Goal: Task Accomplishment & Management: Complete application form

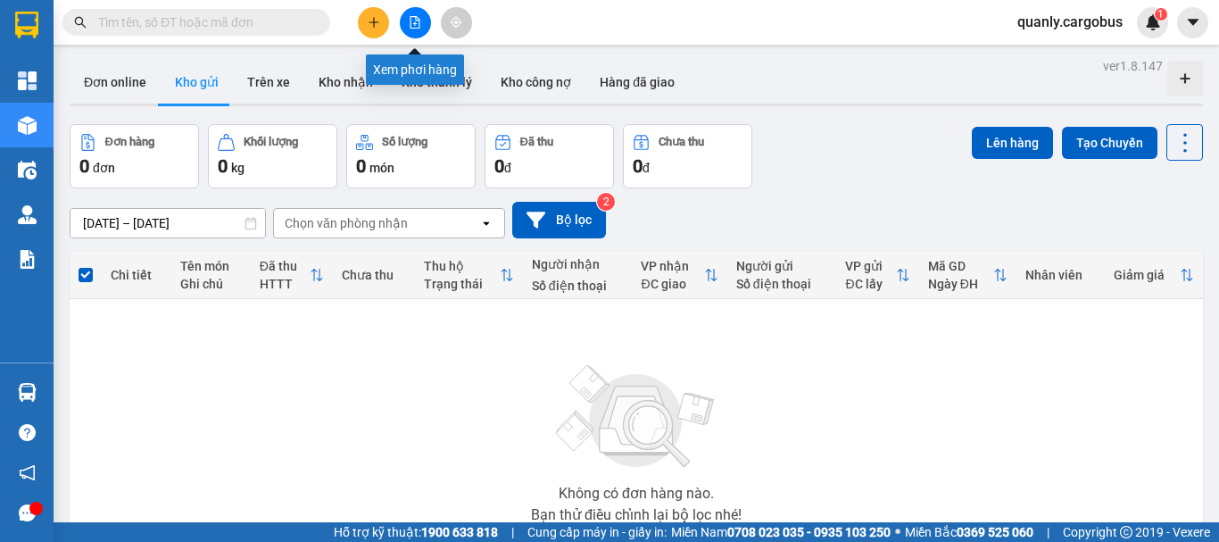
click at [416, 20] on icon "file-add" at bounding box center [415, 22] width 10 height 12
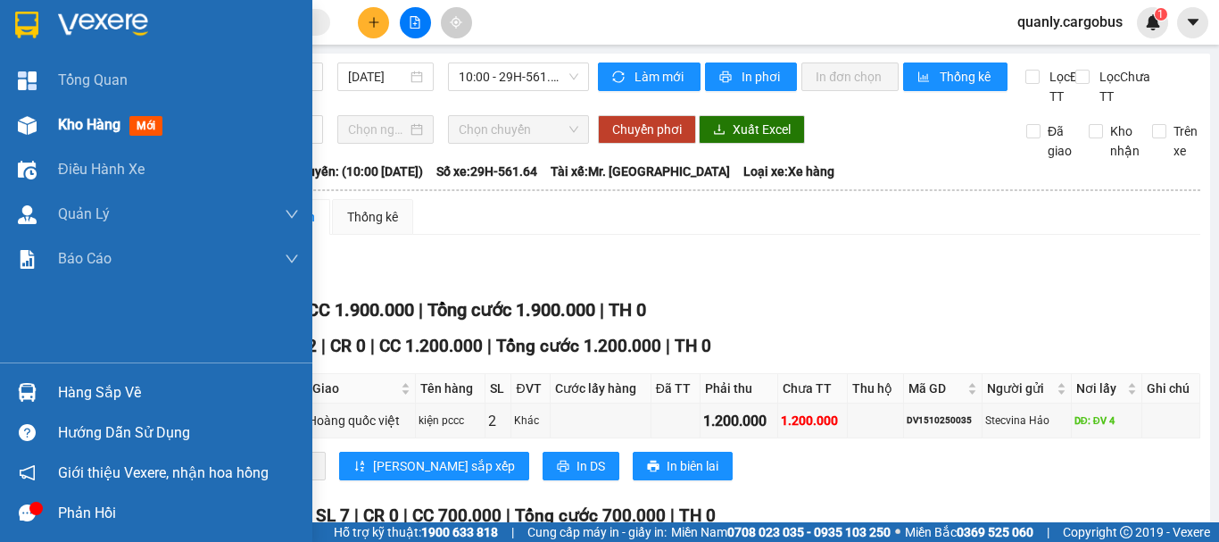
click at [27, 120] on img at bounding box center [27, 125] width 19 height 19
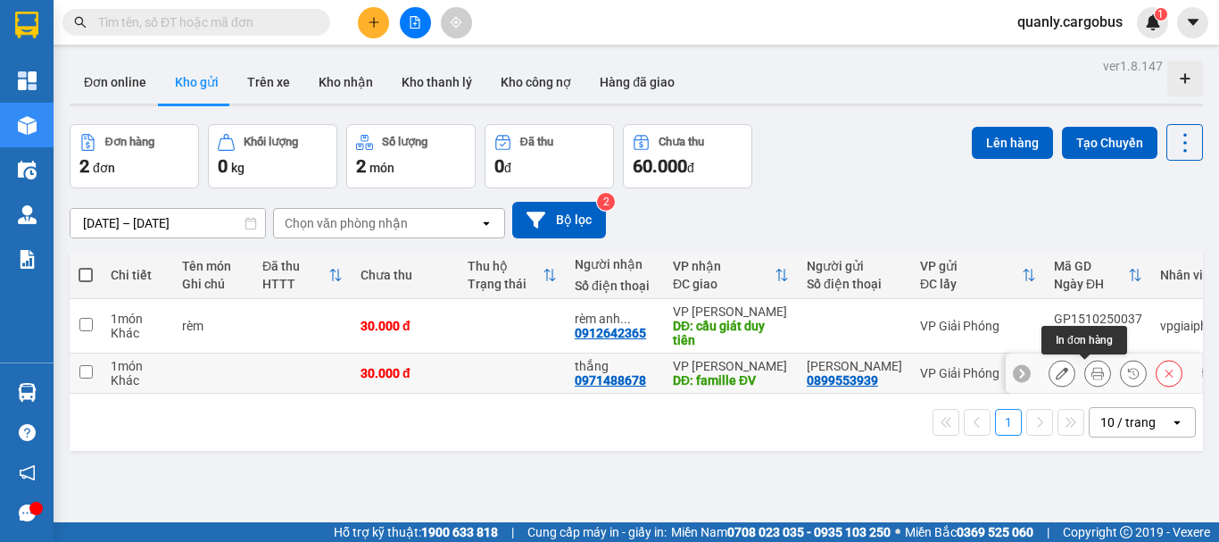
click at [1091, 373] on icon at bounding box center [1097, 373] width 12 height 12
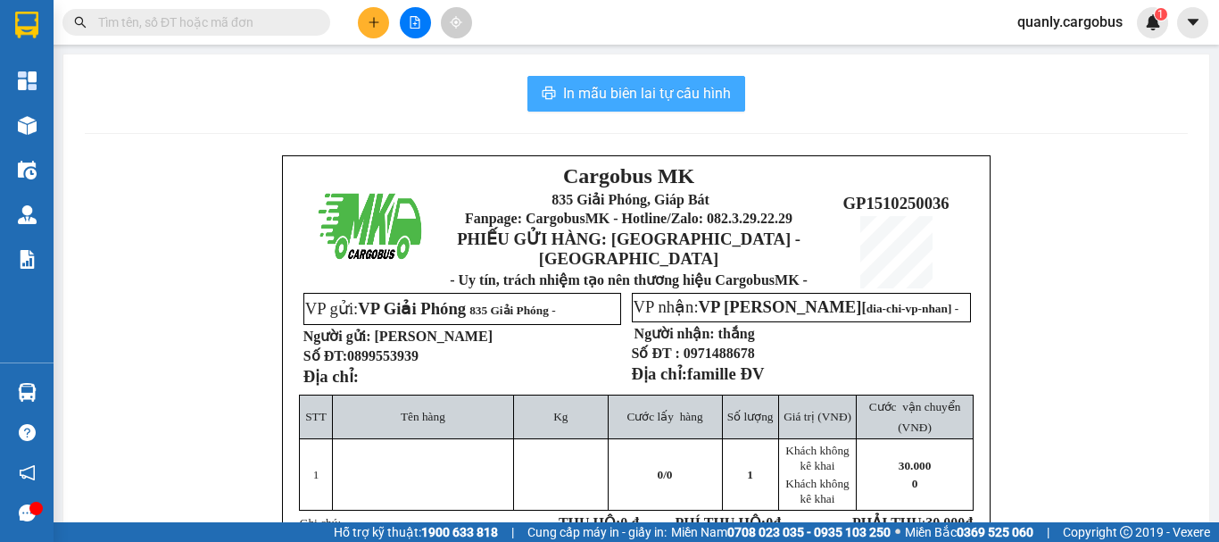
click at [653, 92] on span "In mẫu biên lai tự cấu hình" at bounding box center [647, 93] width 168 height 22
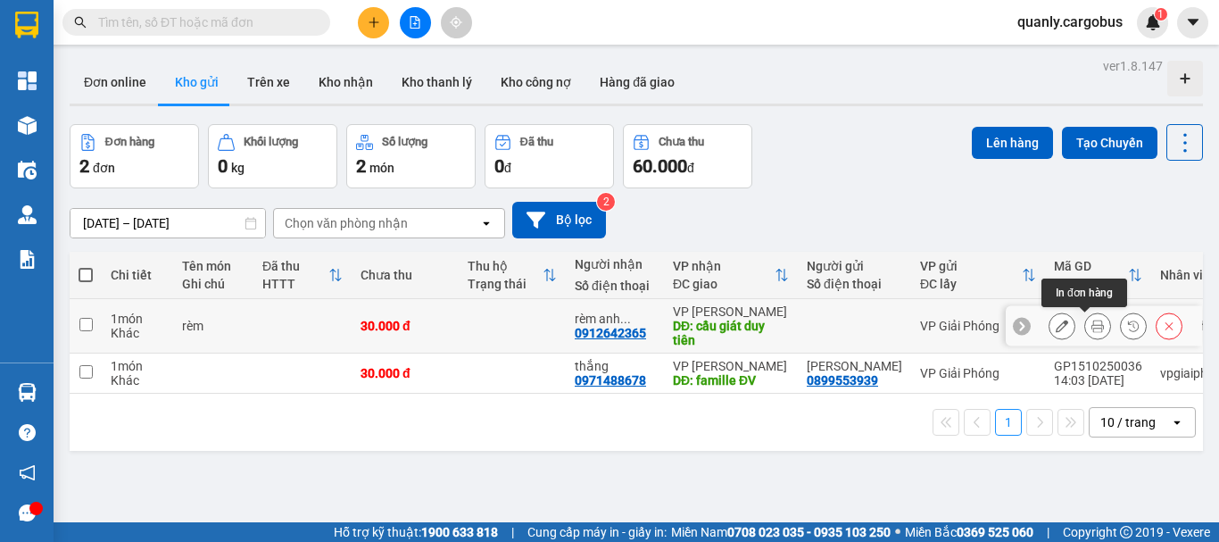
click at [1085, 319] on button at bounding box center [1097, 325] width 25 height 31
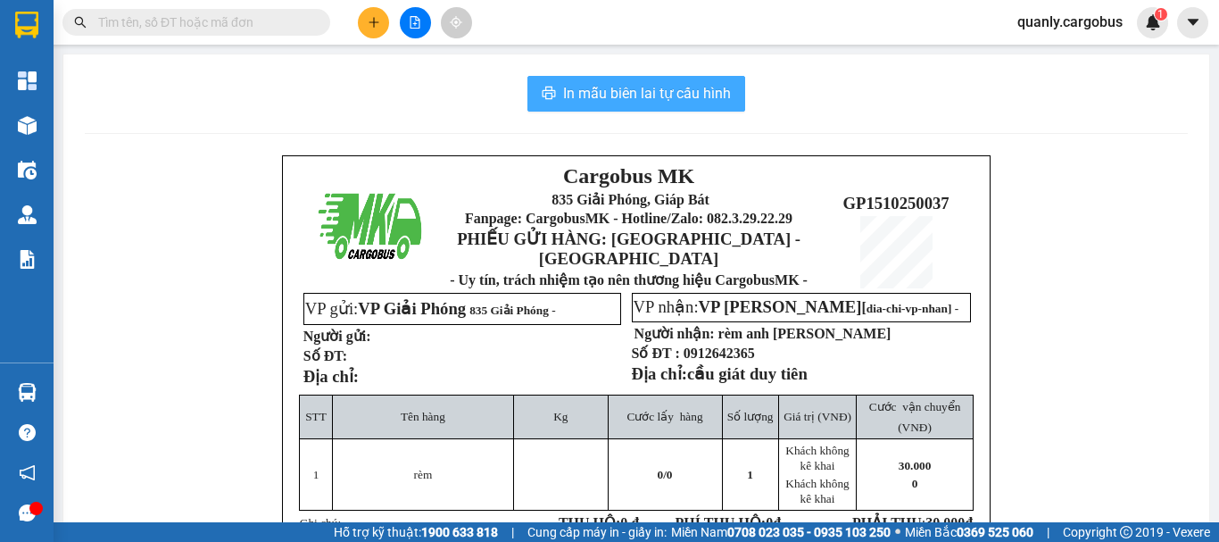
click at [650, 88] on span "In mẫu biên lai tự cấu hình" at bounding box center [647, 93] width 168 height 22
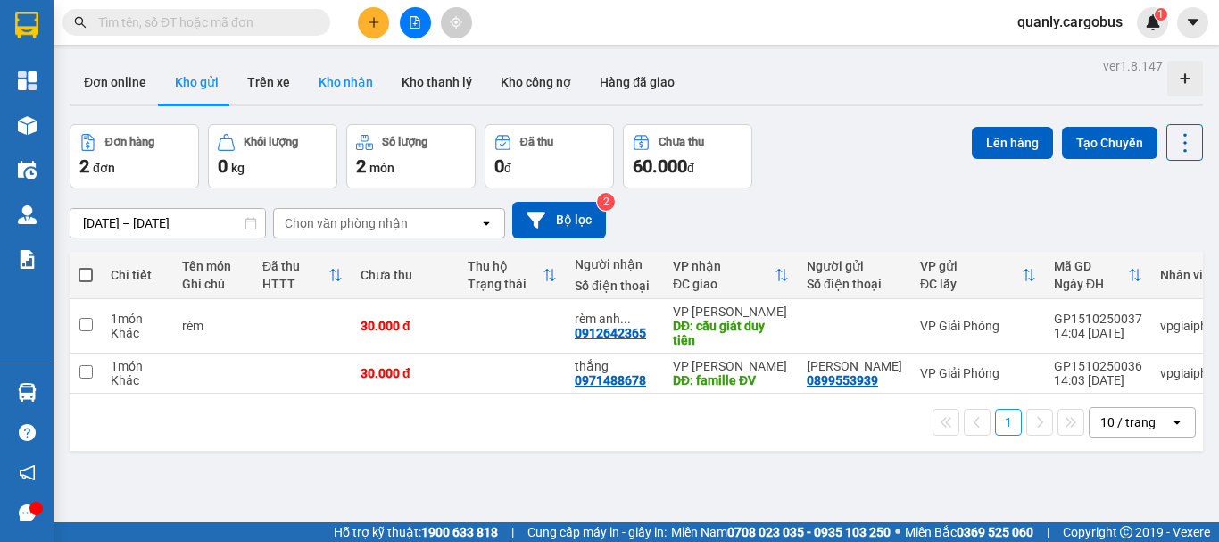
click at [337, 87] on button "Kho nhận" at bounding box center [345, 82] width 83 height 43
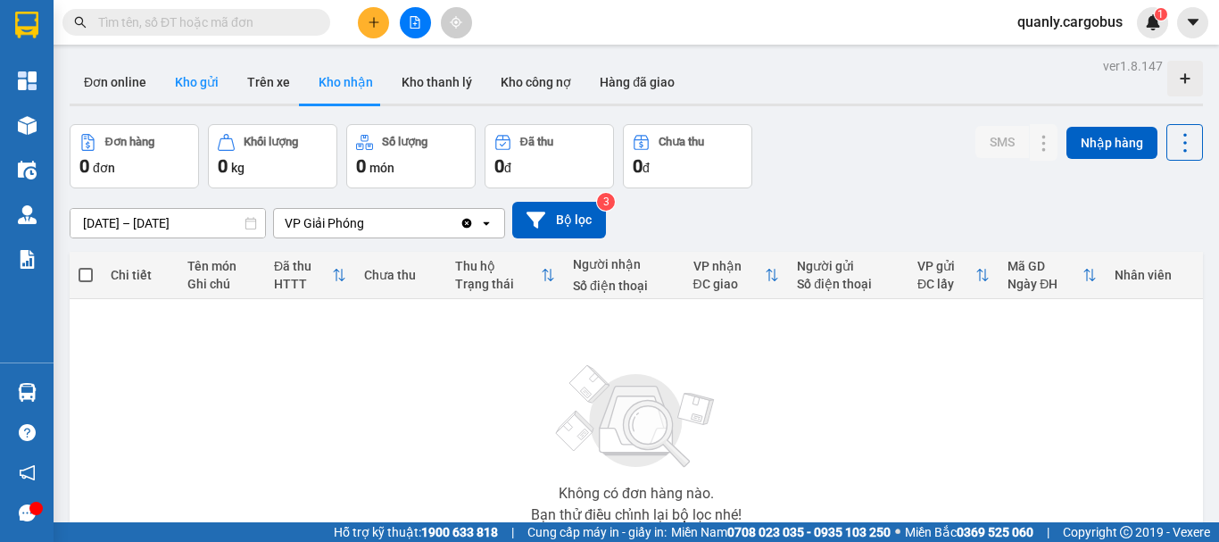
click at [180, 83] on button "Kho gửi" at bounding box center [197, 82] width 72 height 43
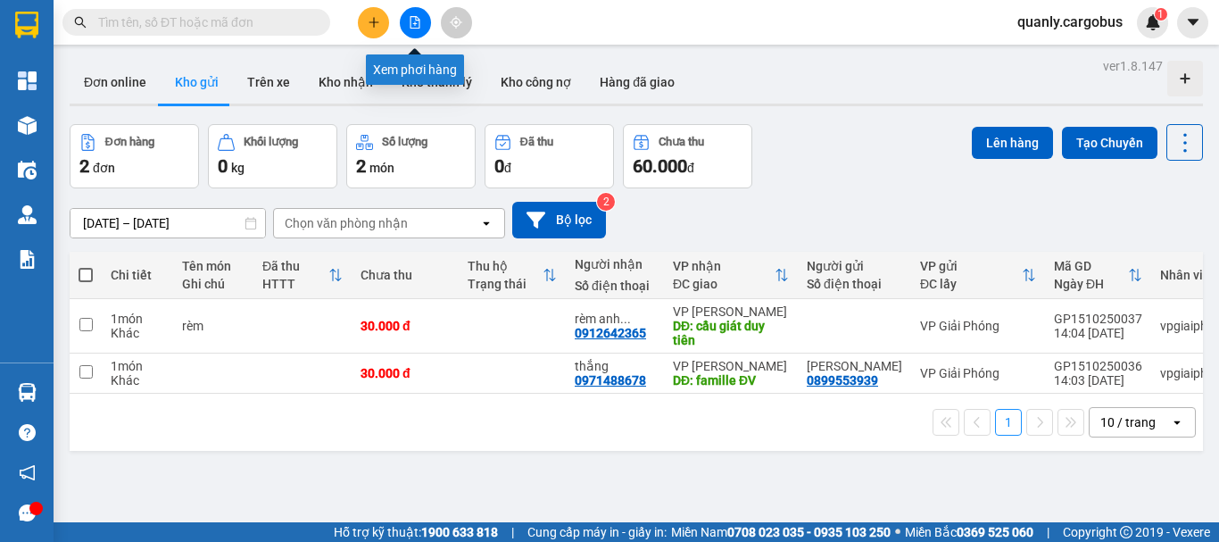
click at [406, 20] on button at bounding box center [415, 22] width 31 height 31
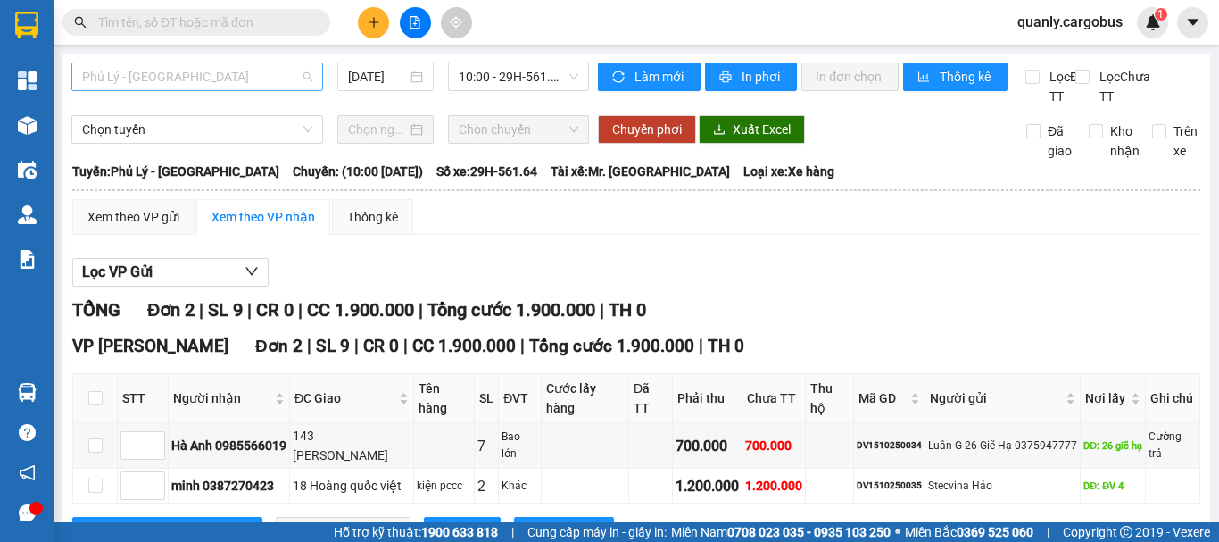
click at [170, 87] on span "Phủ Lý - [GEOGRAPHIC_DATA]" at bounding box center [197, 76] width 230 height 27
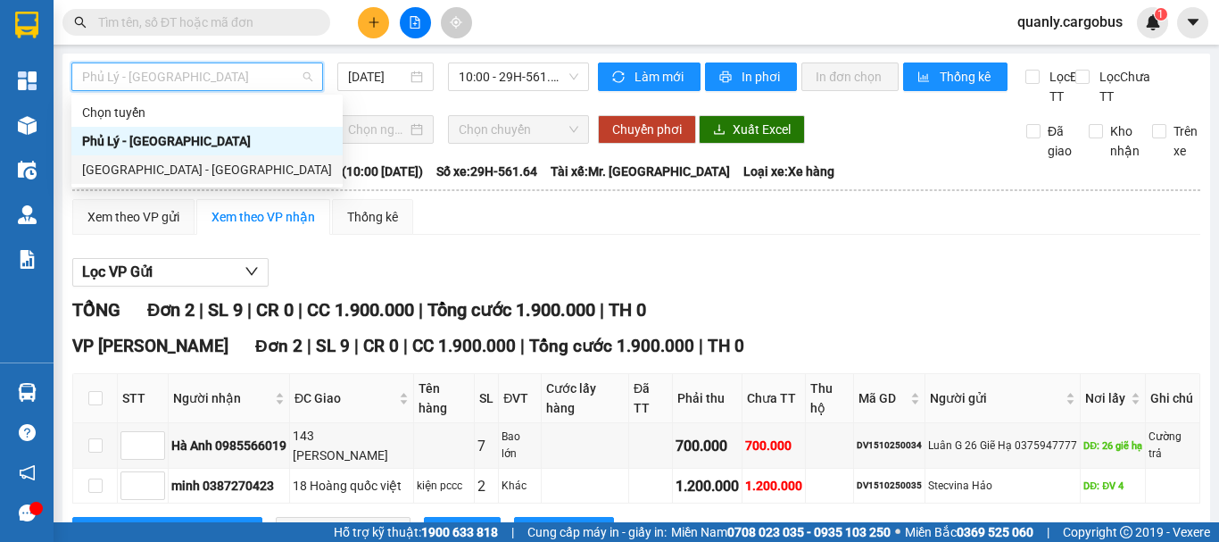
click at [143, 167] on div "[GEOGRAPHIC_DATA] - [GEOGRAPHIC_DATA]" at bounding box center [207, 170] width 250 height 20
type input "[DATE]"
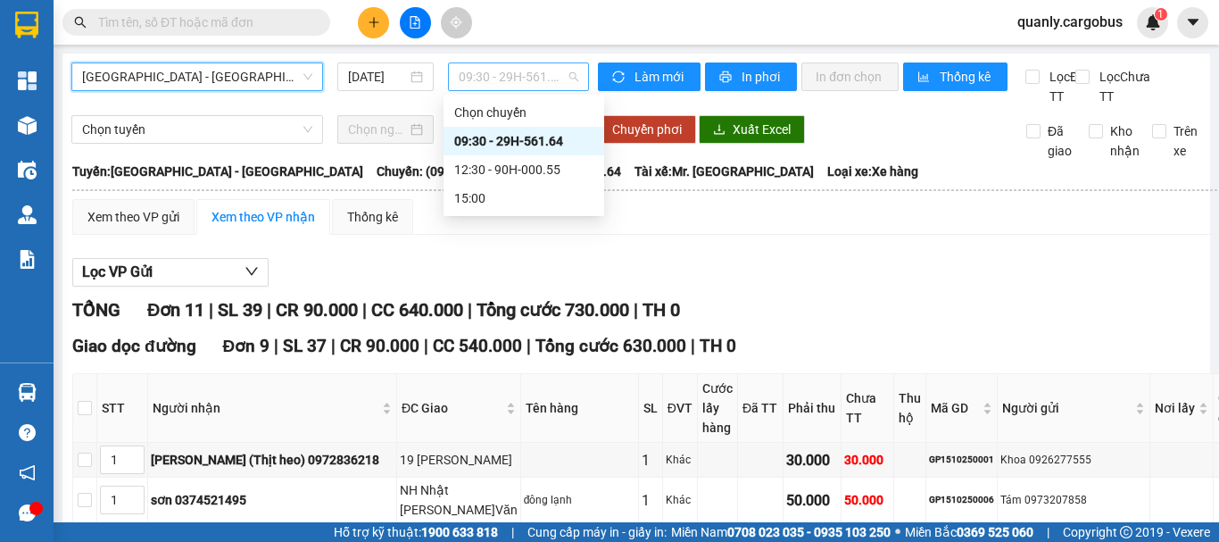
click at [511, 75] on span "09:30 - 29H-561.64" at bounding box center [519, 76] width 120 height 27
click at [524, 173] on div "12:30 - 90H-000.55" at bounding box center [523, 170] width 139 height 20
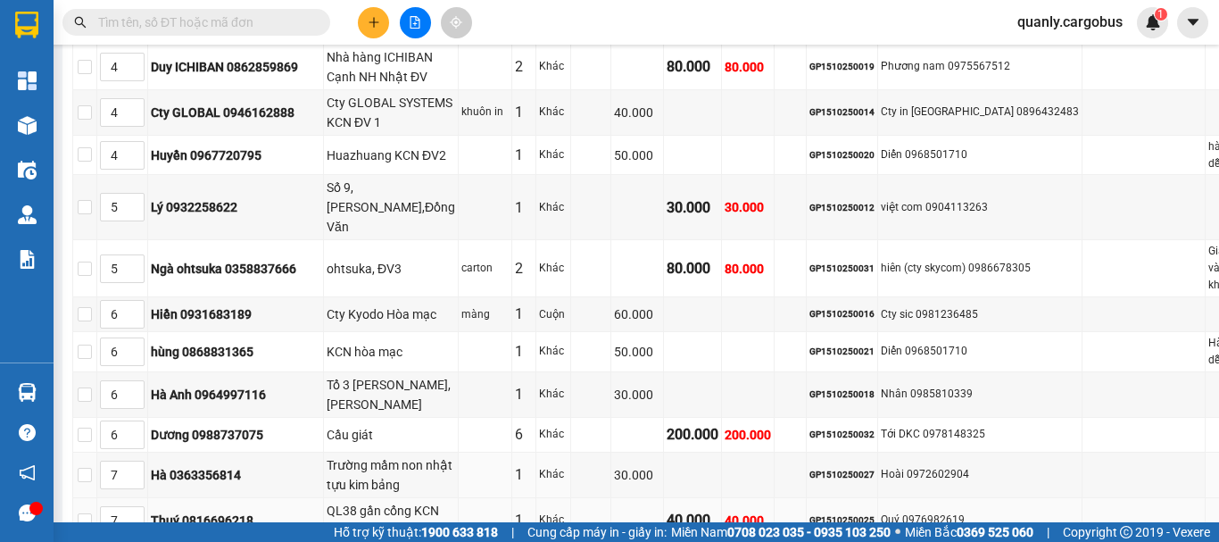
scroll to position [892, 0]
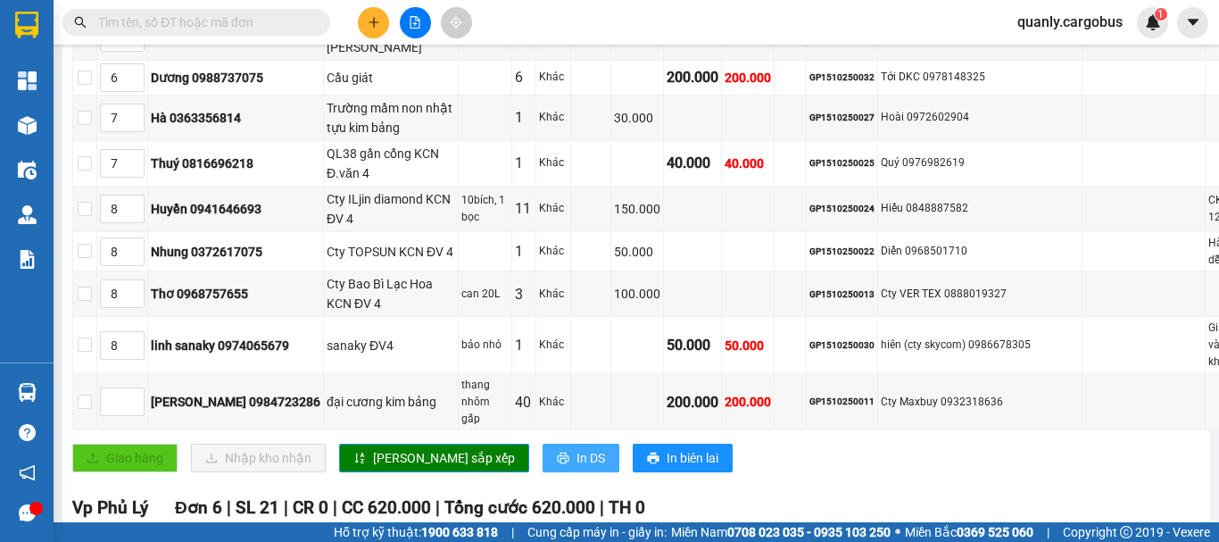
click at [576, 448] on span "In DS" at bounding box center [590, 458] width 29 height 20
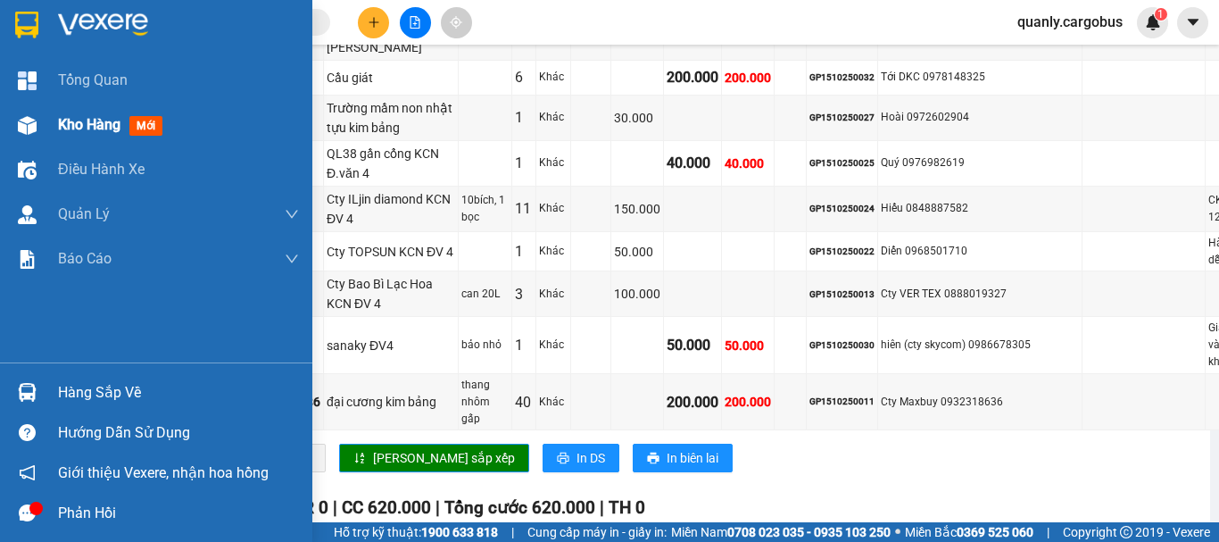
click at [23, 123] on img at bounding box center [27, 125] width 19 height 19
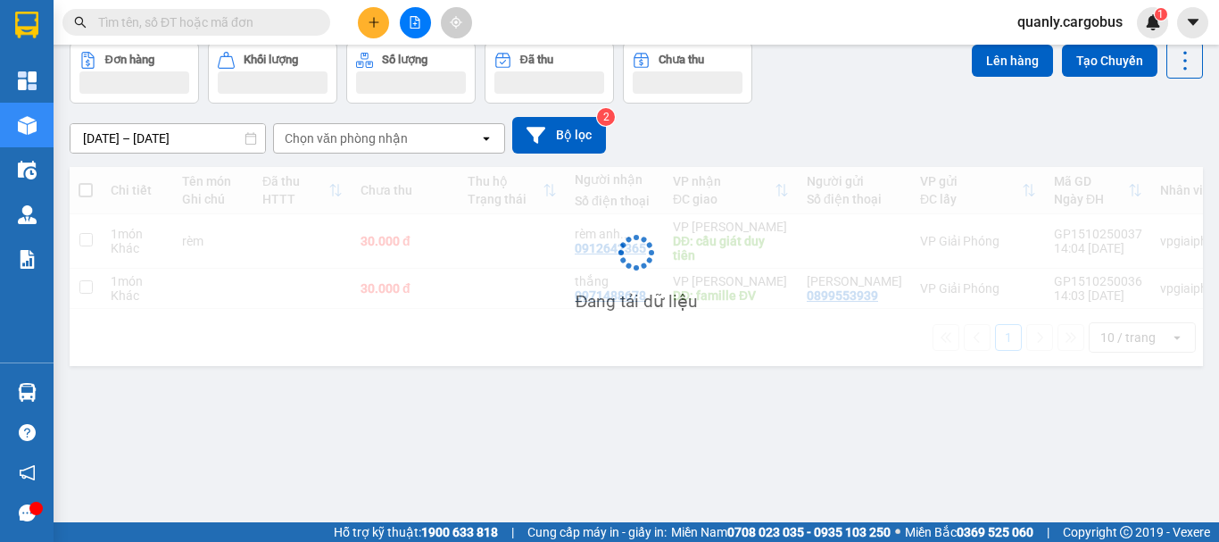
scroll to position [82, 0]
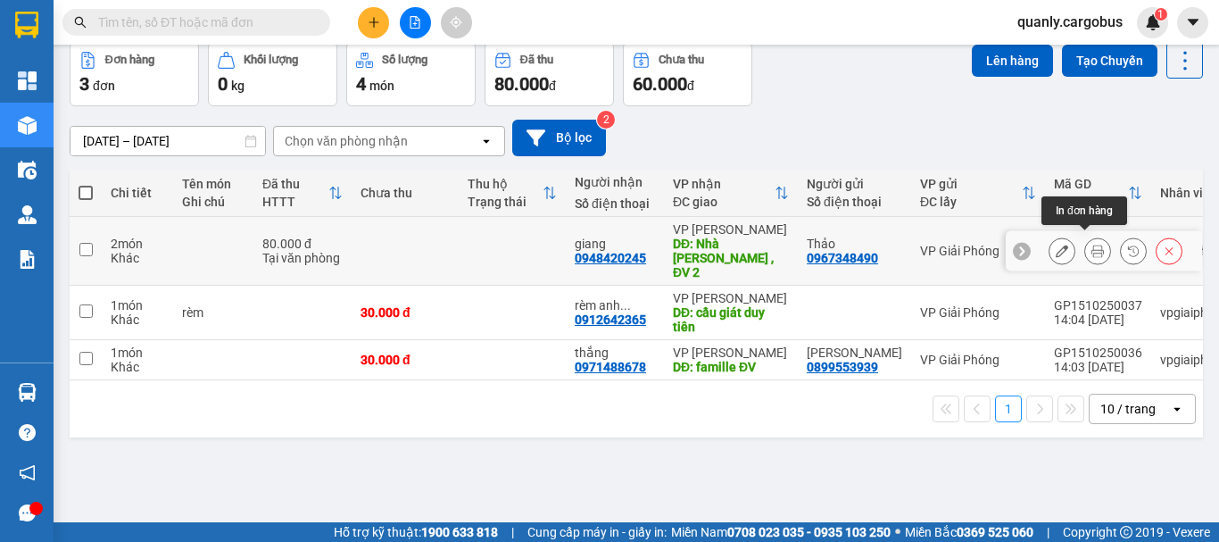
click at [1091, 245] on icon at bounding box center [1097, 250] width 12 height 12
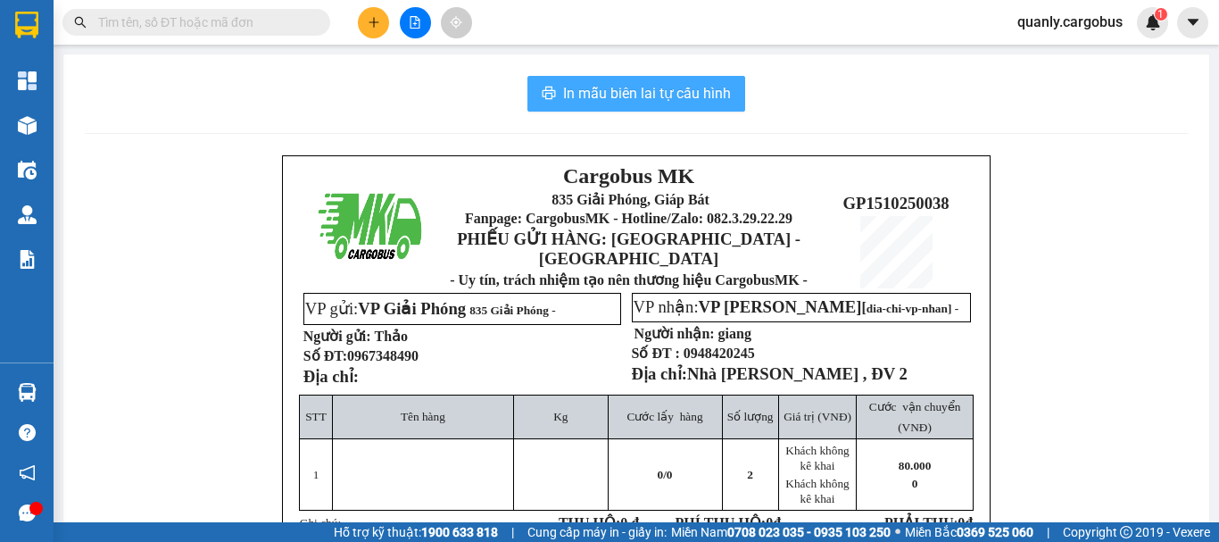
drag, startPoint x: 639, startPoint y: 78, endPoint x: 642, endPoint y: 89, distance: 12.1
click at [642, 87] on button "In mẫu biên lai tự cấu hình" at bounding box center [636, 94] width 218 height 36
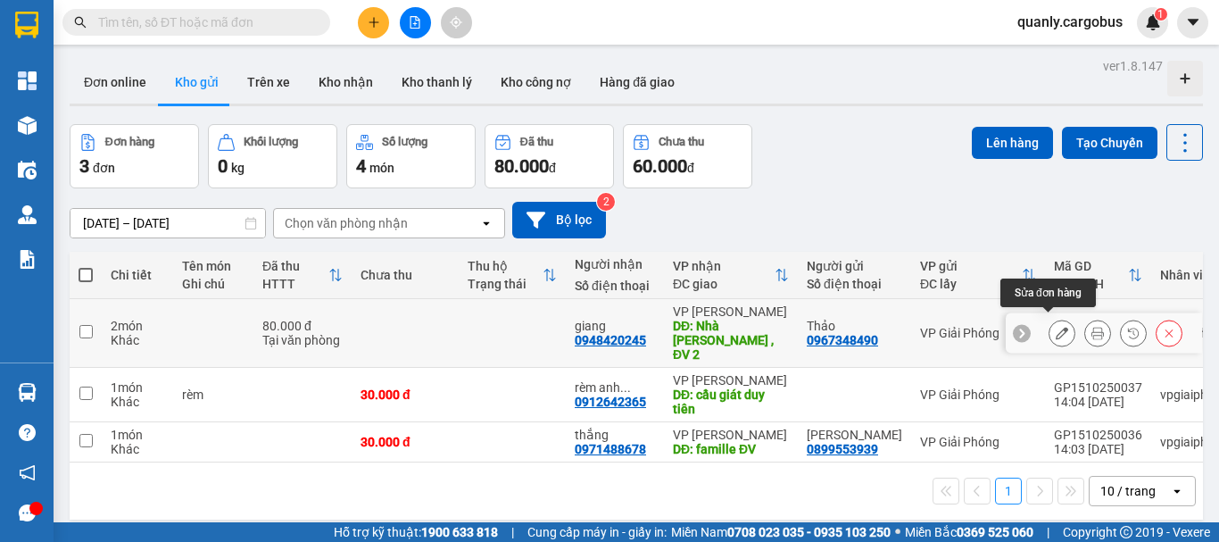
click at [1056, 327] on icon at bounding box center [1062, 333] width 12 height 12
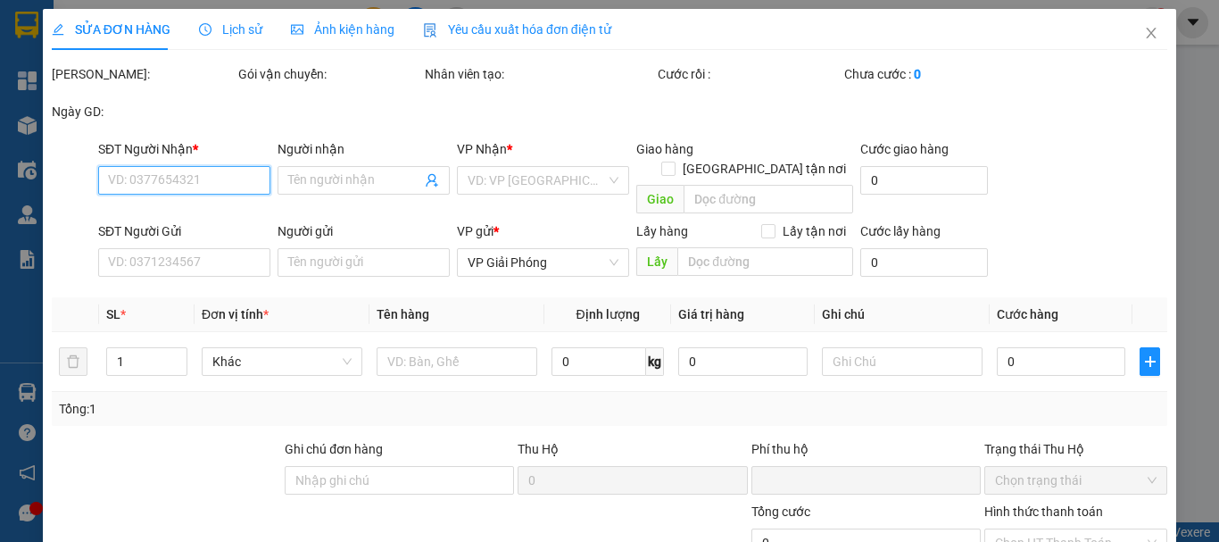
type input "0948420245"
type input "giang"
type input "Nhà [PERSON_NAME] , ĐV 2"
type input "0967348490"
type input "Thảo"
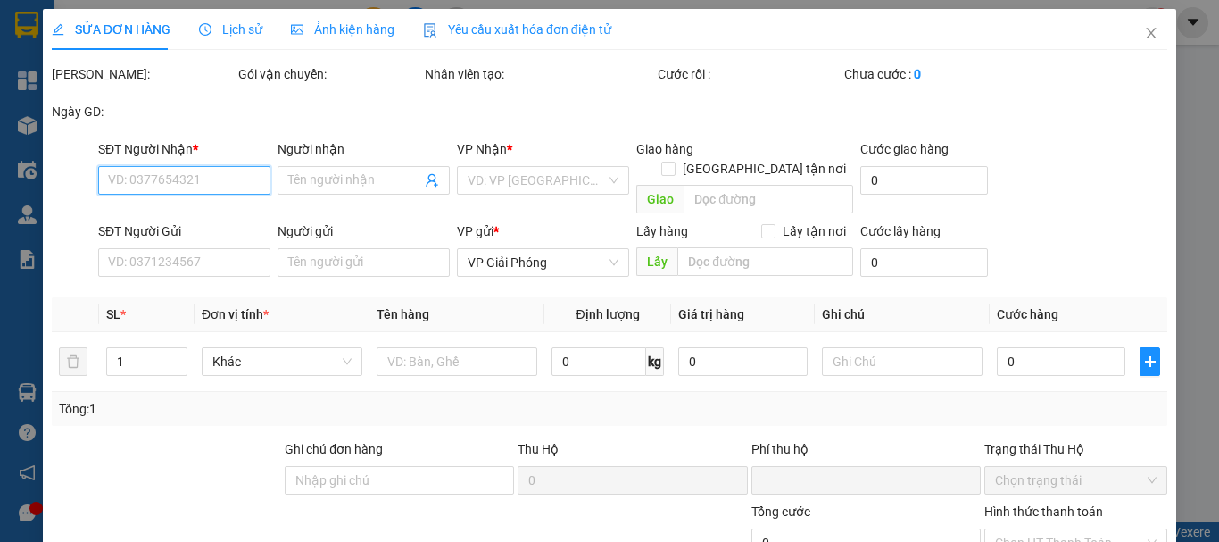
type input "0"
type input "80.000"
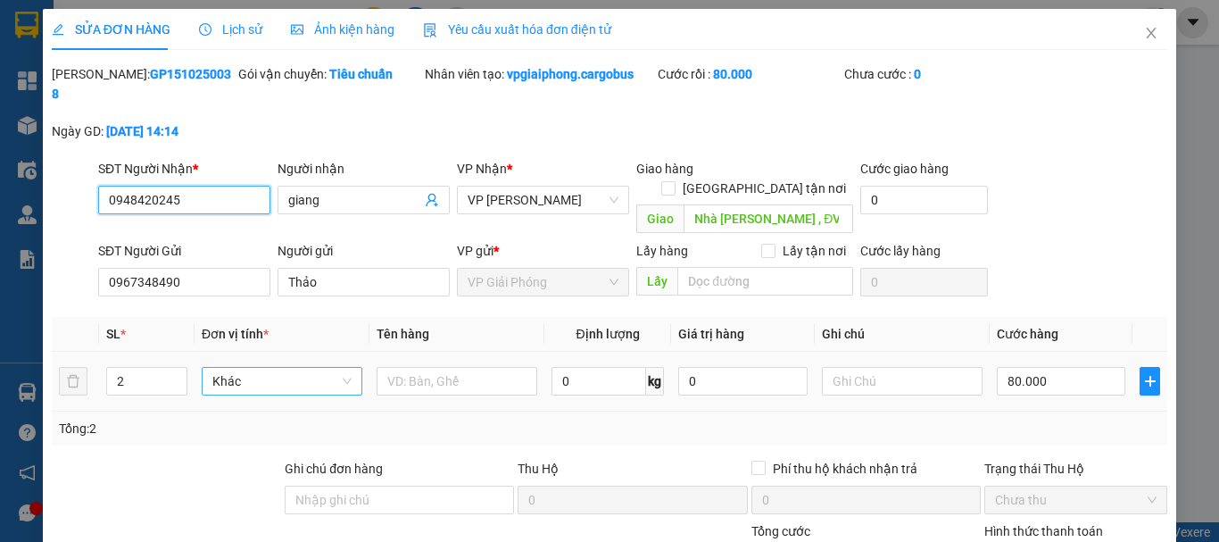
click at [273, 368] on span "Khác" at bounding box center [281, 381] width 139 height 27
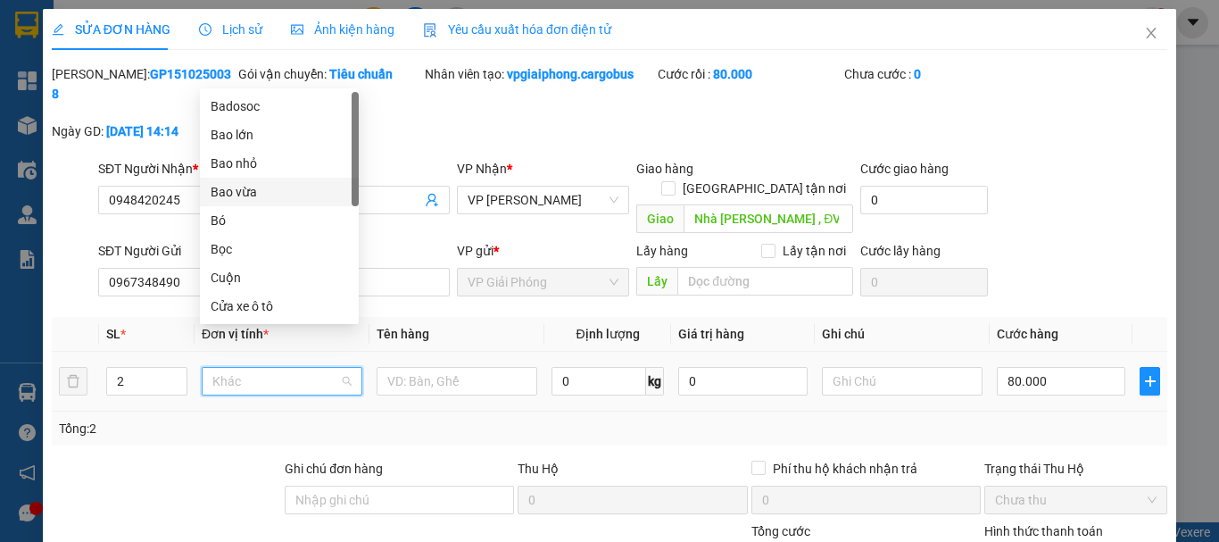
click at [247, 192] on div "Bao vừa" at bounding box center [279, 192] width 137 height 20
type input "0"
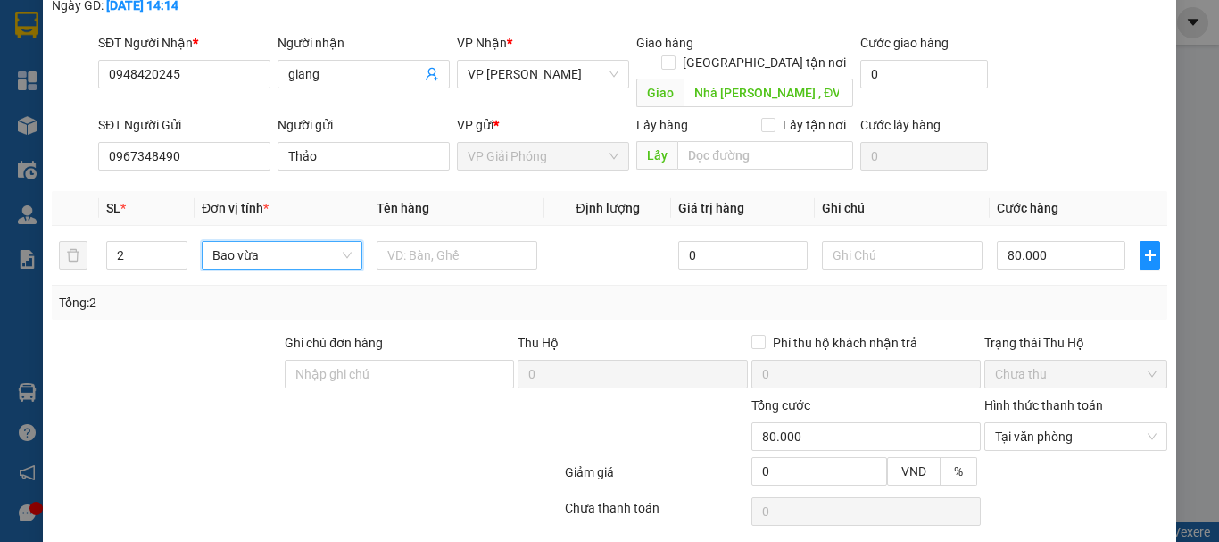
scroll to position [151, 0]
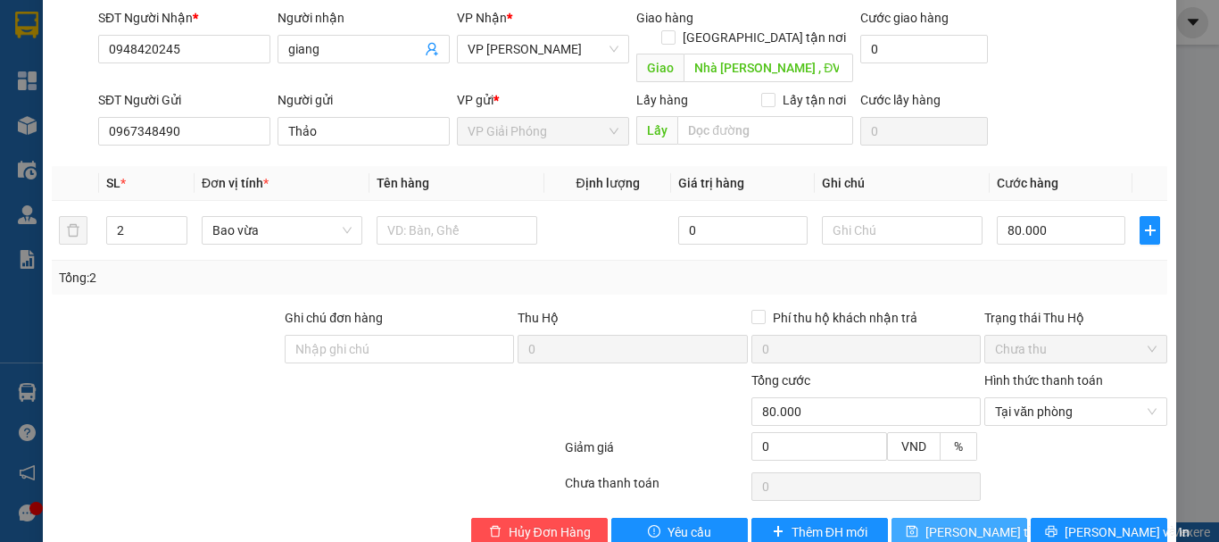
click at [947, 522] on span "[PERSON_NAME] thay đổi" at bounding box center [996, 532] width 143 height 20
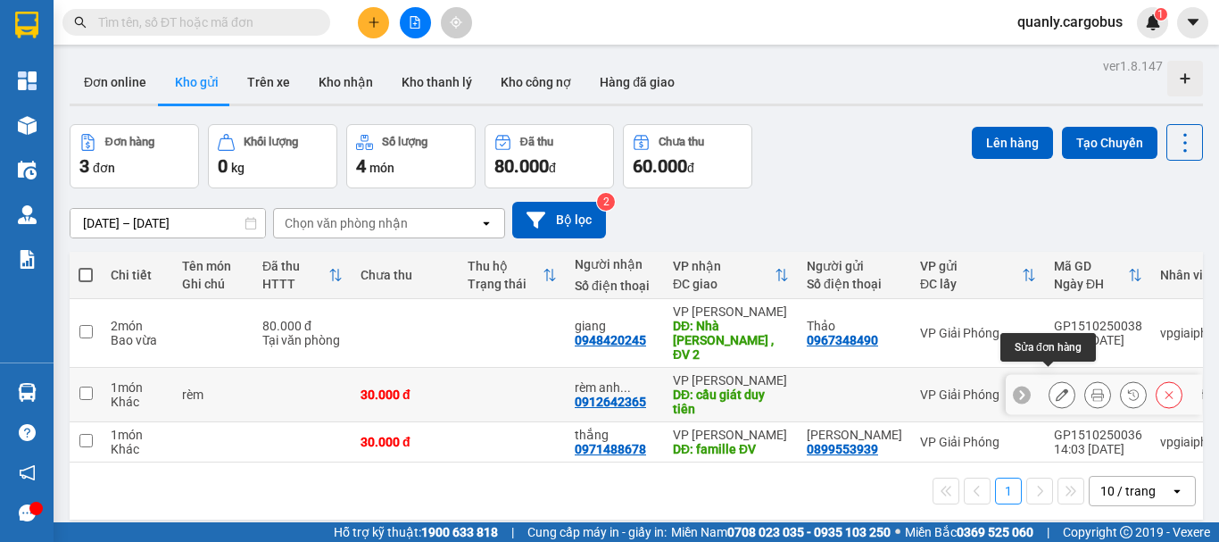
click at [1056, 388] on icon at bounding box center [1062, 394] width 12 height 12
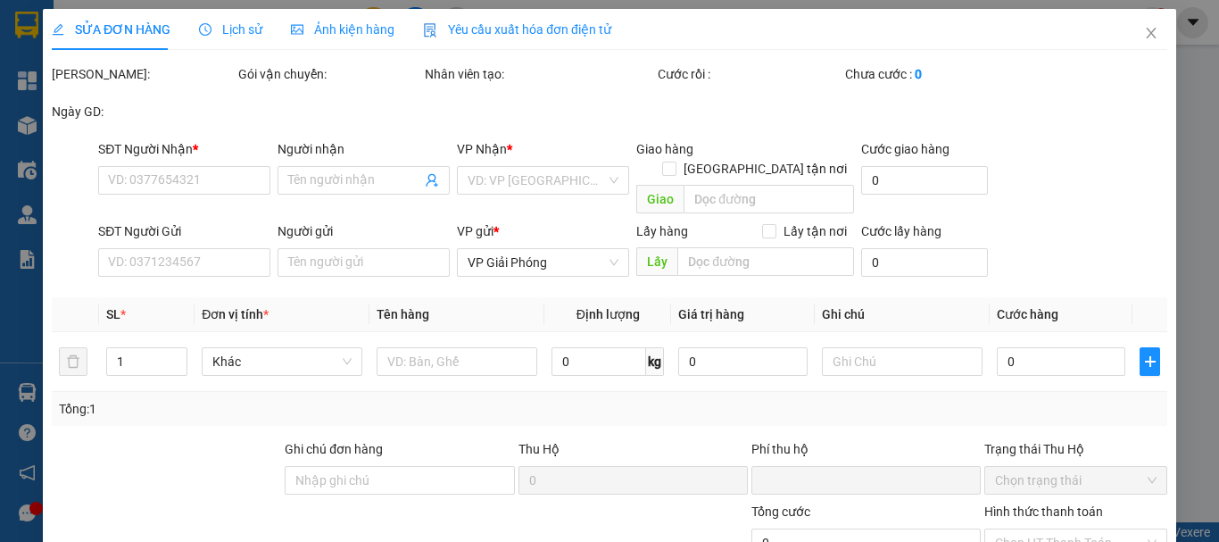
type input "0912642365"
type input "rèm anh [PERSON_NAME]"
type input "cầu giát duy tiên"
type input "0"
type input "30.000"
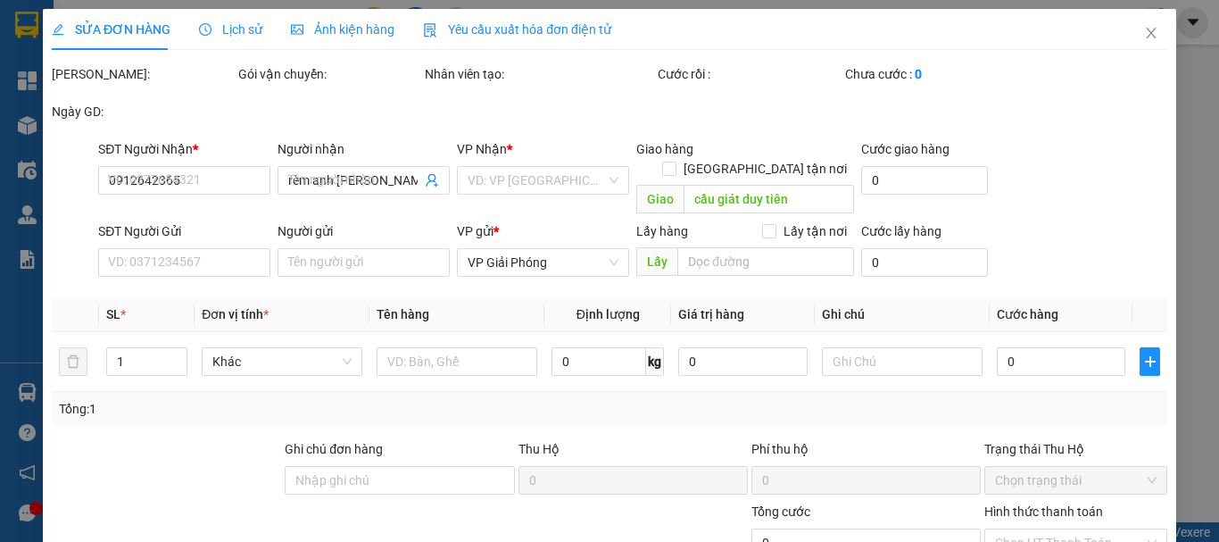
type input "30.000"
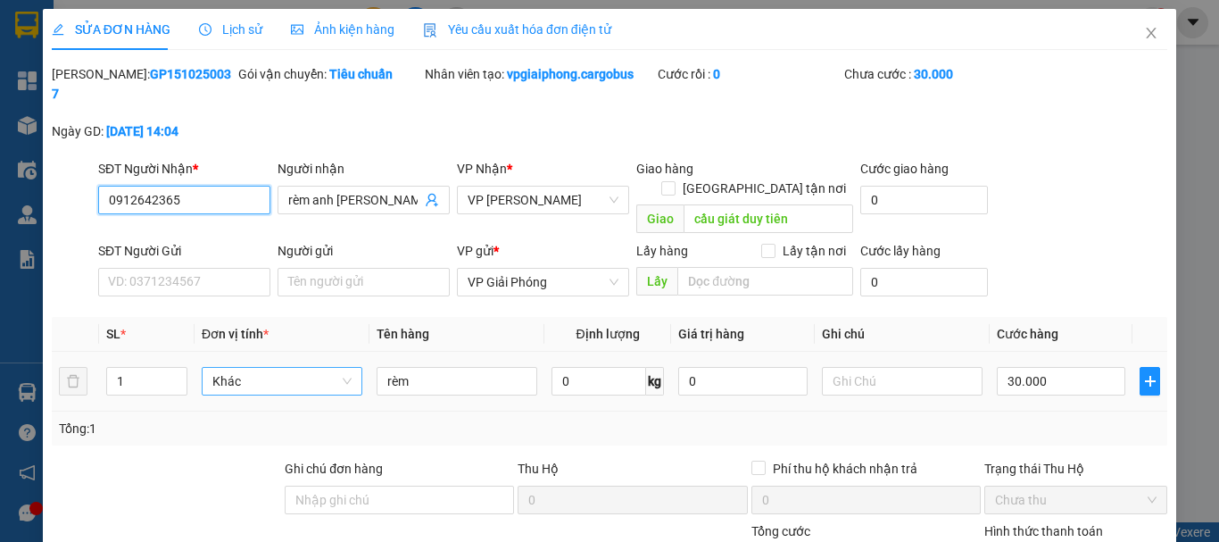
click at [261, 368] on span "Khác" at bounding box center [281, 381] width 139 height 27
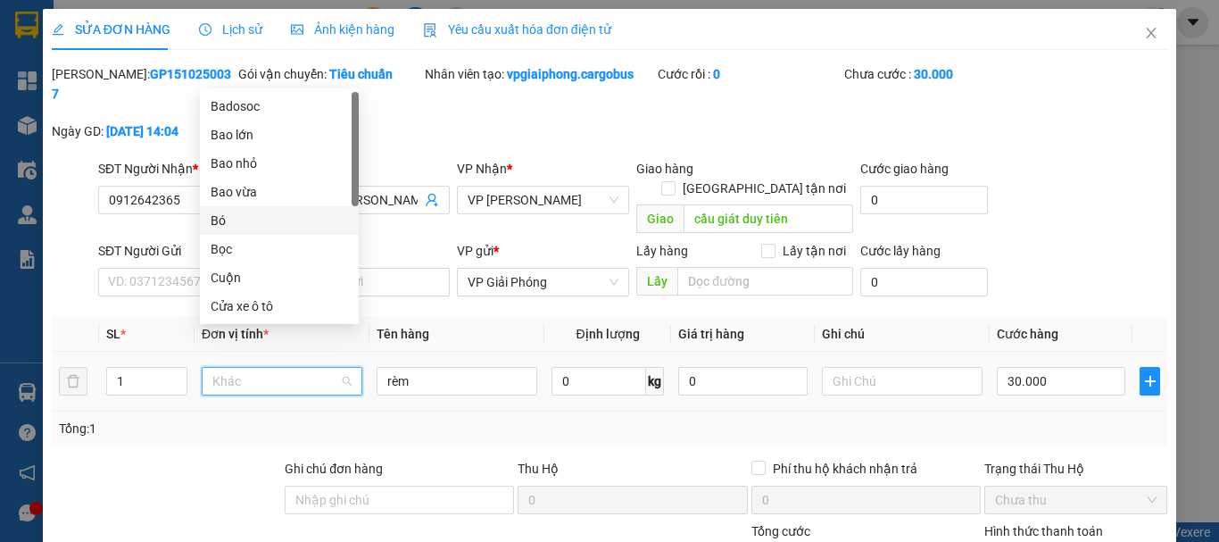
click at [232, 219] on div "Bó" at bounding box center [279, 221] width 137 height 20
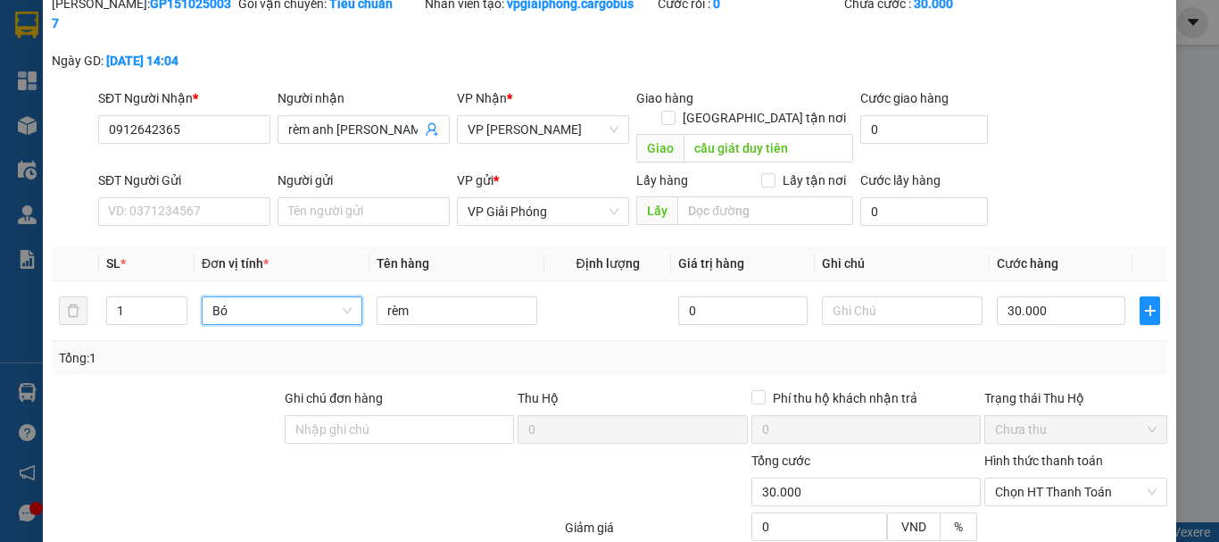
scroll to position [151, 0]
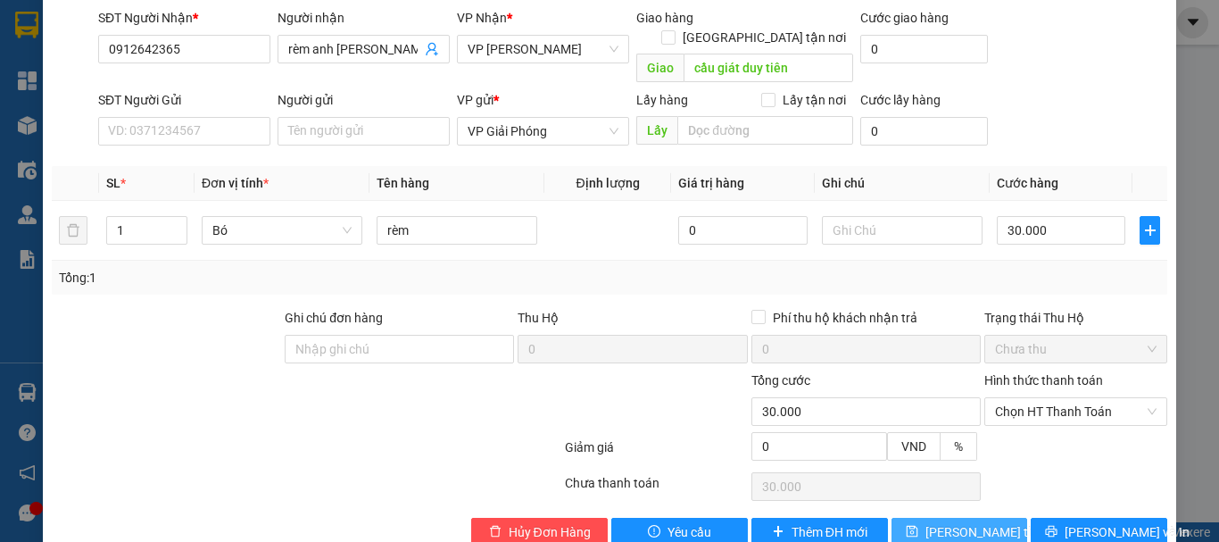
click at [943, 522] on span "[PERSON_NAME] thay đổi" at bounding box center [996, 532] width 143 height 20
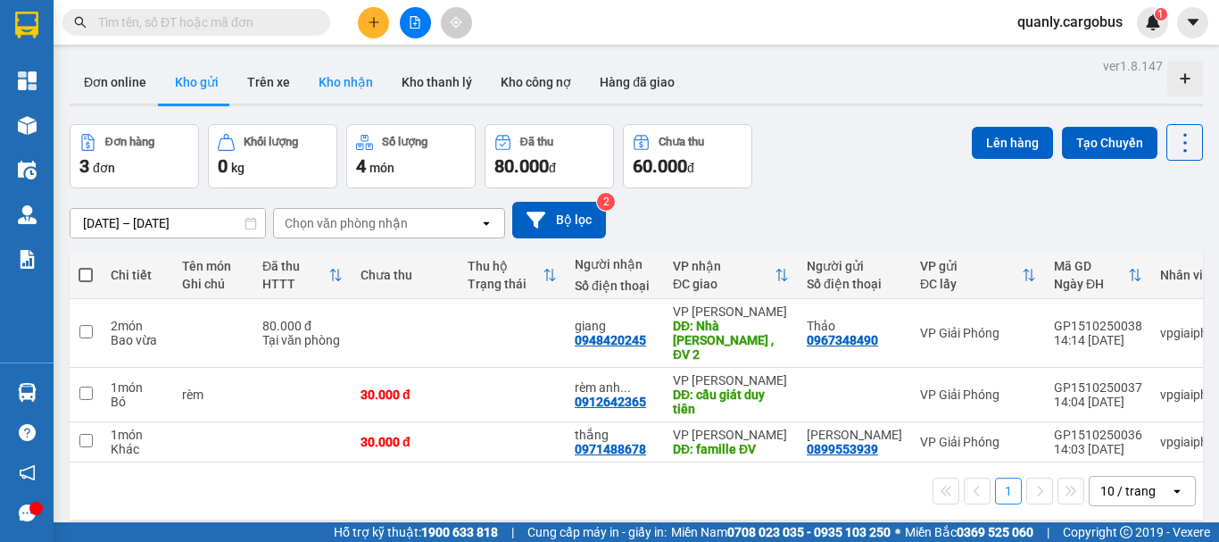
click at [344, 84] on button "Kho nhận" at bounding box center [345, 82] width 83 height 43
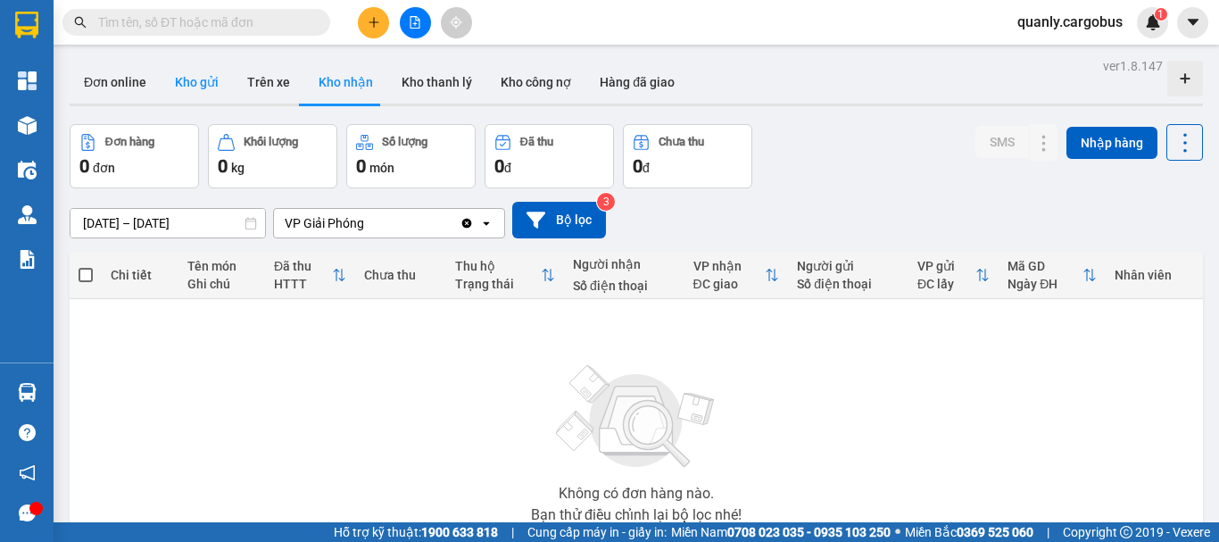
click at [190, 86] on button "Kho gửi" at bounding box center [197, 82] width 72 height 43
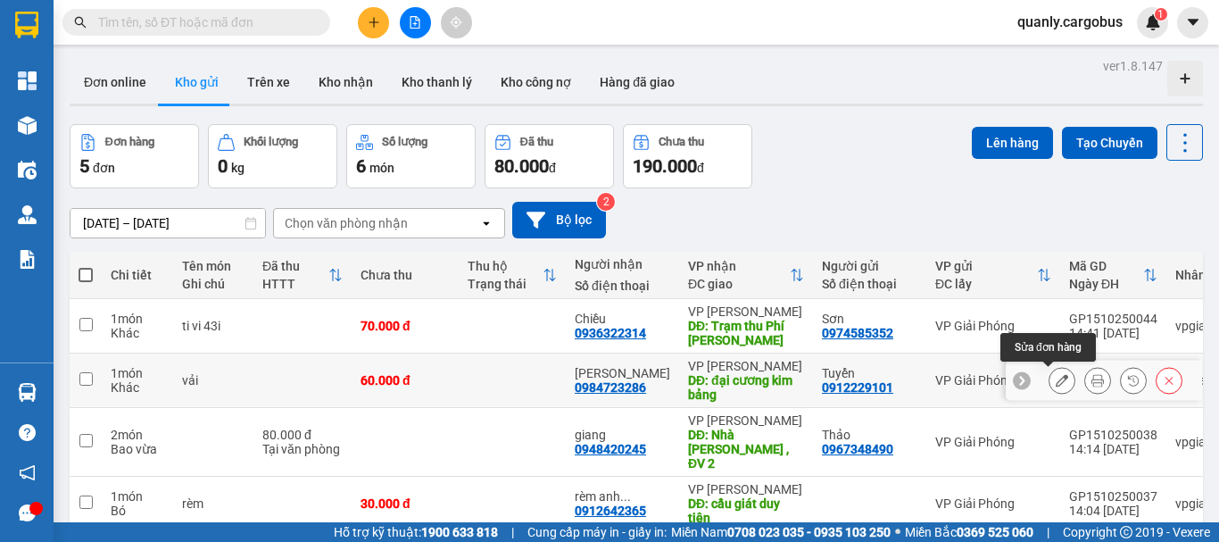
click at [1049, 387] on button at bounding box center [1061, 380] width 25 height 31
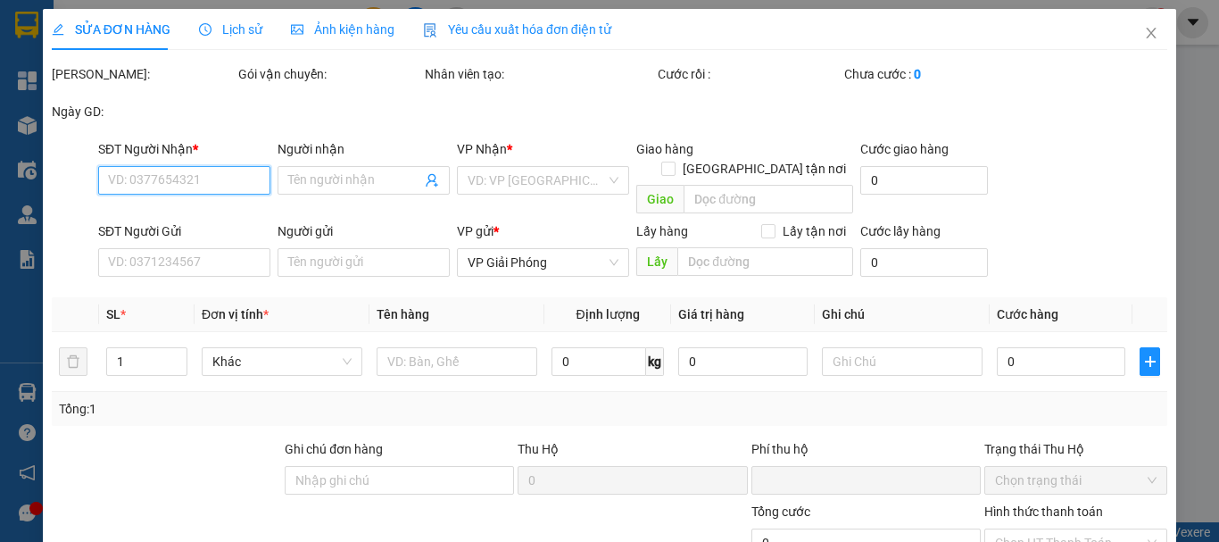
type input "0984723286"
type input "[PERSON_NAME]"
type input "đại cương kim bảng"
type input "0912229101"
type input "Tuyển"
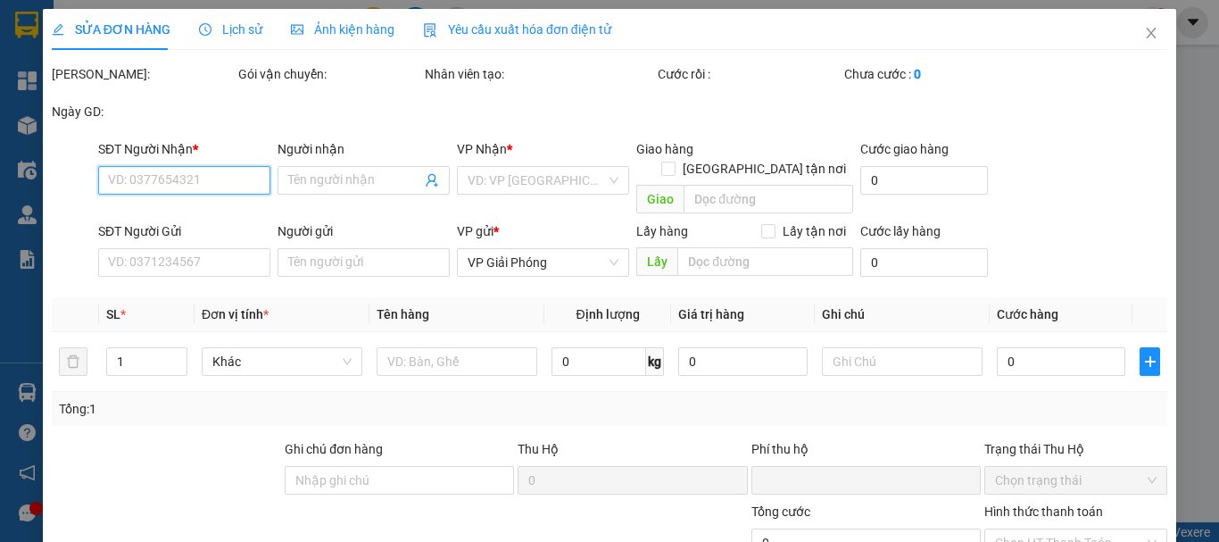
type input "0"
type input "60.000"
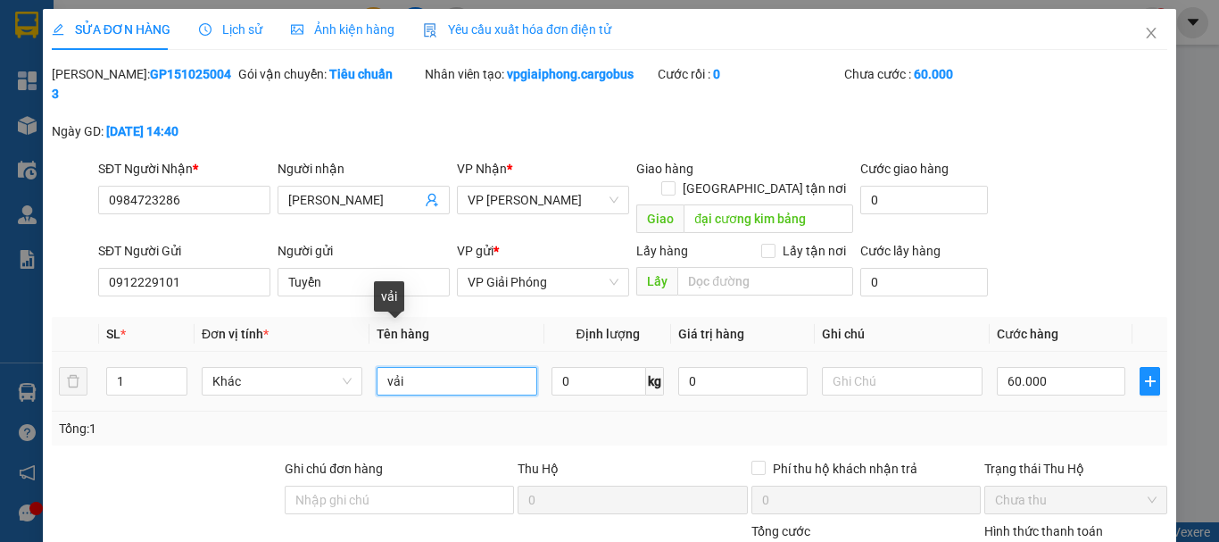
click at [392, 367] on input "vải" at bounding box center [457, 381] width 161 height 29
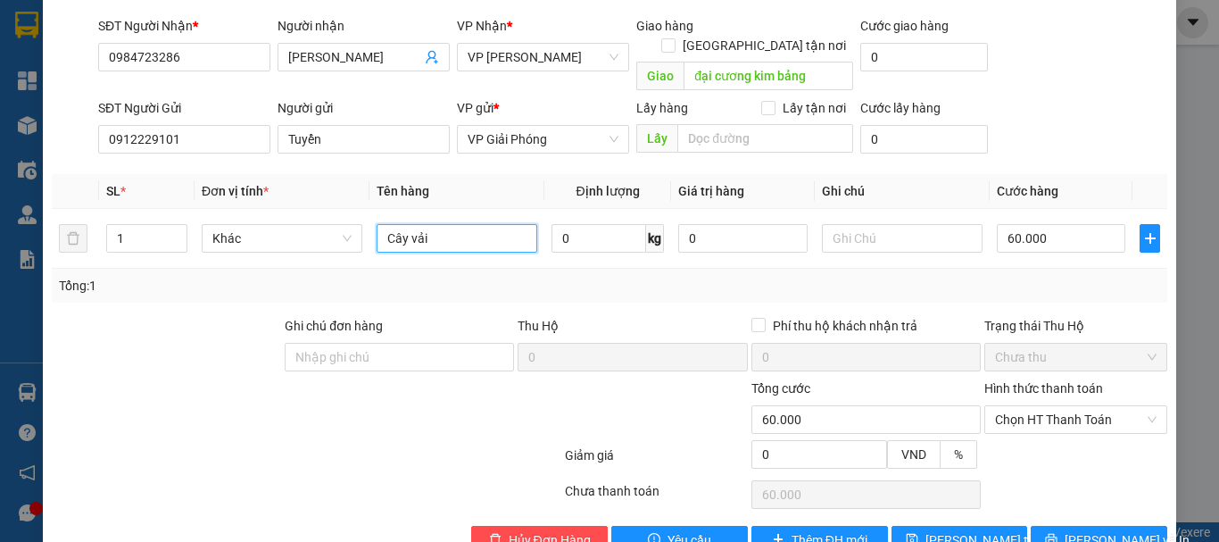
scroll to position [151, 0]
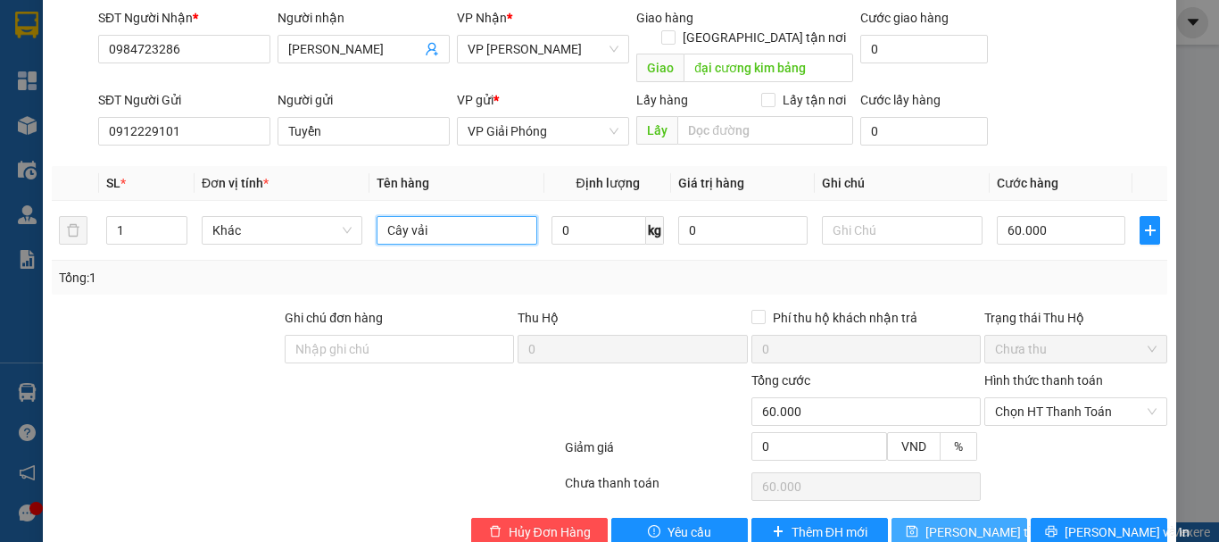
type input "Cây vải"
click at [948, 522] on span "[PERSON_NAME] thay đổi" at bounding box center [996, 532] width 143 height 20
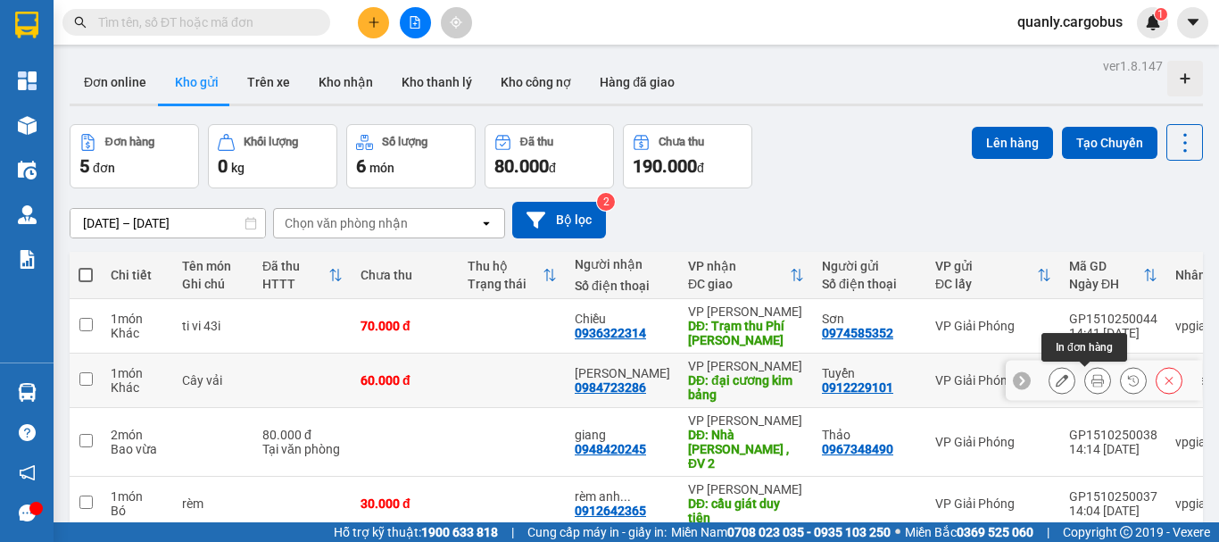
click at [1091, 380] on icon at bounding box center [1097, 380] width 12 height 12
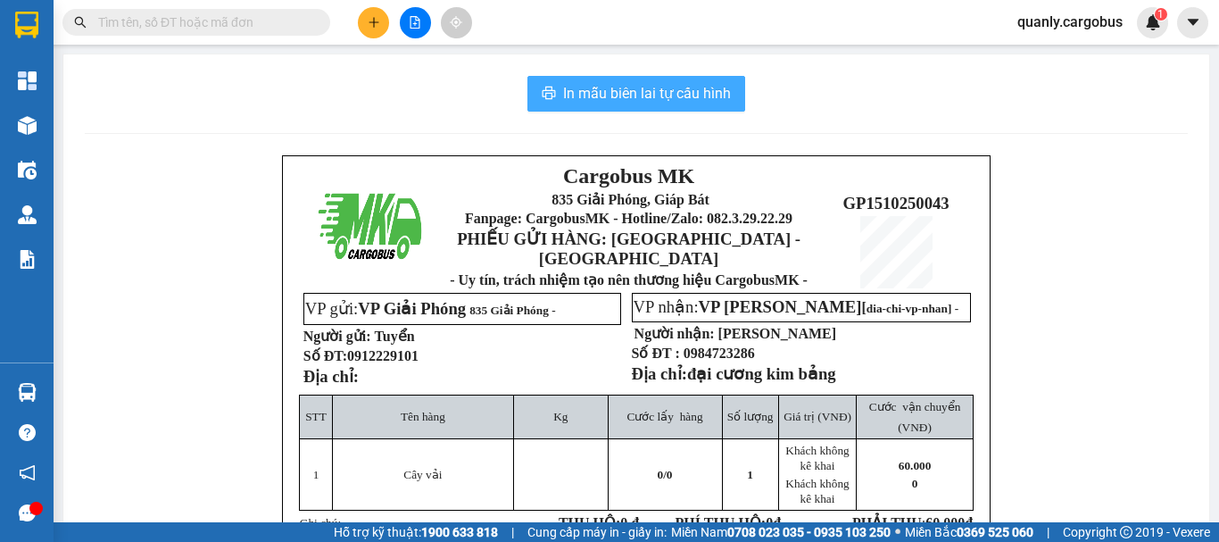
click at [609, 90] on span "In mẫu biên lai tự cấu hình" at bounding box center [647, 93] width 168 height 22
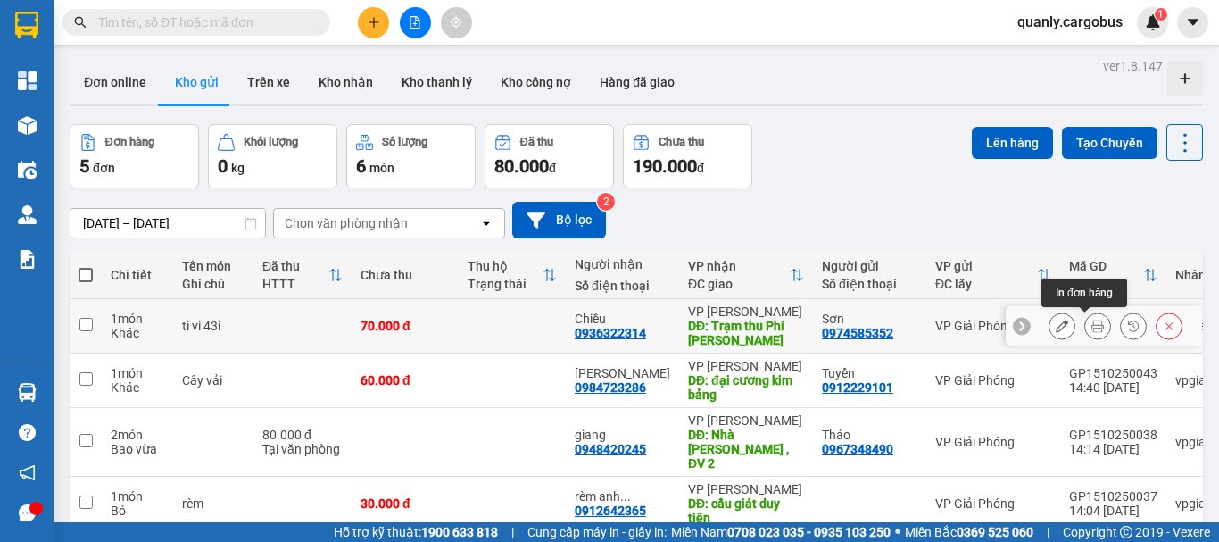
click at [1091, 325] on icon at bounding box center [1097, 325] width 12 height 12
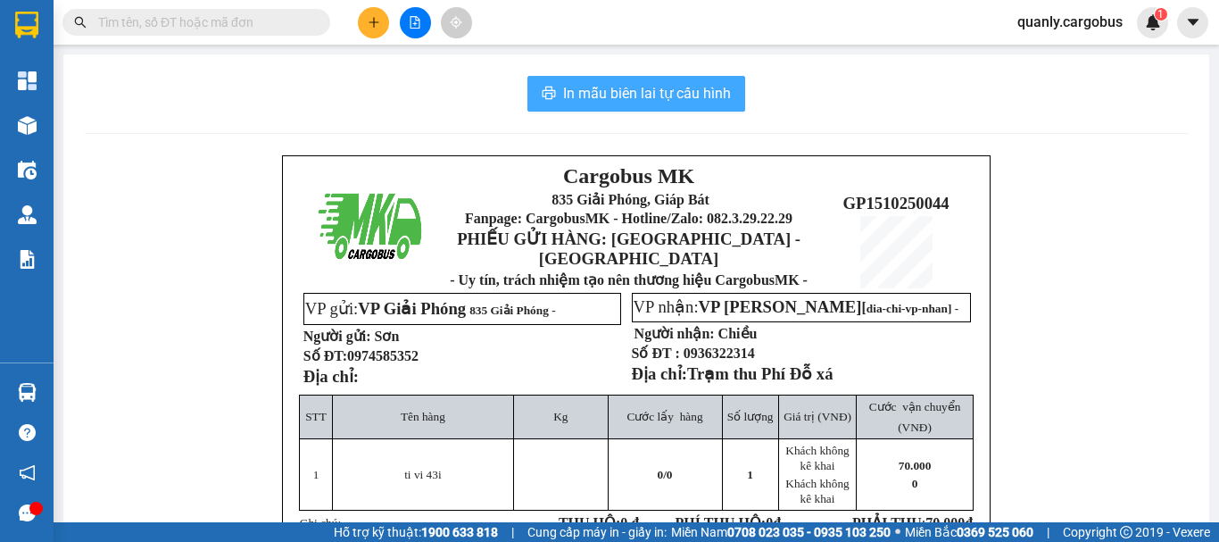
click at [573, 85] on span "In mẫu biên lai tự cấu hình" at bounding box center [647, 93] width 168 height 22
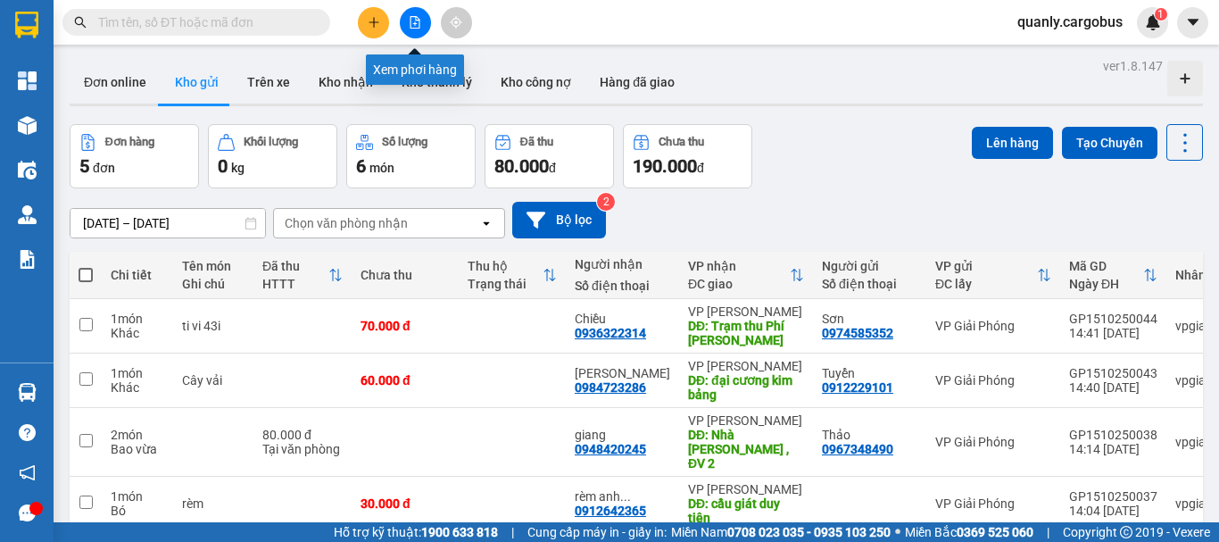
click at [416, 20] on icon "file-add" at bounding box center [415, 22] width 10 height 12
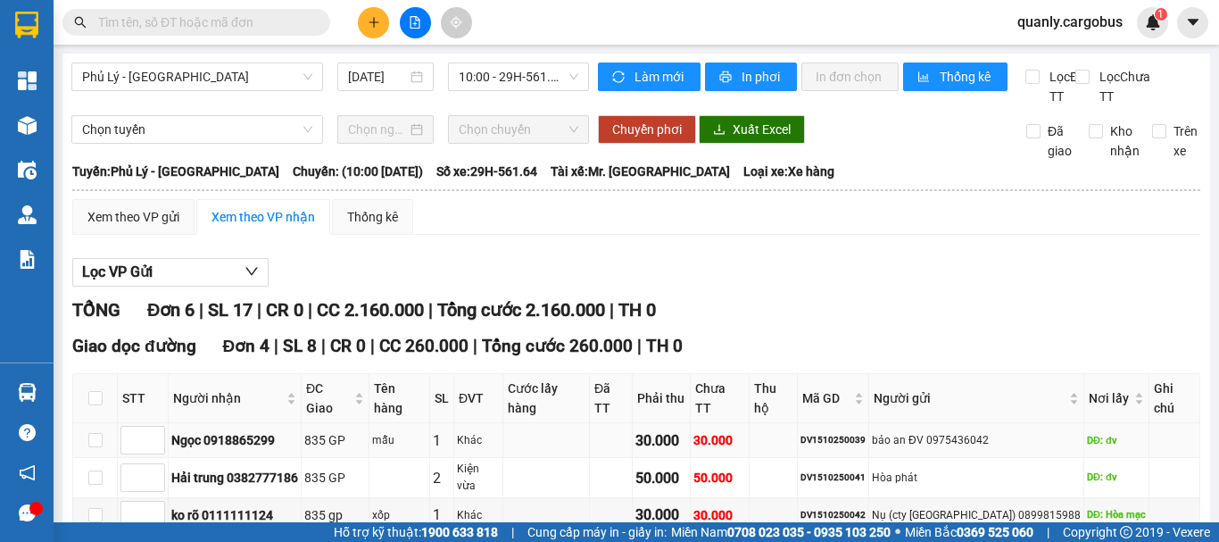
scroll to position [268, 0]
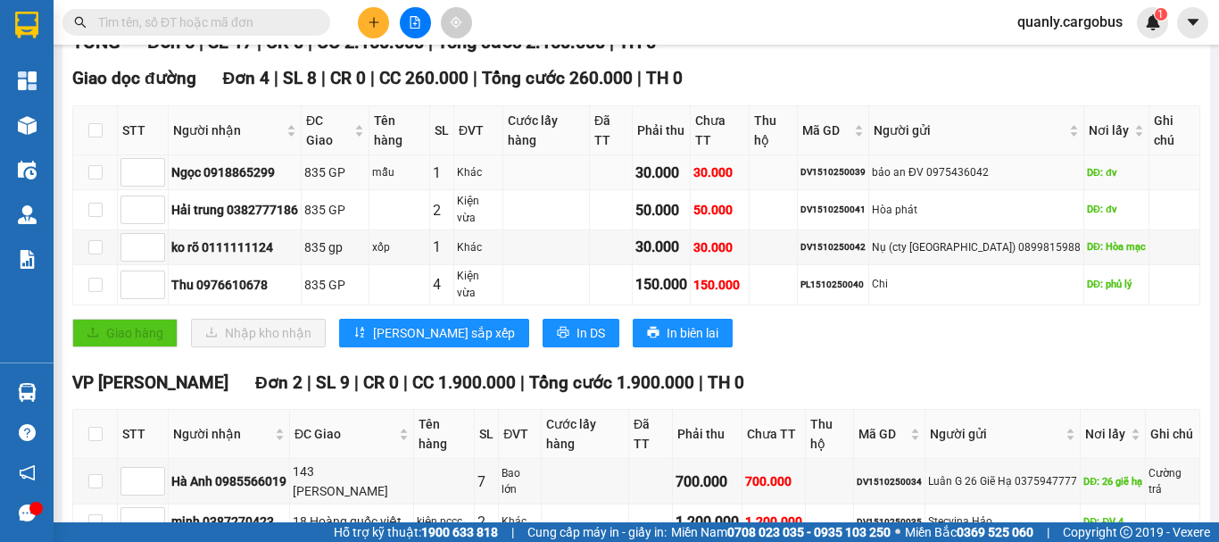
click at [865, 169] on div "DV1510250039" at bounding box center [832, 172] width 65 height 14
copy div "DV1510250039"
click at [170, 20] on input "text" at bounding box center [203, 22] width 211 height 20
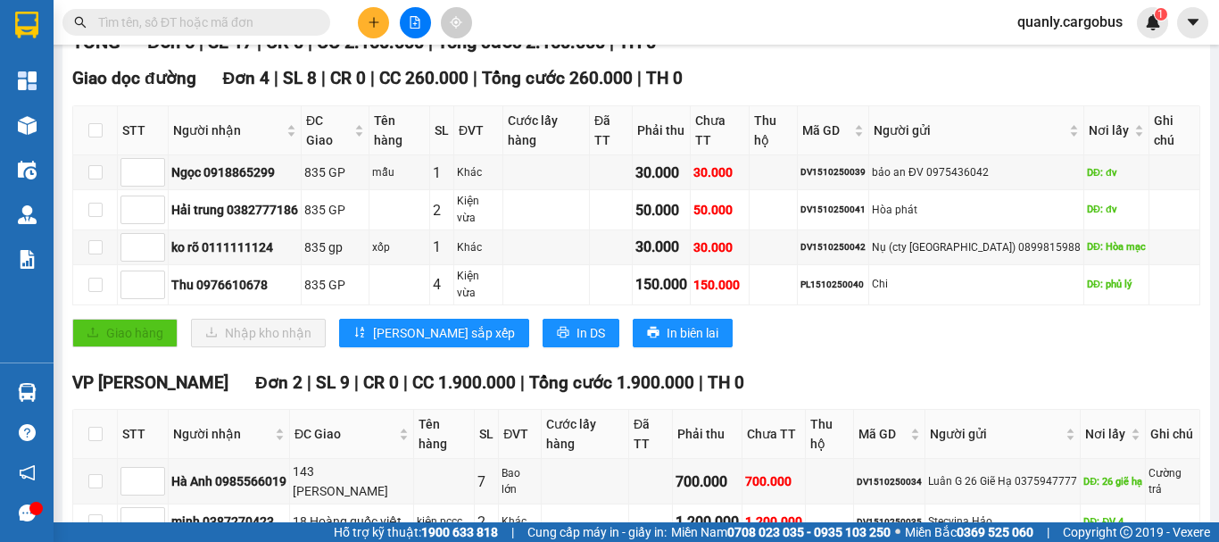
paste input "DV1510250039"
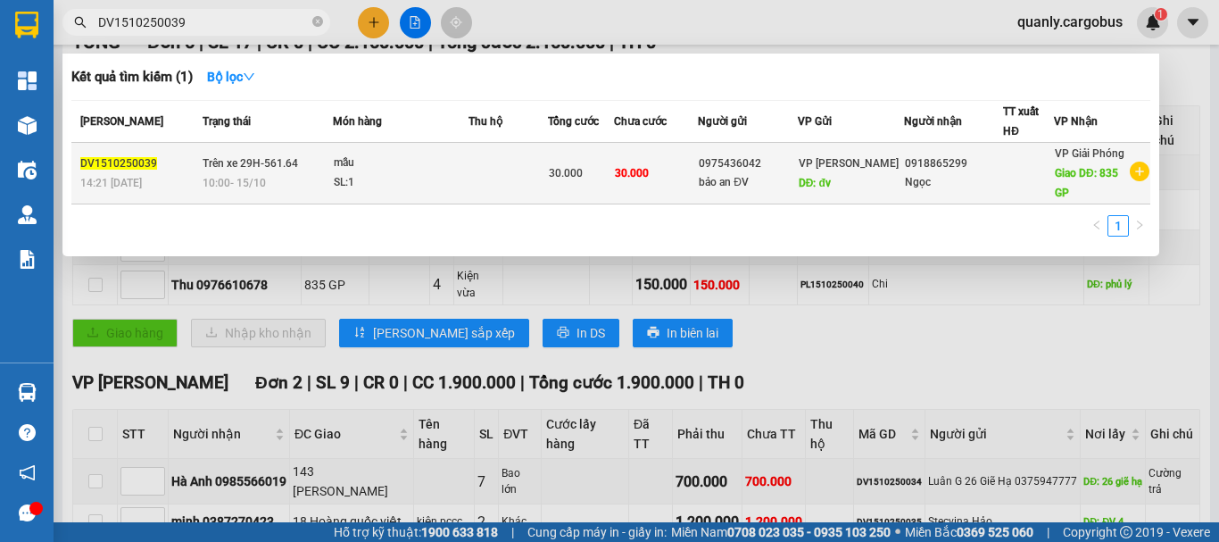
type input "DV1510250039"
click at [476, 184] on td at bounding box center [507, 174] width 79 height 62
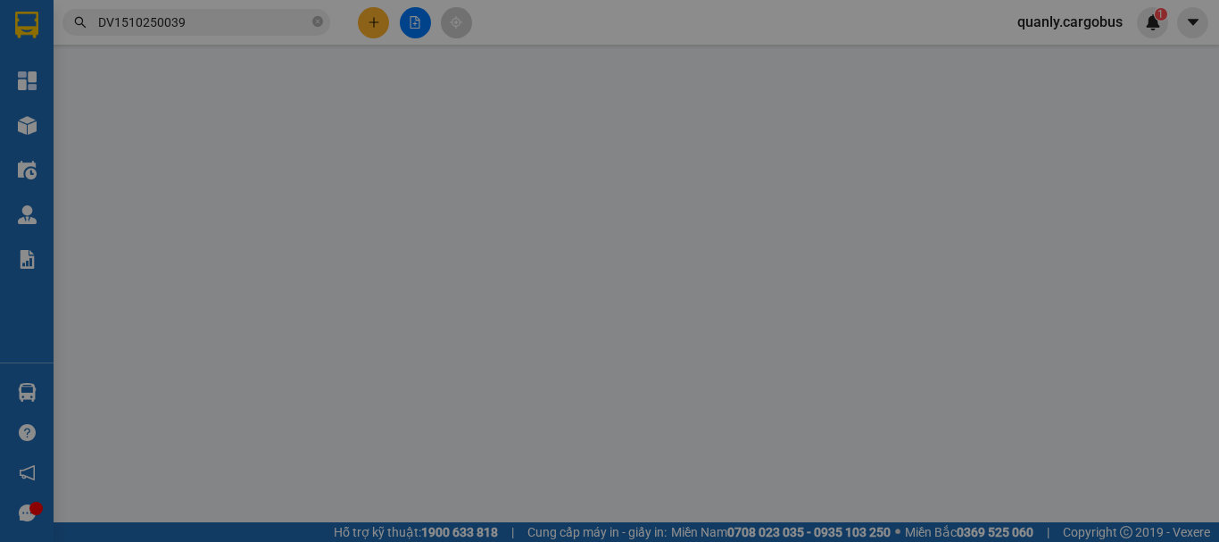
type input "0918865299"
type input "Ngọc"
type input "835 GP"
type input "0975436042"
type input "bảo an ĐV"
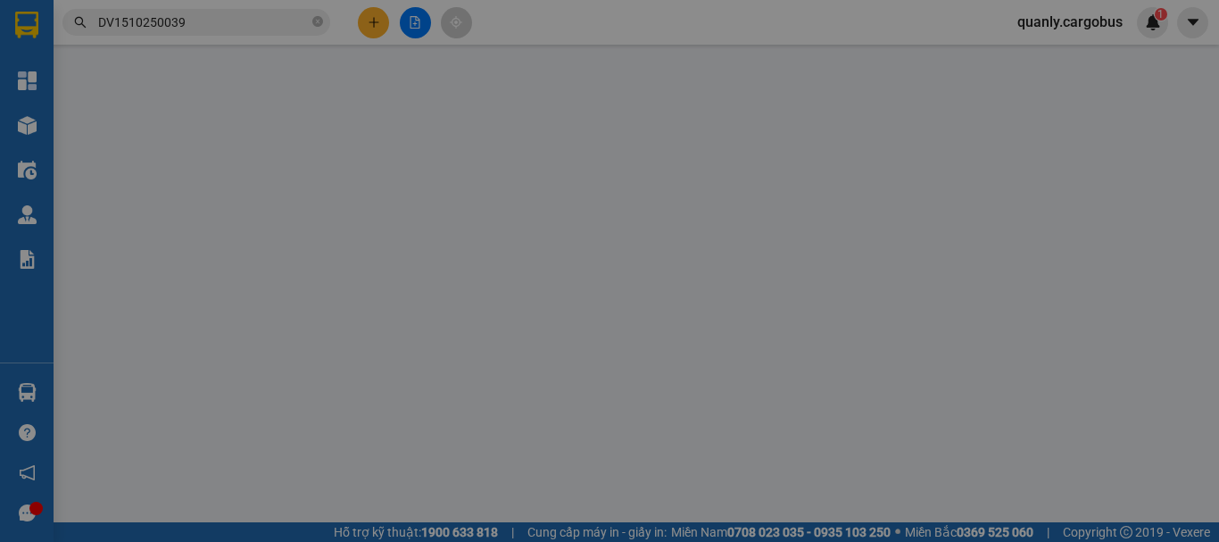
type input "đv"
type input "0"
type input "30.000"
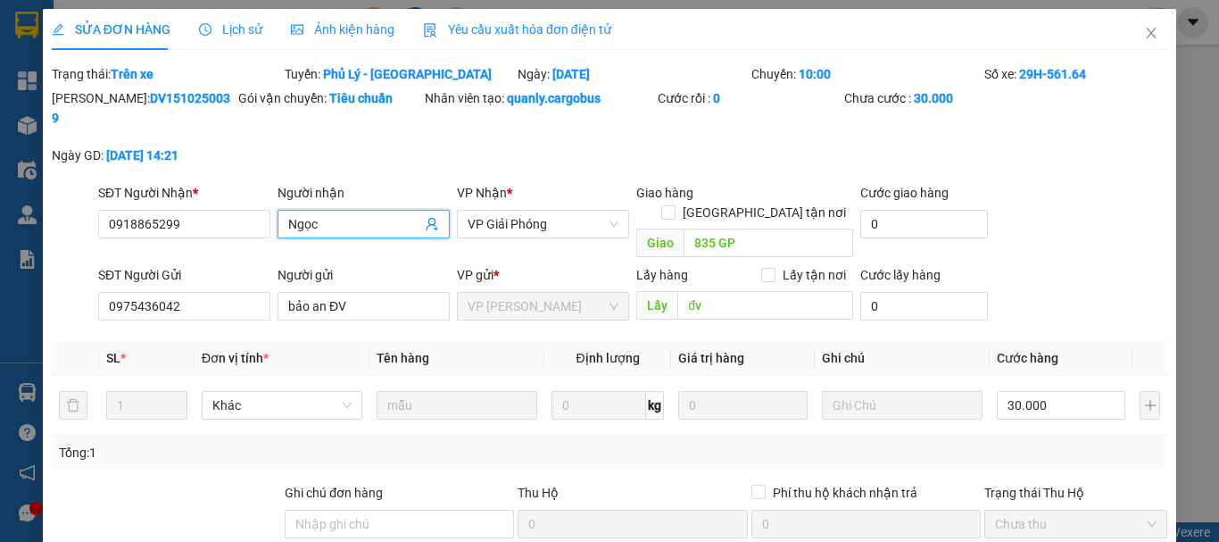
click at [358, 214] on input "Ngọc" at bounding box center [354, 224] width 133 height 20
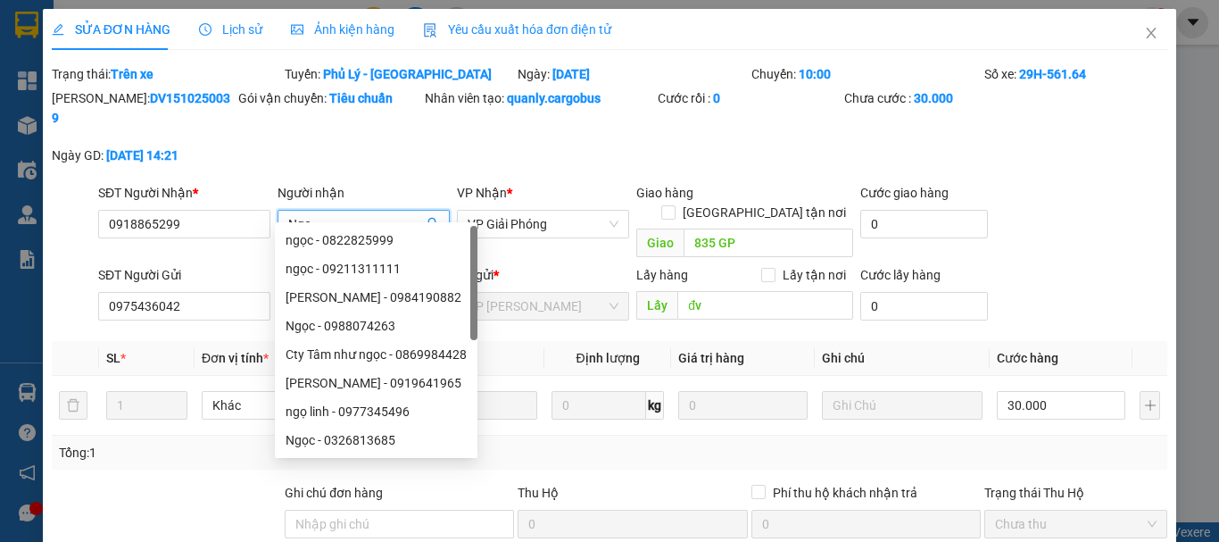
type input "Ngọc"
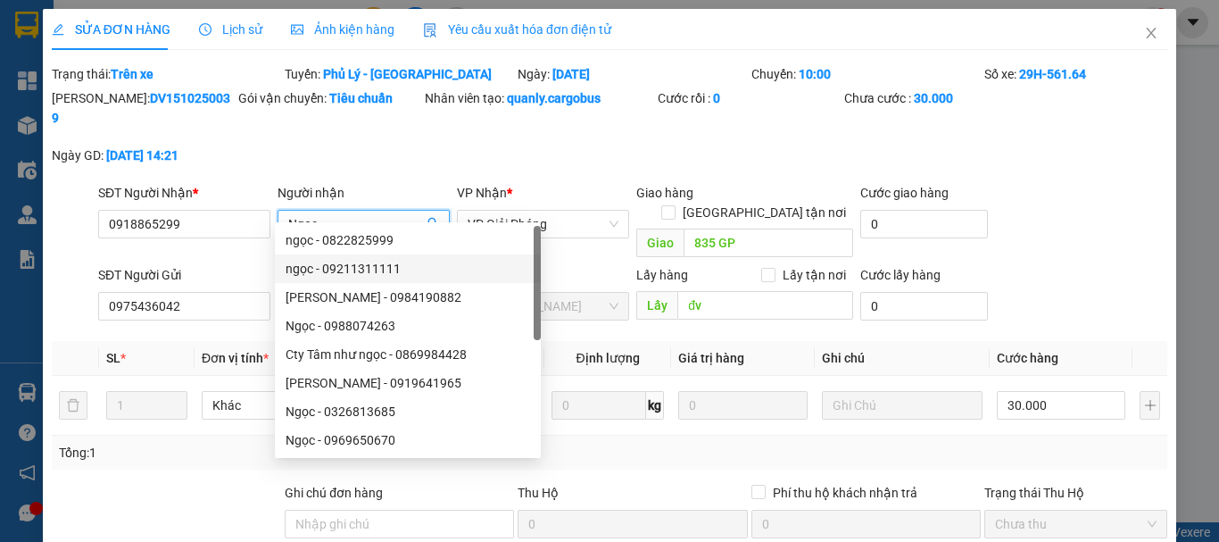
click at [387, 265] on div "ngọc - 09211311111" at bounding box center [408, 269] width 244 height 20
type input "09211311111"
type input "ngọc"
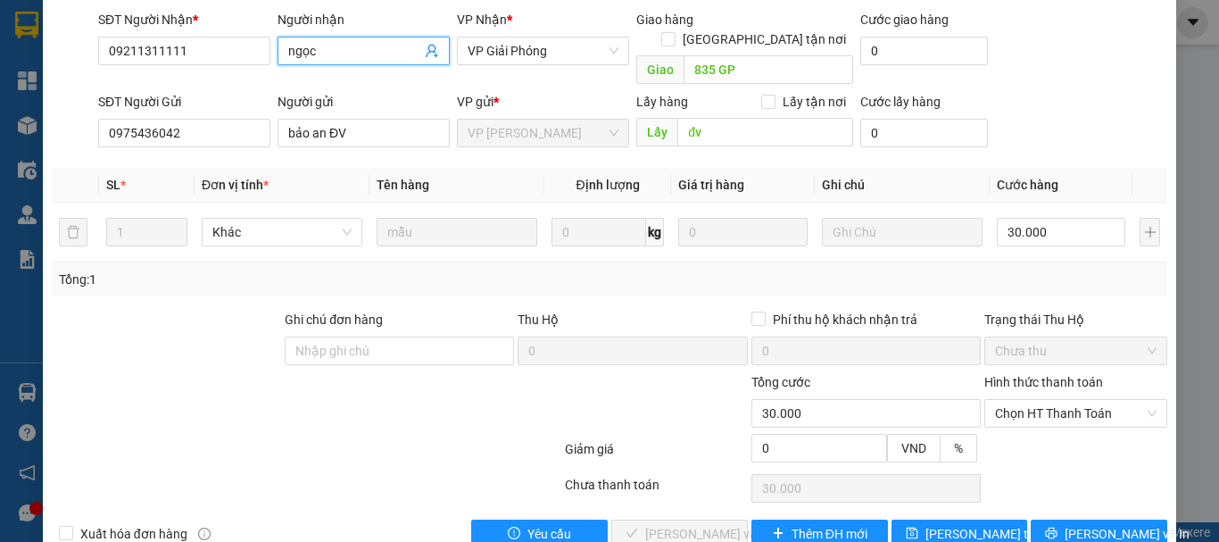
scroll to position [175, 0]
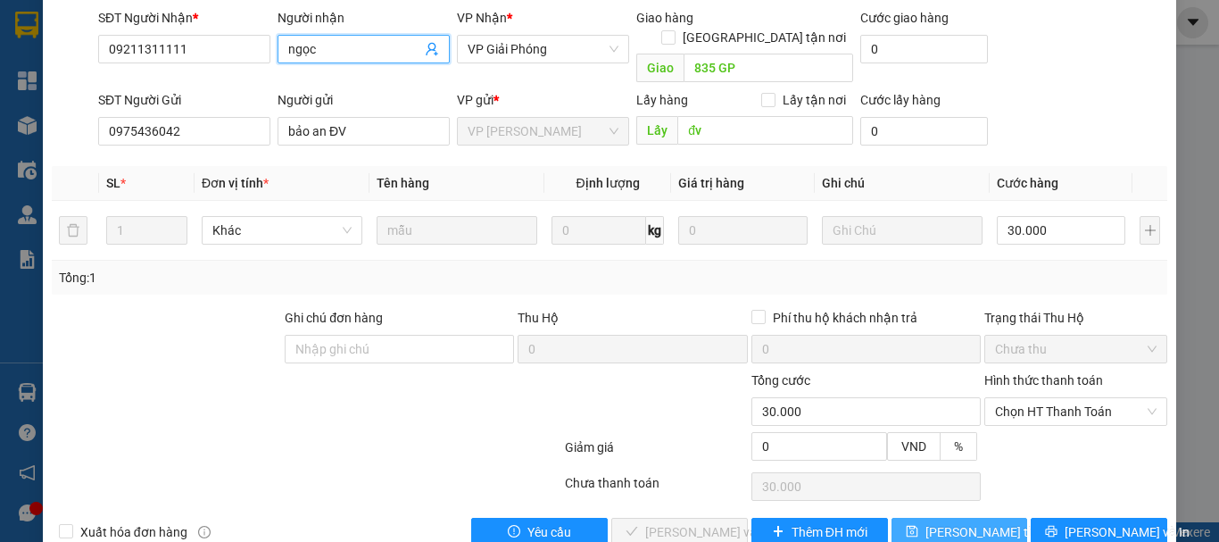
click at [926, 522] on span "[PERSON_NAME] thay đổi" at bounding box center [996, 532] width 143 height 20
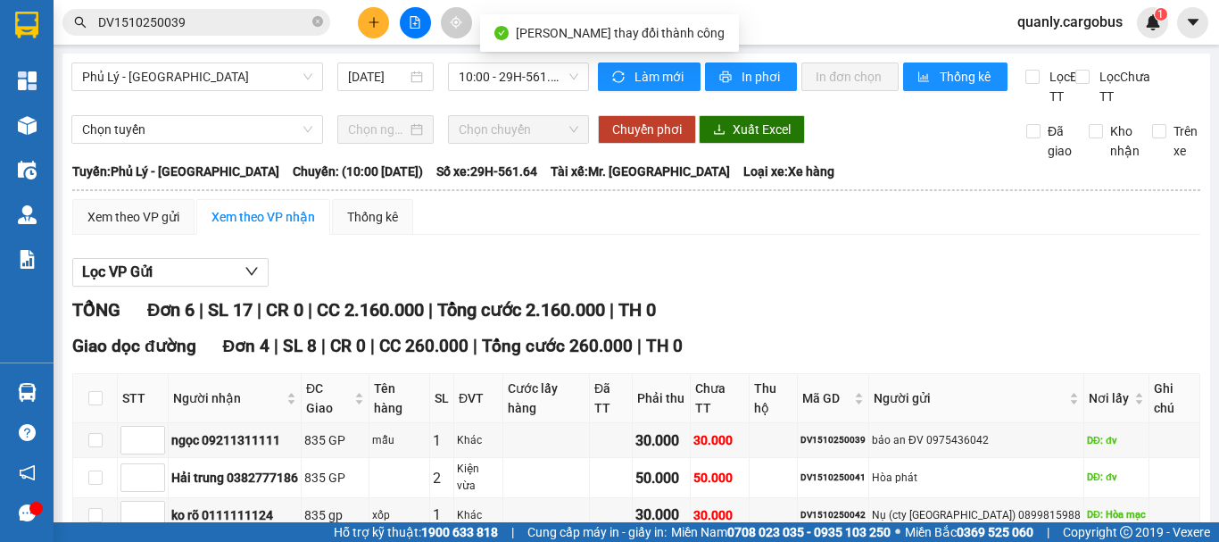
scroll to position [89, 0]
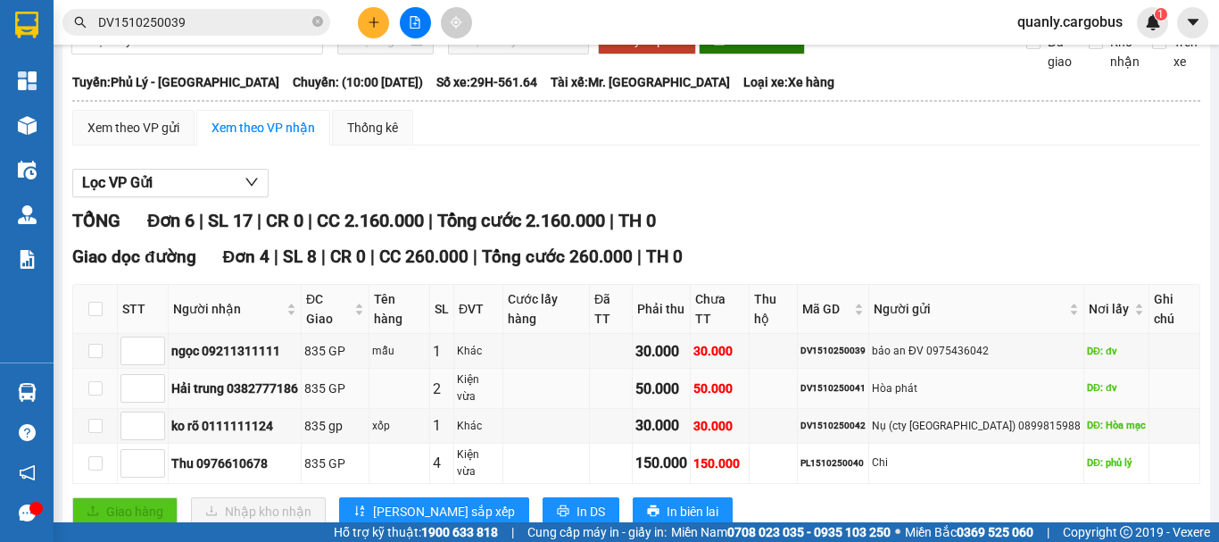
click at [865, 381] on div "DV1510250041" at bounding box center [832, 388] width 65 height 14
copy div "DV1510250041"
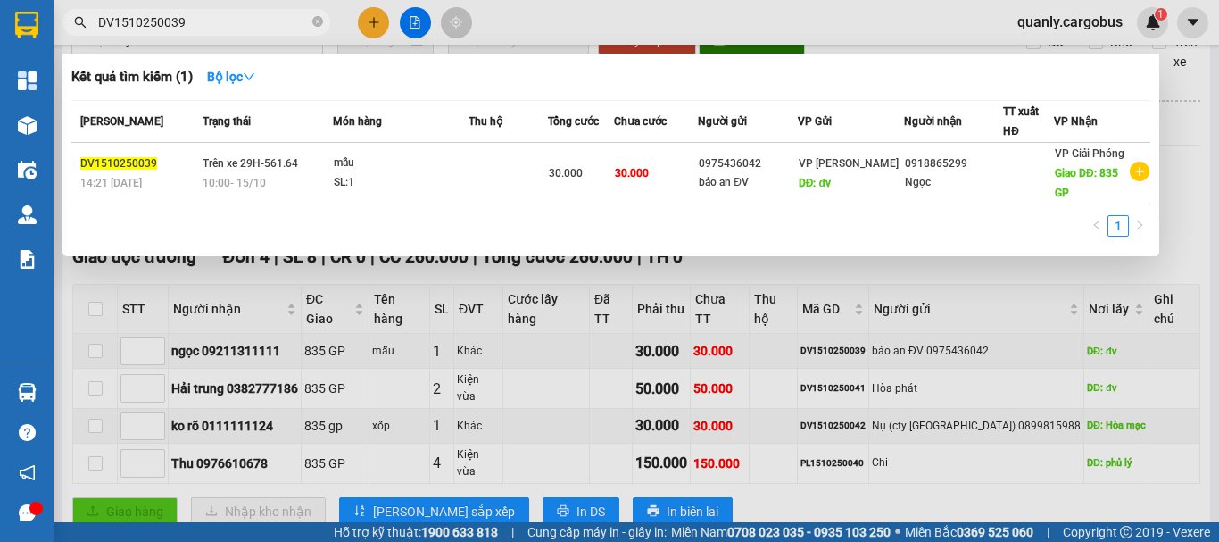
click at [215, 29] on input "DV1510250039" at bounding box center [203, 22] width 211 height 20
type input "D"
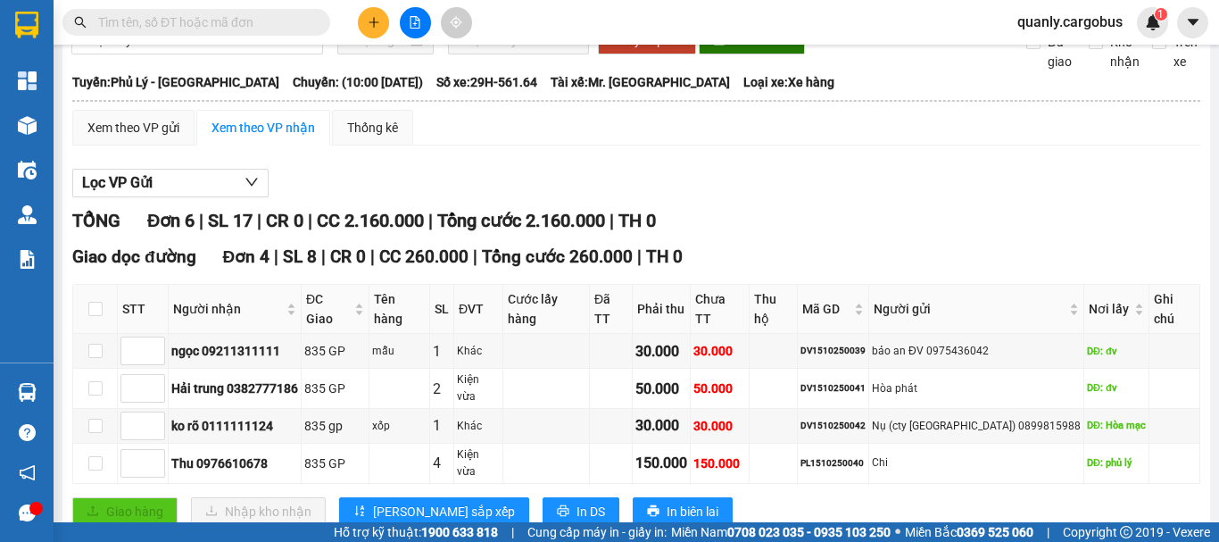
click at [215, 29] on input "text" at bounding box center [203, 22] width 211 height 20
paste input "DV1510250041"
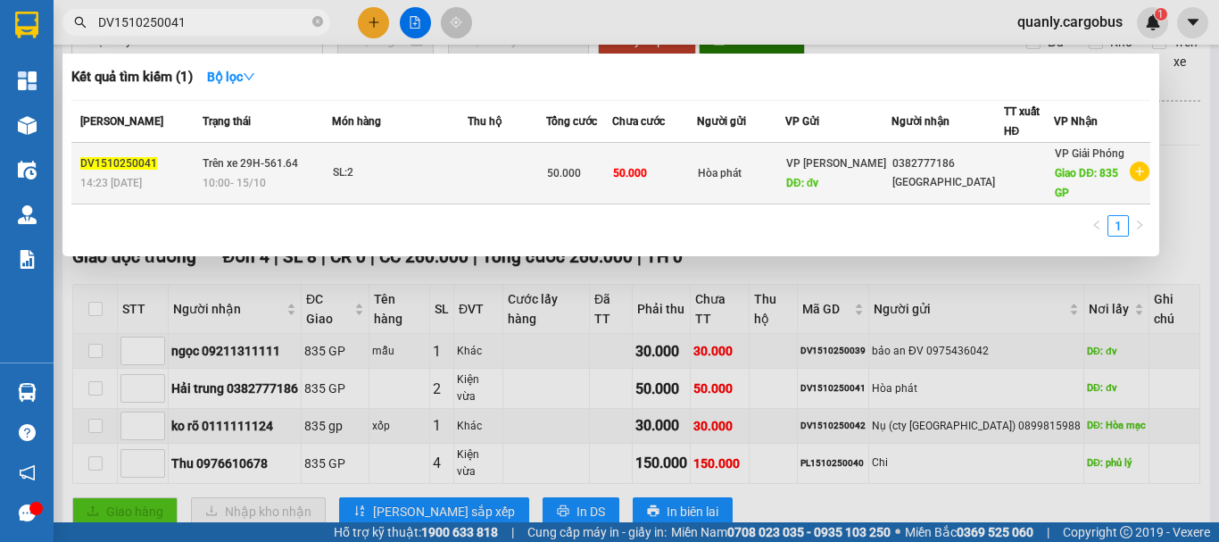
type input "DV1510250041"
click at [430, 156] on td "SL: 2" at bounding box center [400, 174] width 136 height 62
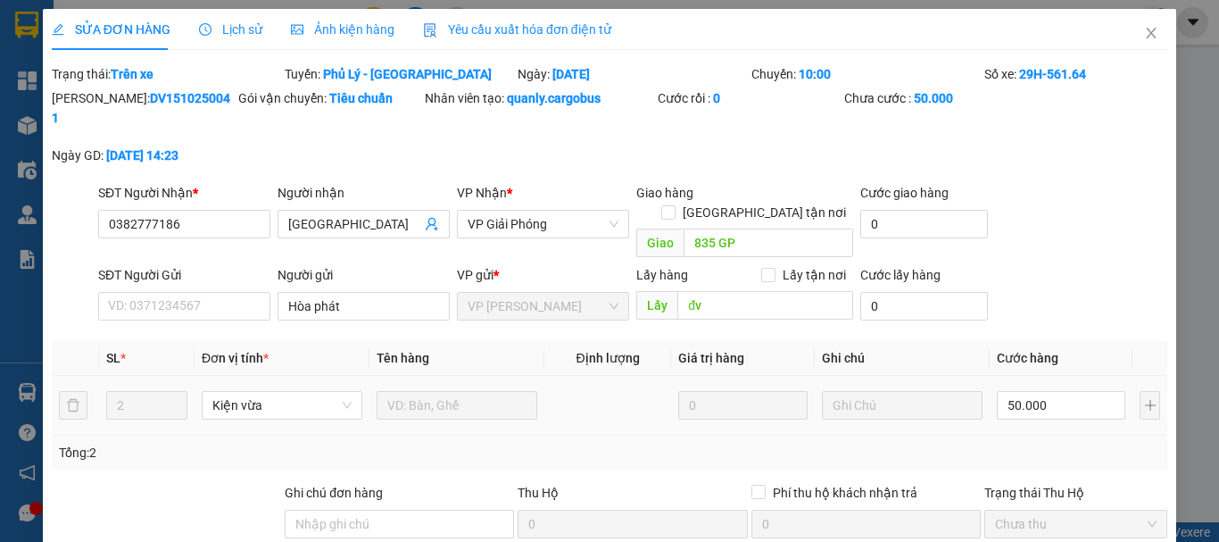
type input "0382777186"
type input "[GEOGRAPHIC_DATA]"
type input "835 GP"
type input "Hòa phát"
type input "đv"
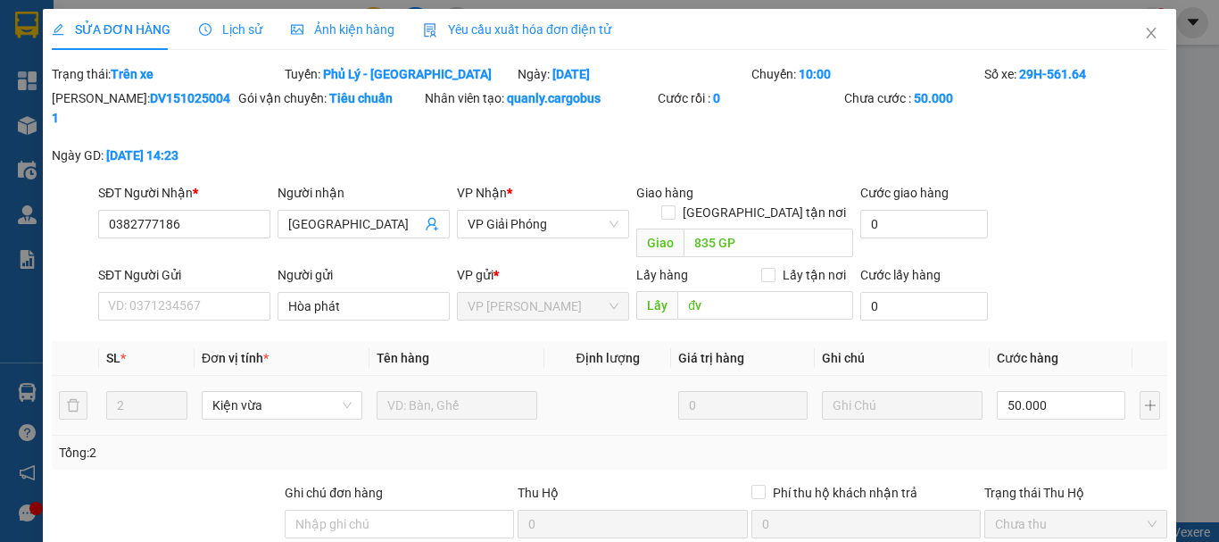
type input "0"
type input "50.000"
click at [303, 214] on input "[GEOGRAPHIC_DATA]" at bounding box center [354, 224] width 133 height 20
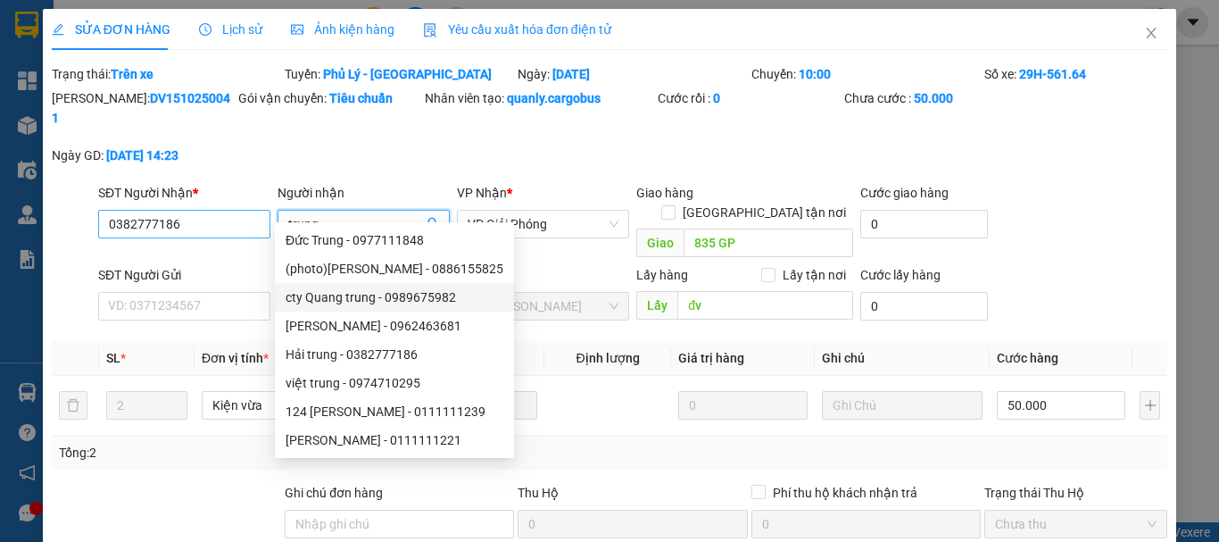
type input "trung"
click at [215, 211] on input "0382777186" at bounding box center [184, 224] width 172 height 29
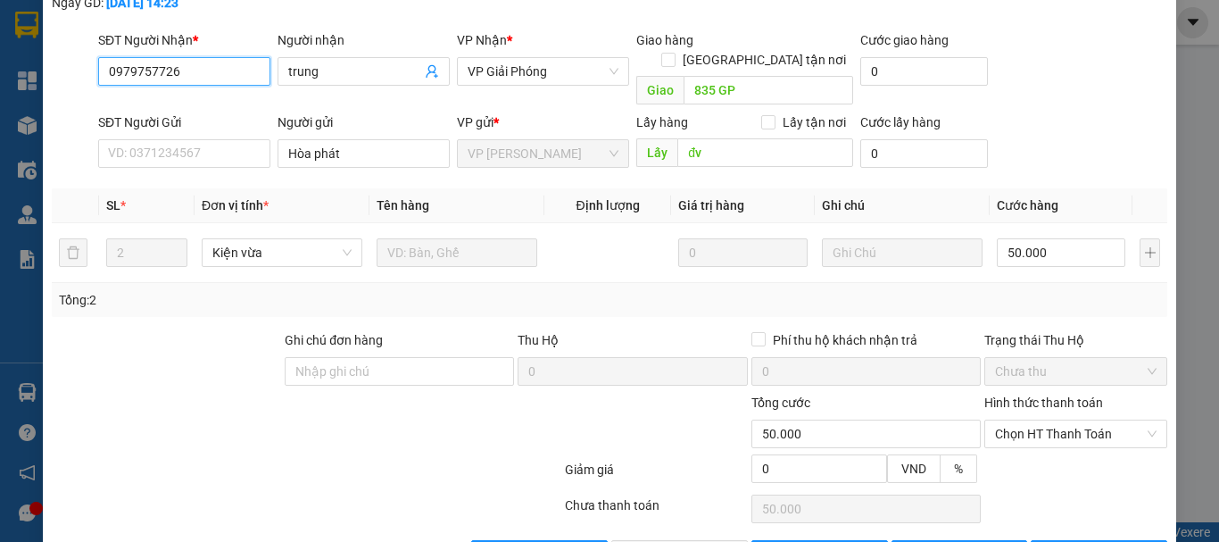
scroll to position [175, 0]
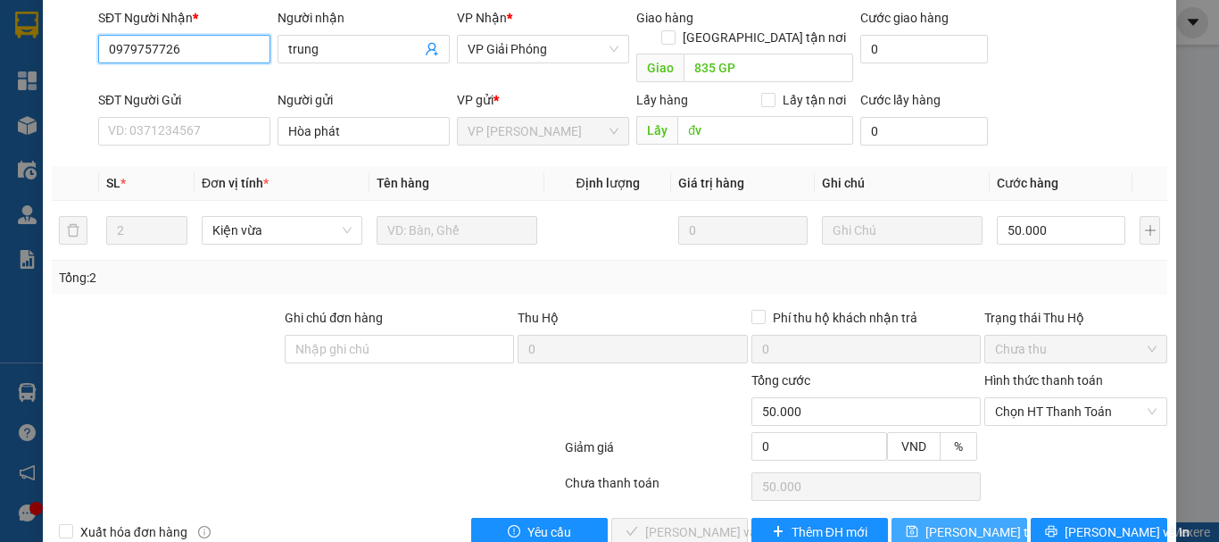
type input "0979757726"
click at [966, 522] on span "[PERSON_NAME] thay đổi" at bounding box center [996, 532] width 143 height 20
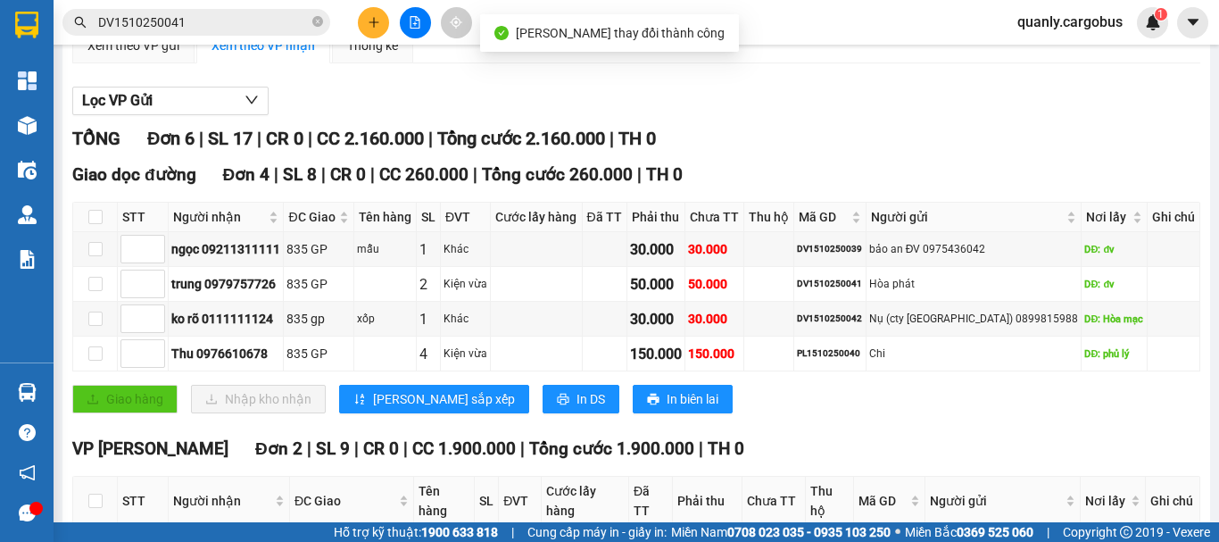
scroll to position [178, 0]
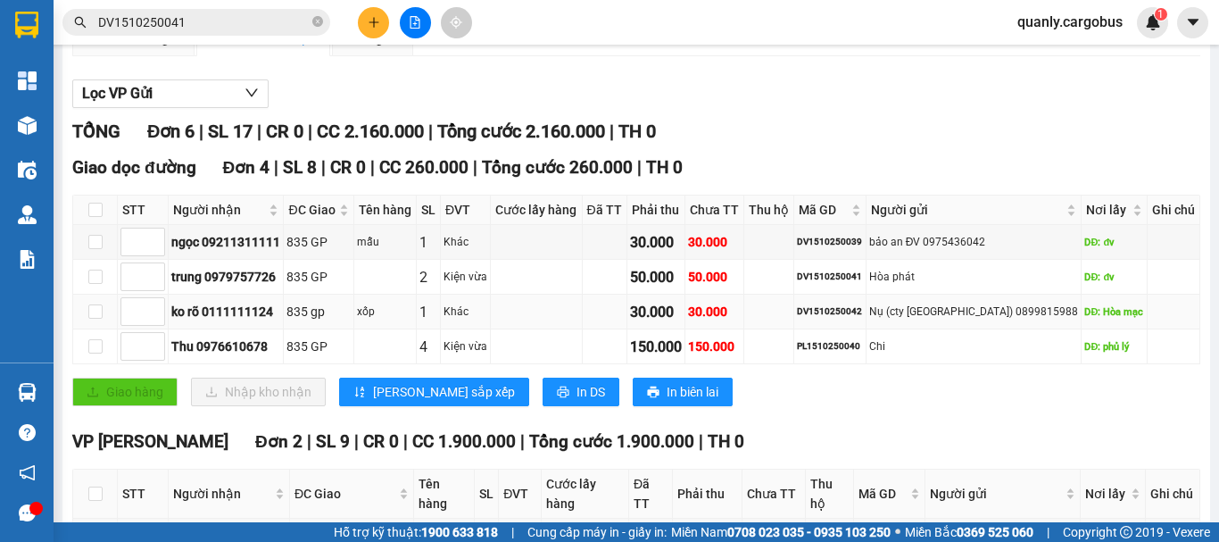
click at [861, 319] on div "DV1510250042" at bounding box center [829, 311] width 65 height 14
copy div "DV1510250042"
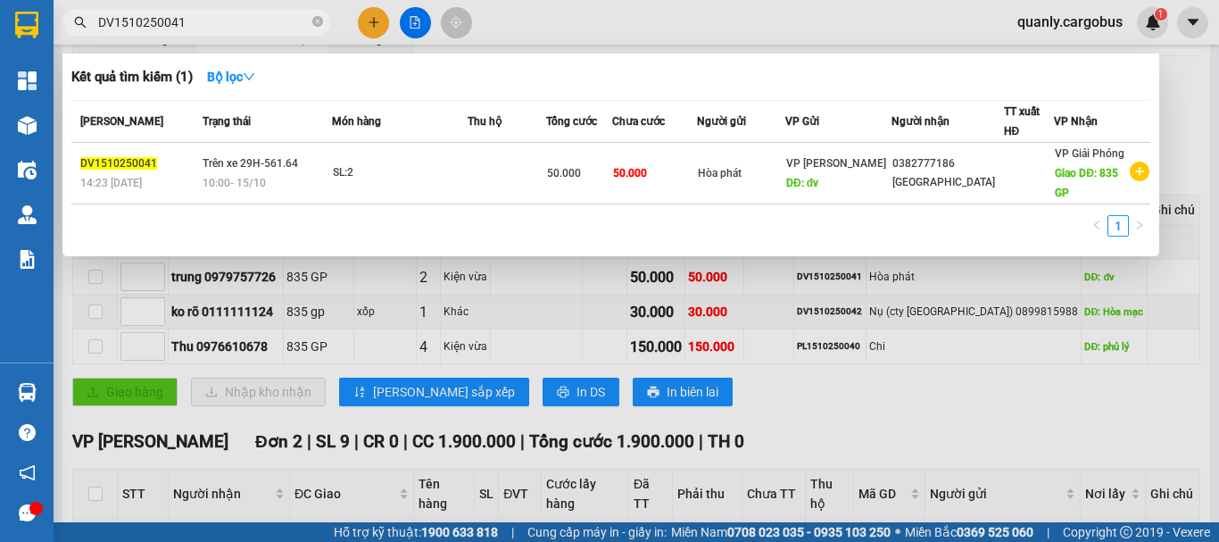
click at [212, 22] on input "DV1510250041" at bounding box center [203, 22] width 211 height 20
type input "D"
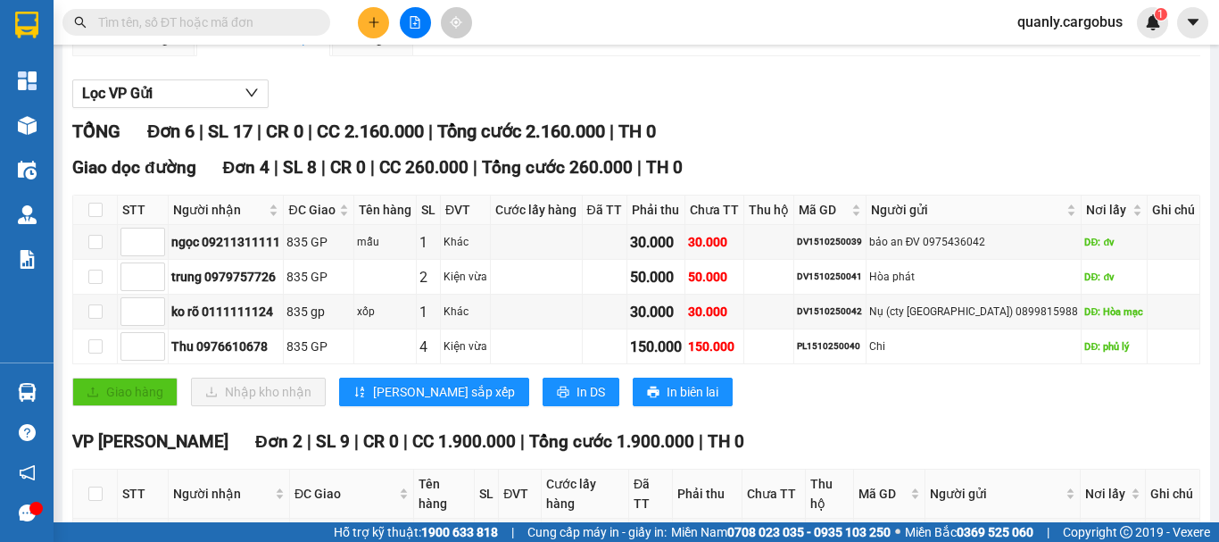
click at [219, 33] on span at bounding box center [196, 22] width 268 height 27
paste input "DV1510250042"
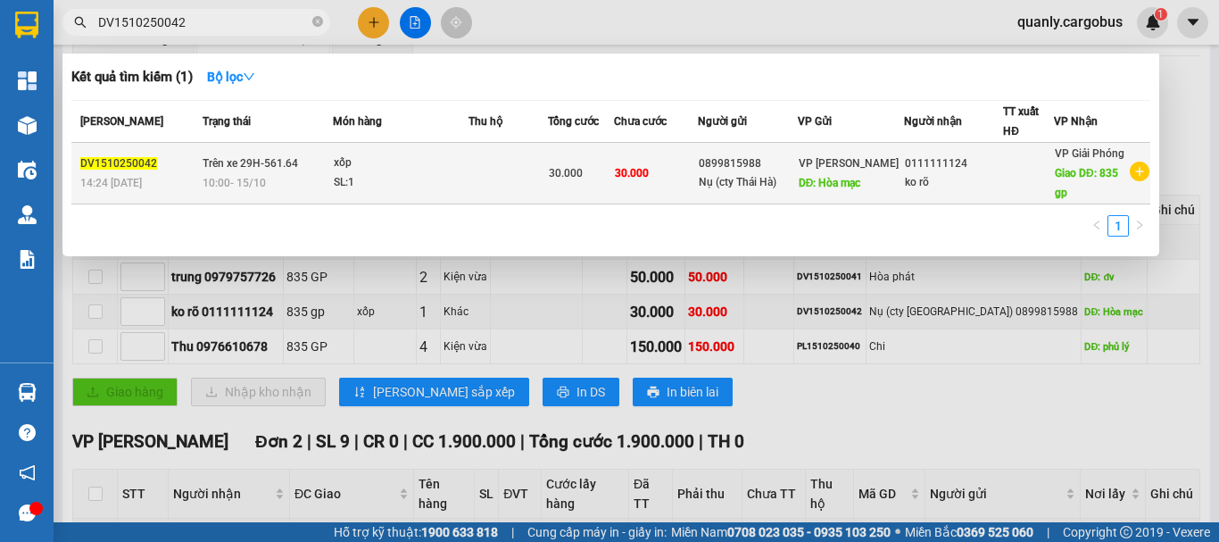
type input "DV1510250042"
click at [473, 159] on td at bounding box center [507, 174] width 79 height 62
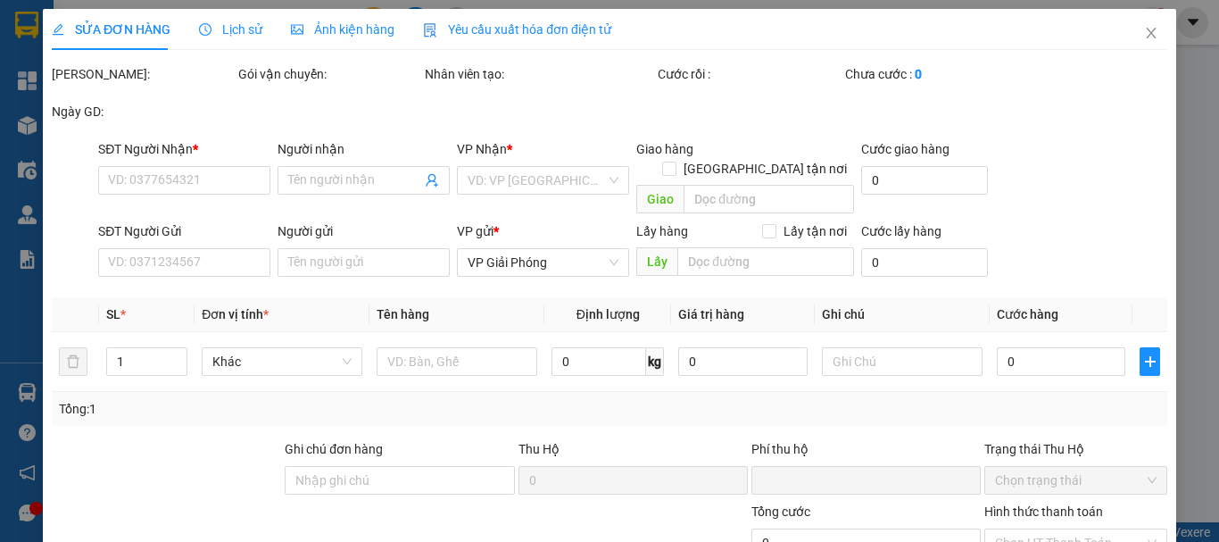
type input "0111111124"
type input "ko rõ"
type input "835 gp"
type input "0899815988"
type input "Nụ (cty Thái Hà)"
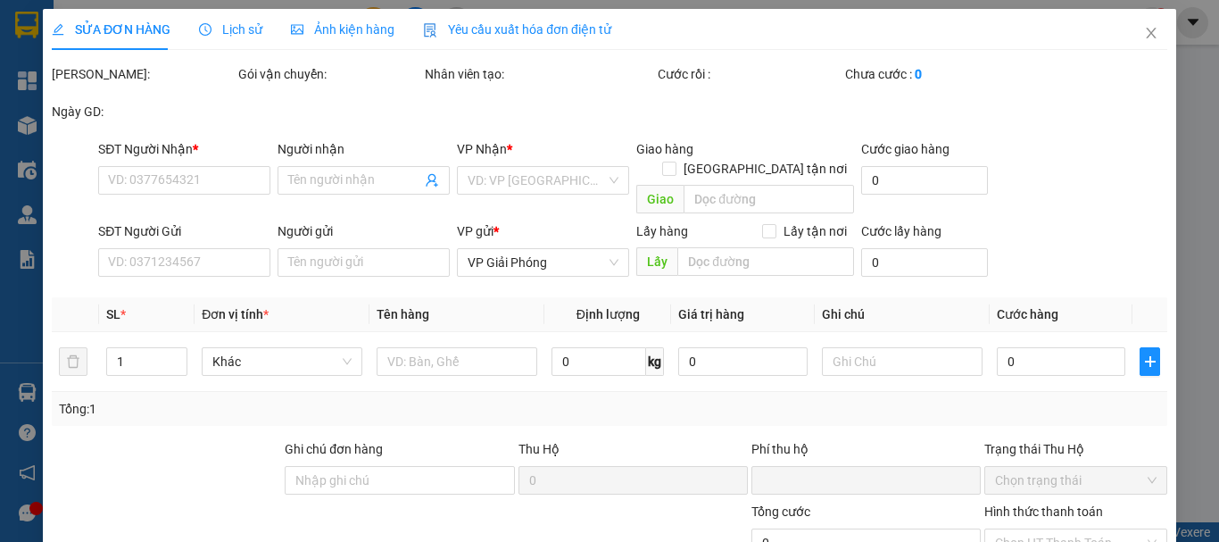
type input "Hòa mạc"
type input "0"
type input "30.000"
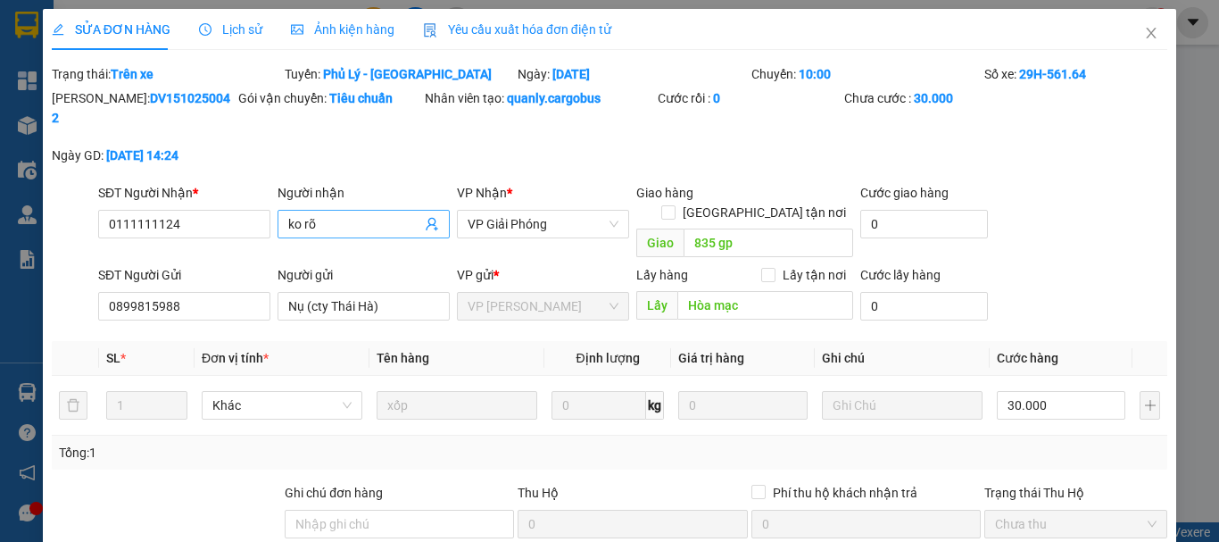
click at [377, 214] on input "ko rõ" at bounding box center [354, 224] width 133 height 20
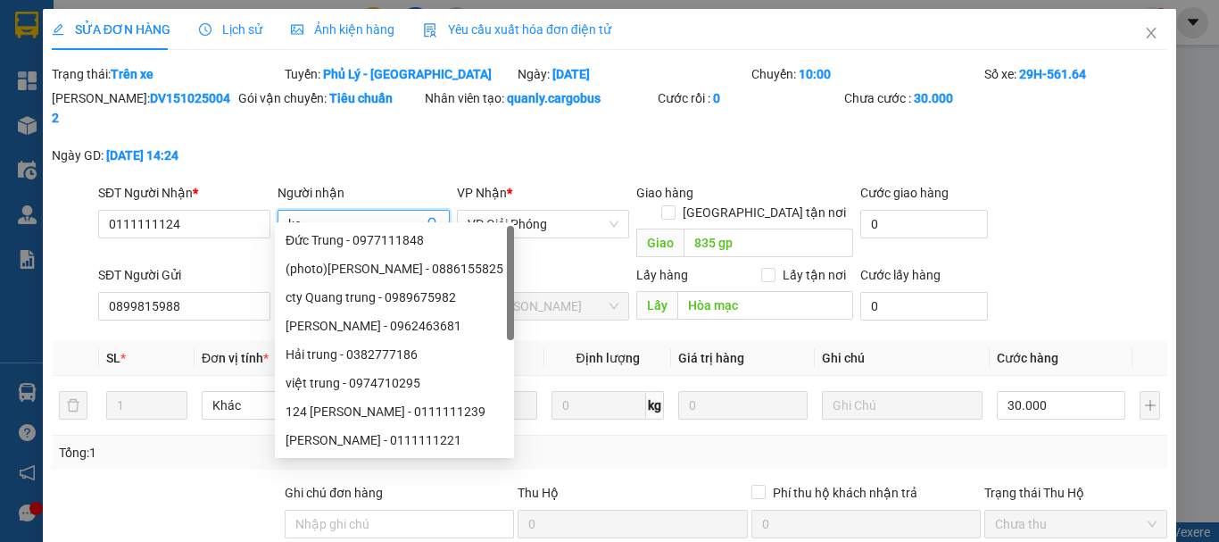
type input "k"
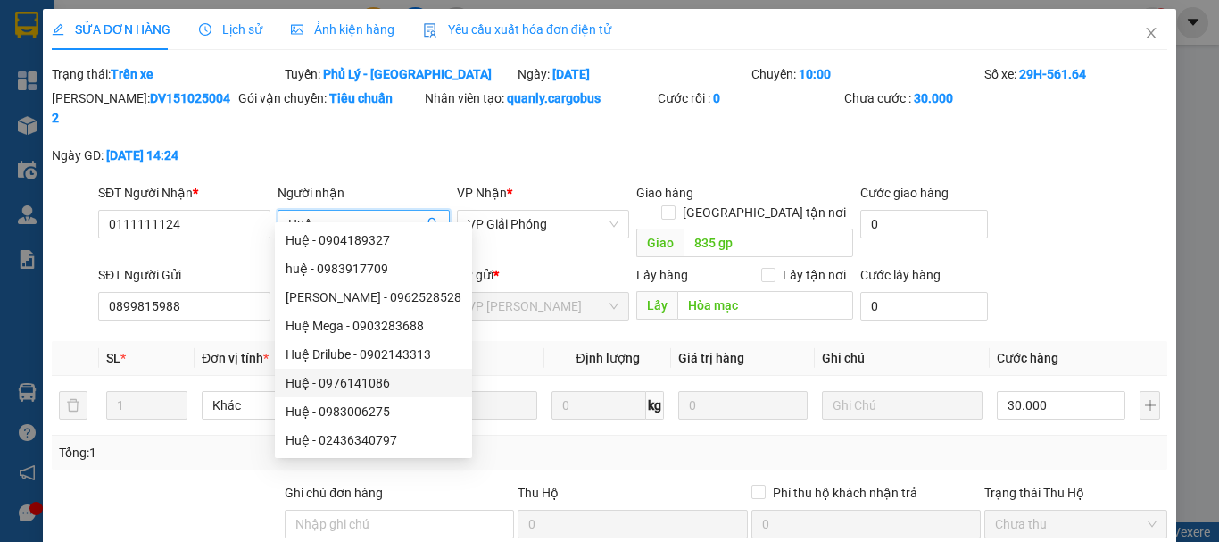
scroll to position [57, 0]
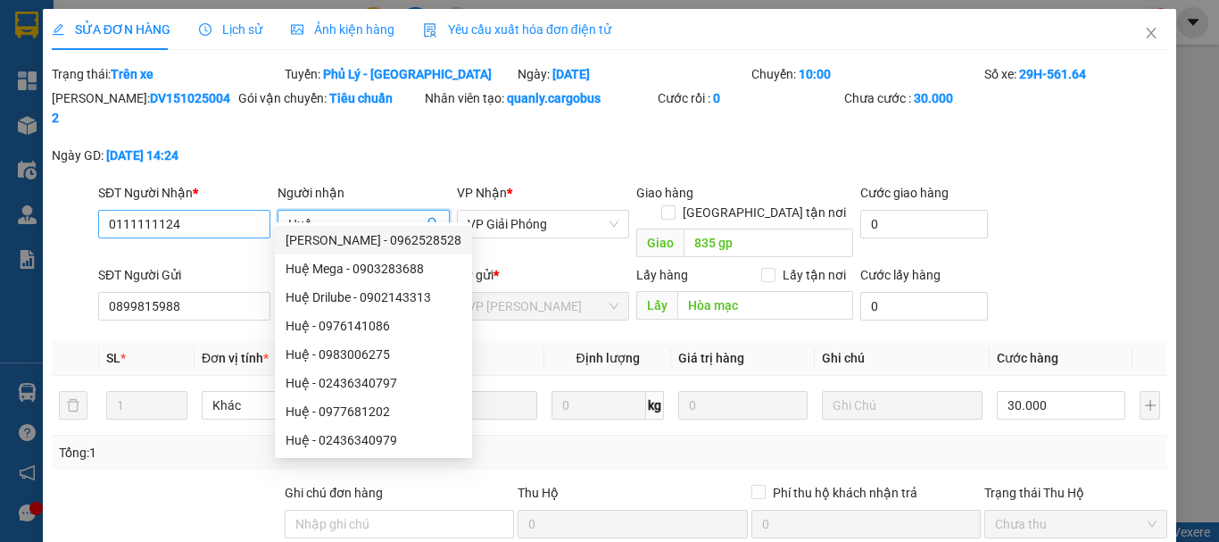
type input "Huệ"
click at [200, 210] on input "0111111124" at bounding box center [184, 224] width 172 height 29
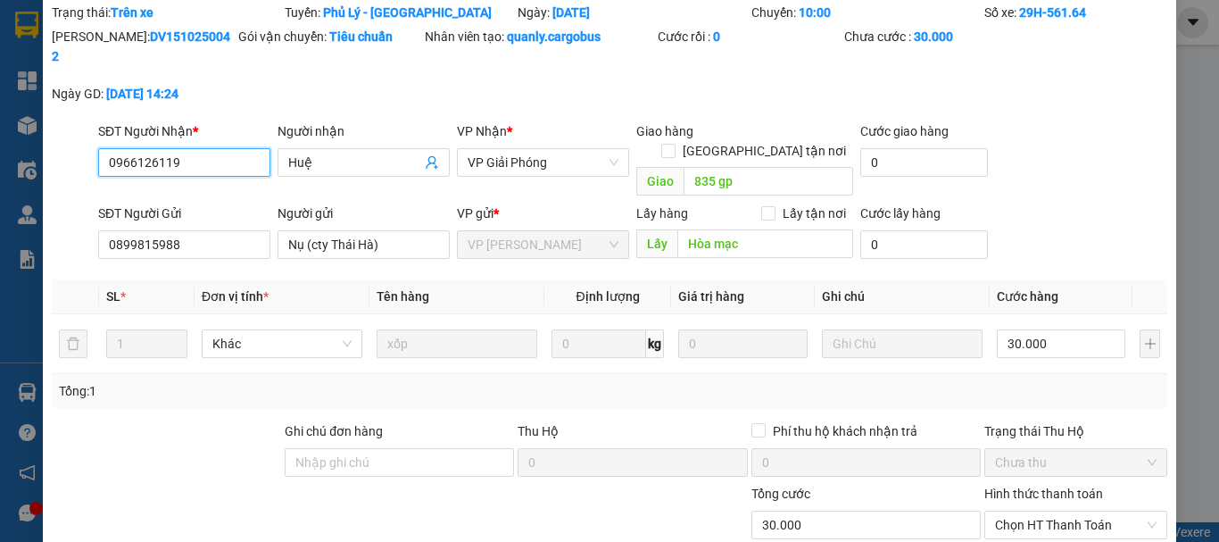
scroll to position [175, 0]
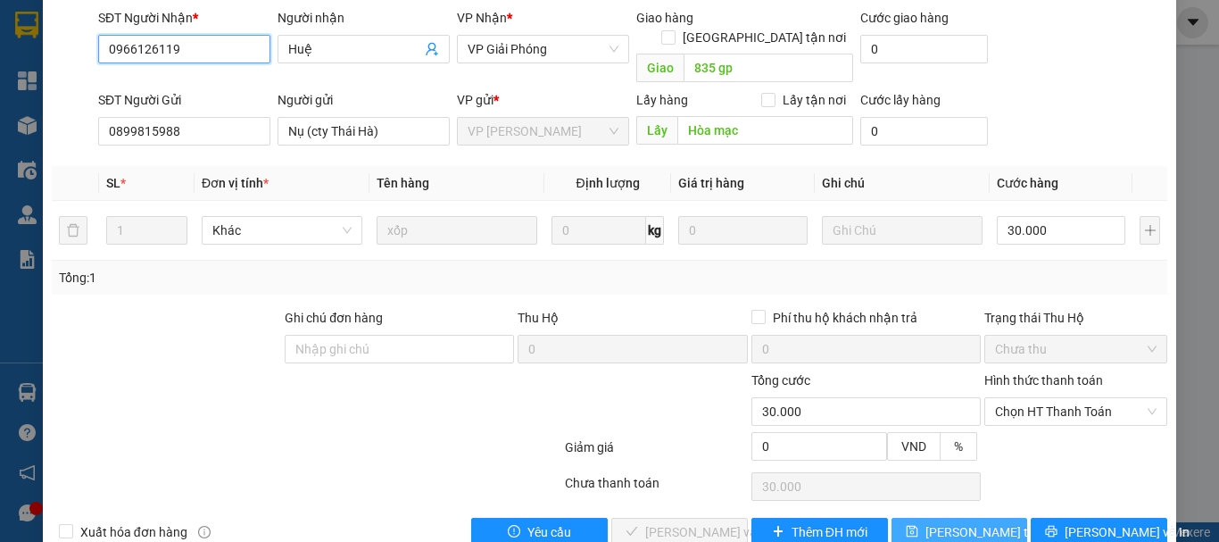
type input "0966126119"
click at [931, 522] on span "[PERSON_NAME] thay đổi" at bounding box center [996, 532] width 143 height 20
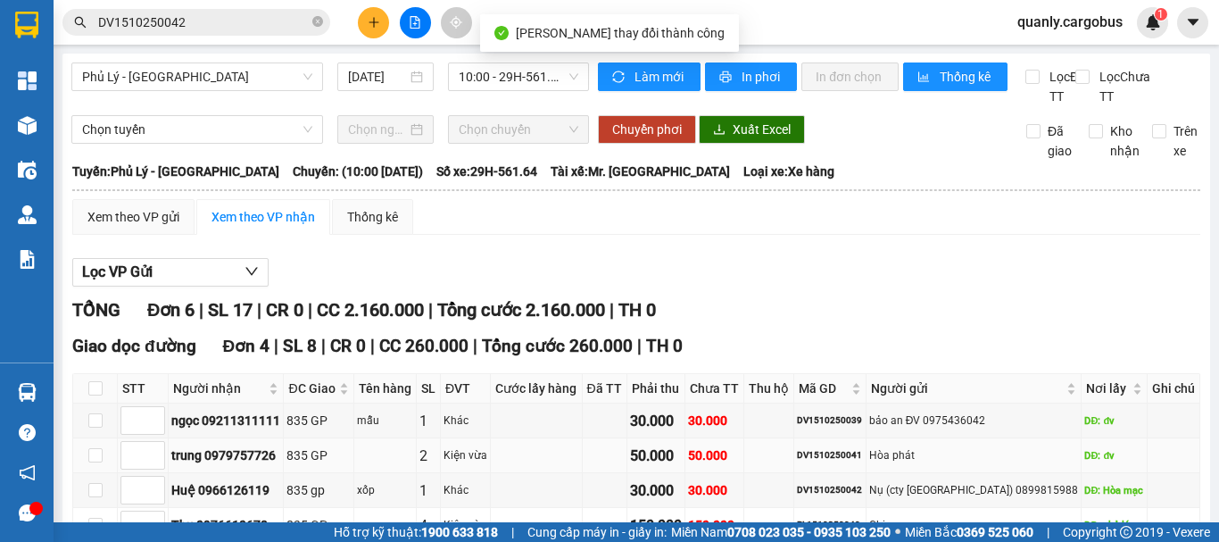
scroll to position [89, 0]
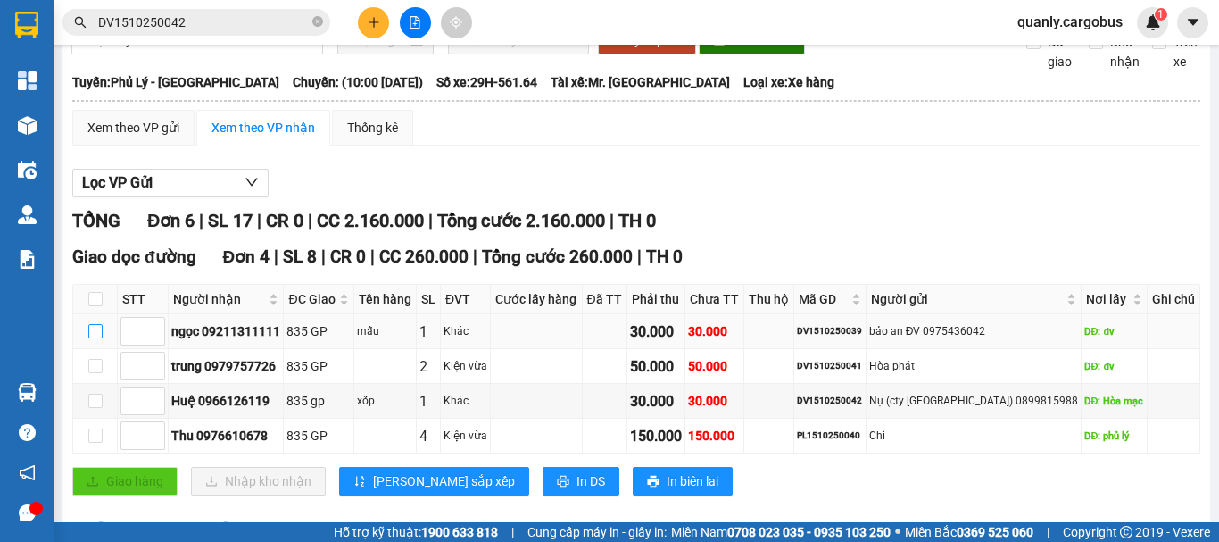
click at [95, 338] on input "checkbox" at bounding box center [95, 331] width 14 height 14
checkbox input "true"
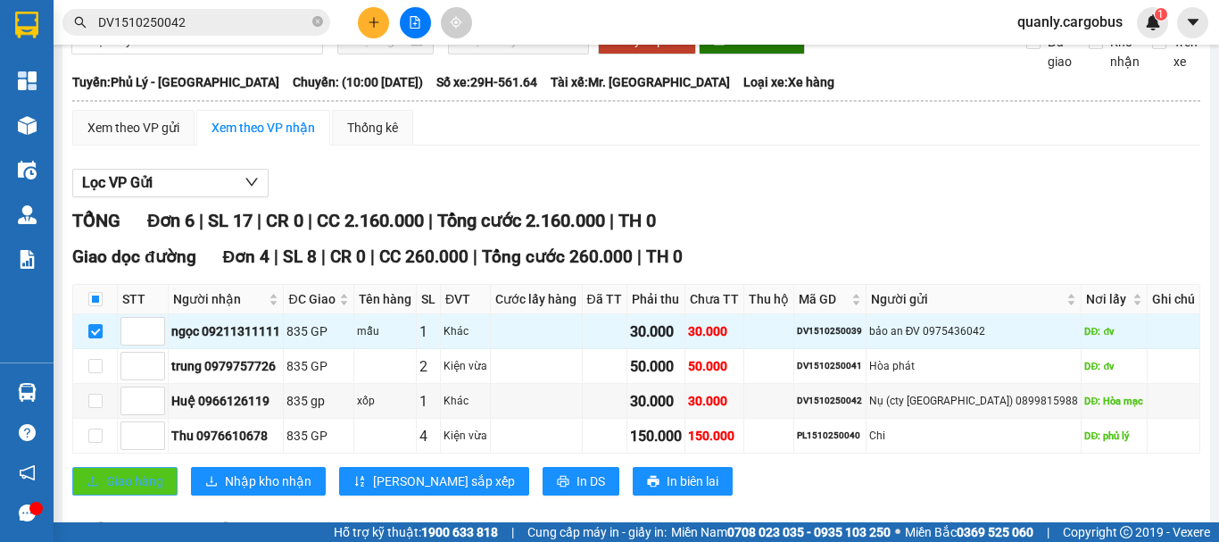
click at [124, 491] on span "Giao hàng" at bounding box center [134, 481] width 57 height 20
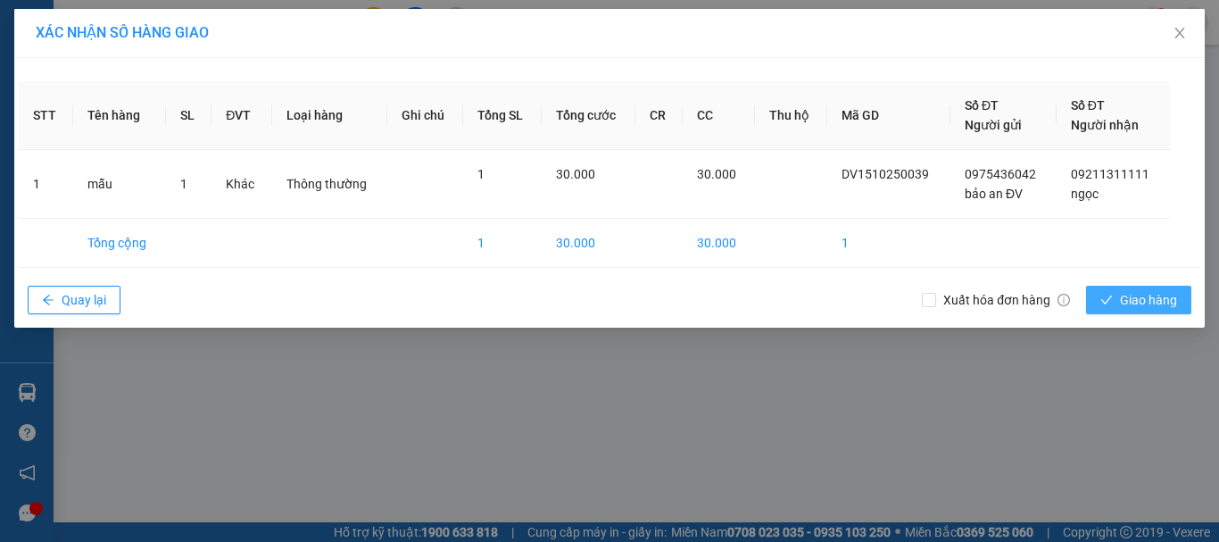
click at [1112, 298] on icon "check" at bounding box center [1106, 300] width 12 height 12
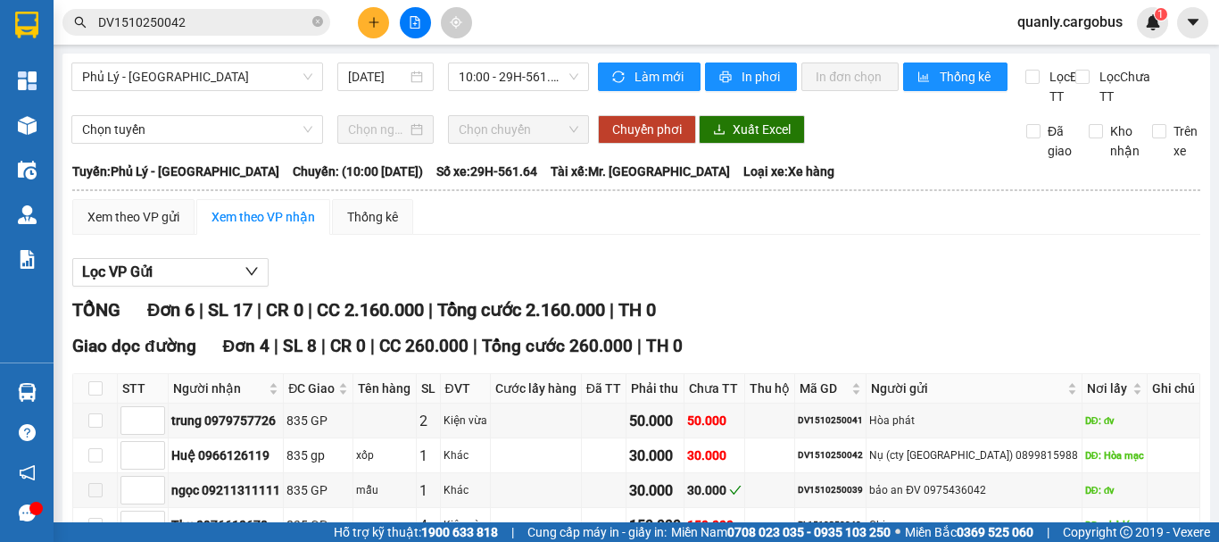
click at [222, 23] on input "DV1510250042" at bounding box center [203, 22] width 211 height 20
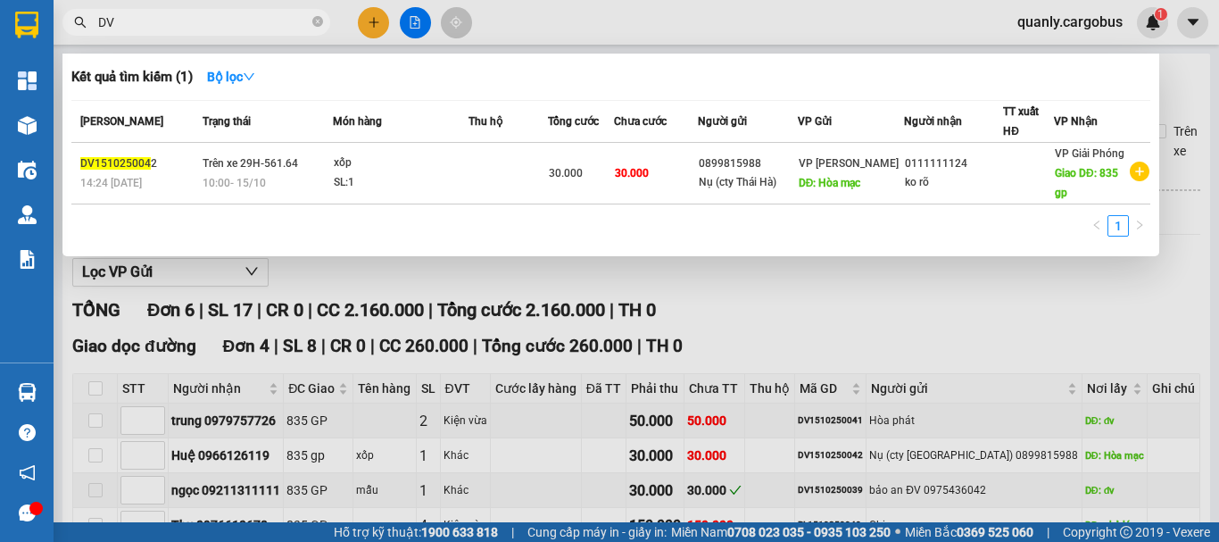
type input "D"
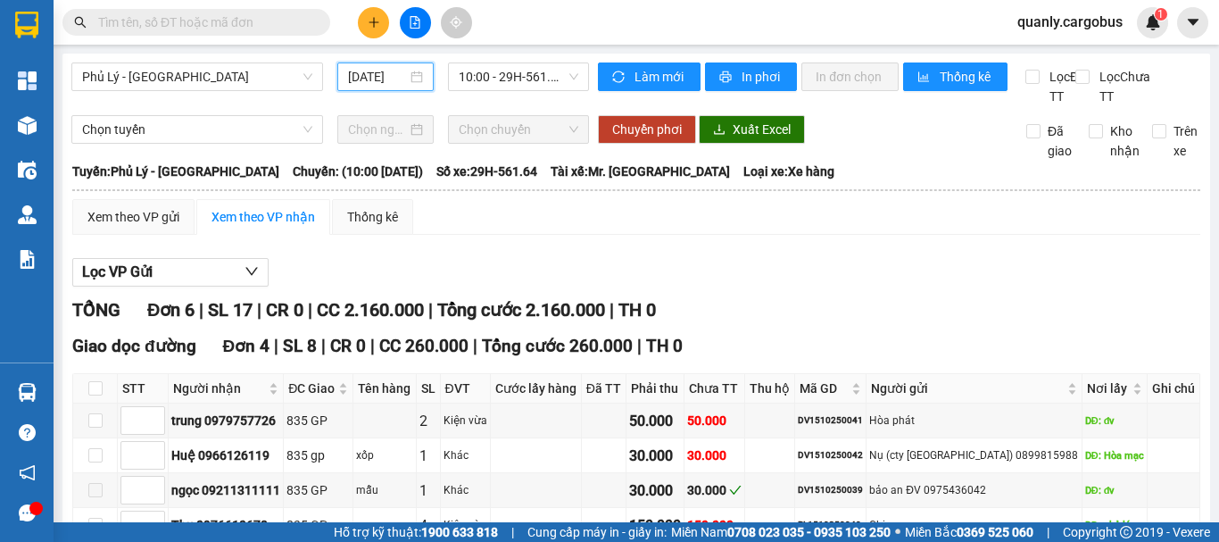
click at [402, 78] on input "[DATE]" at bounding box center [377, 77] width 59 height 20
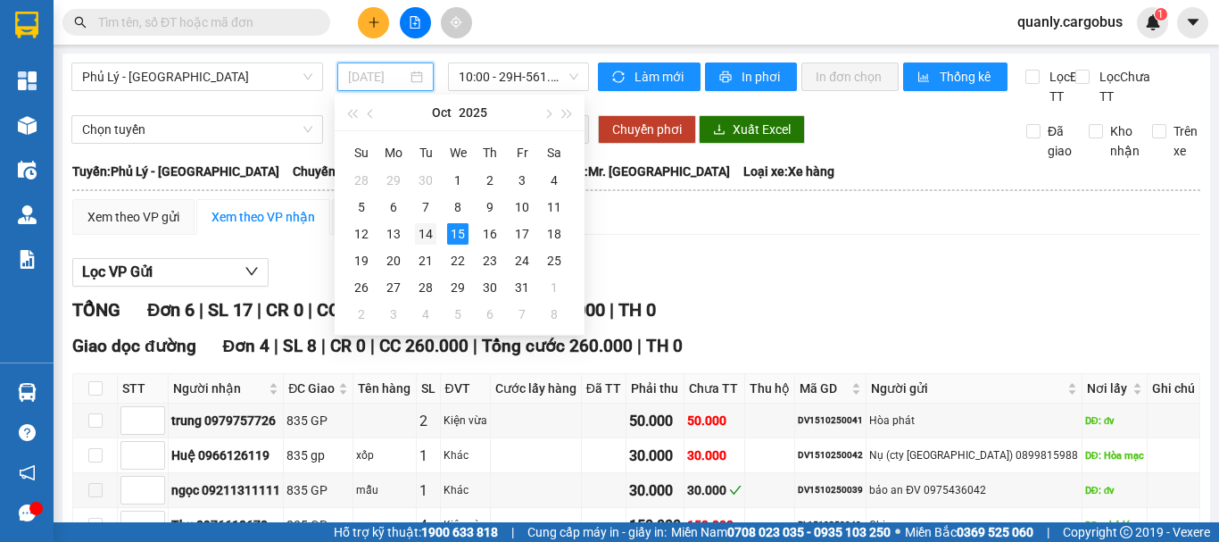
click at [422, 243] on div "14" at bounding box center [425, 233] width 21 height 21
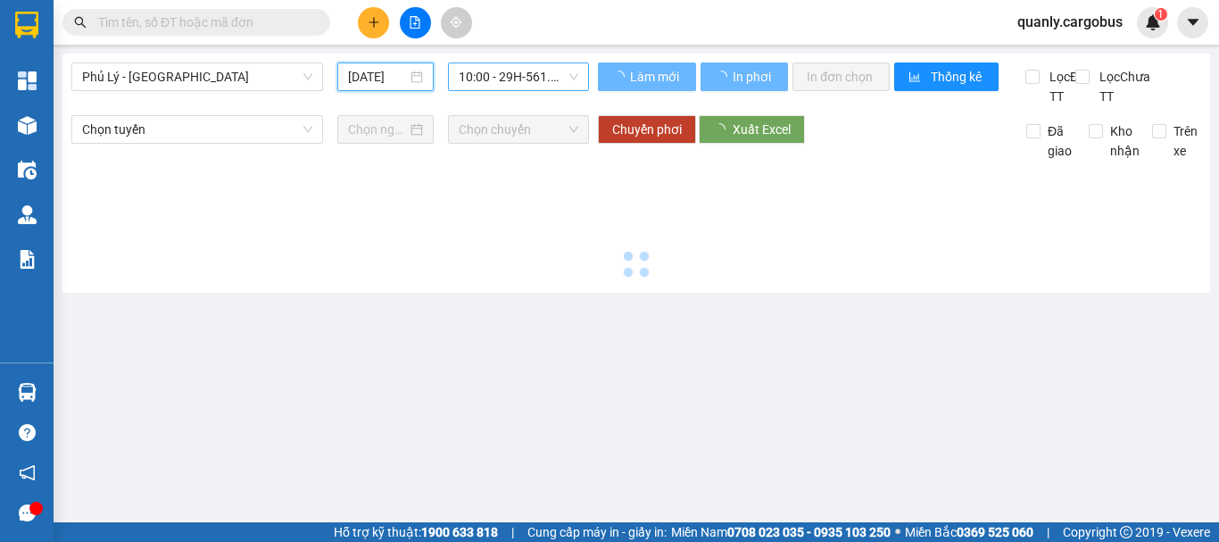
type input "[DATE]"
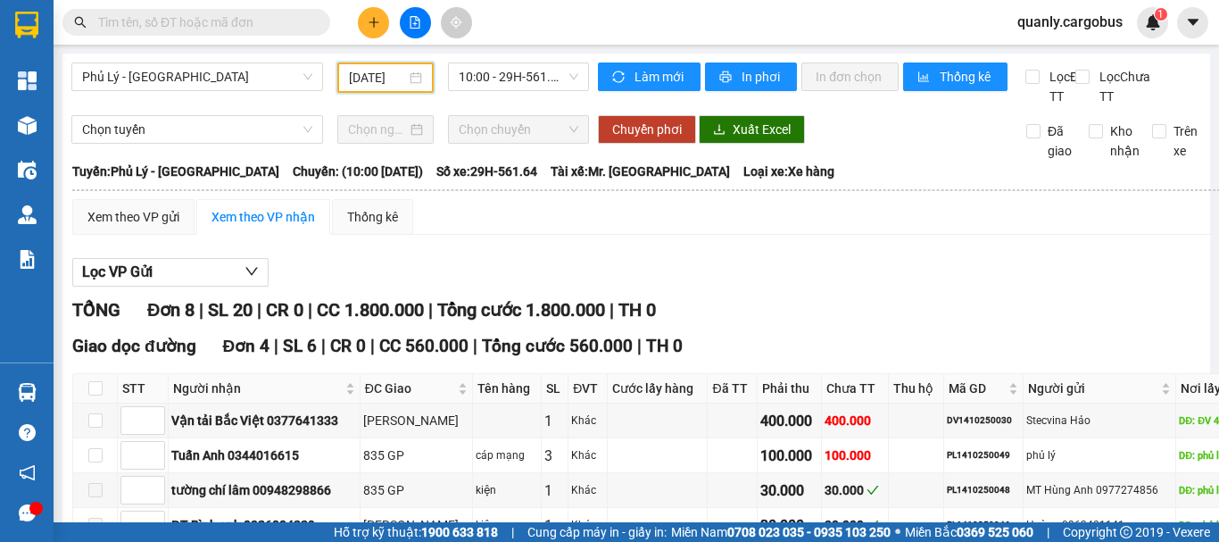
scroll to position [89, 0]
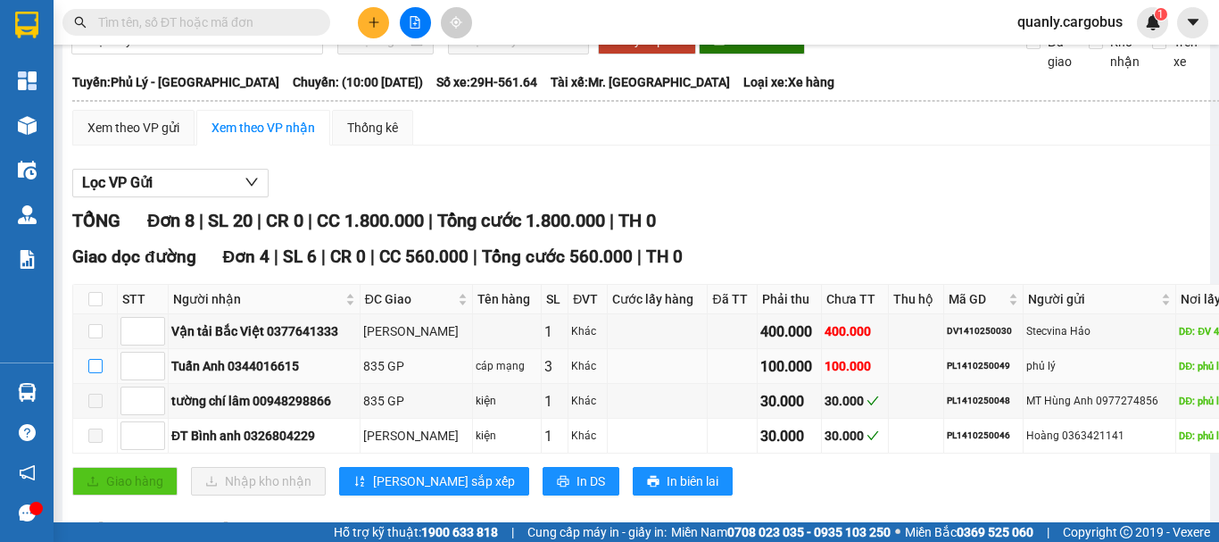
click at [95, 373] on input "checkbox" at bounding box center [95, 366] width 14 height 14
checkbox input "true"
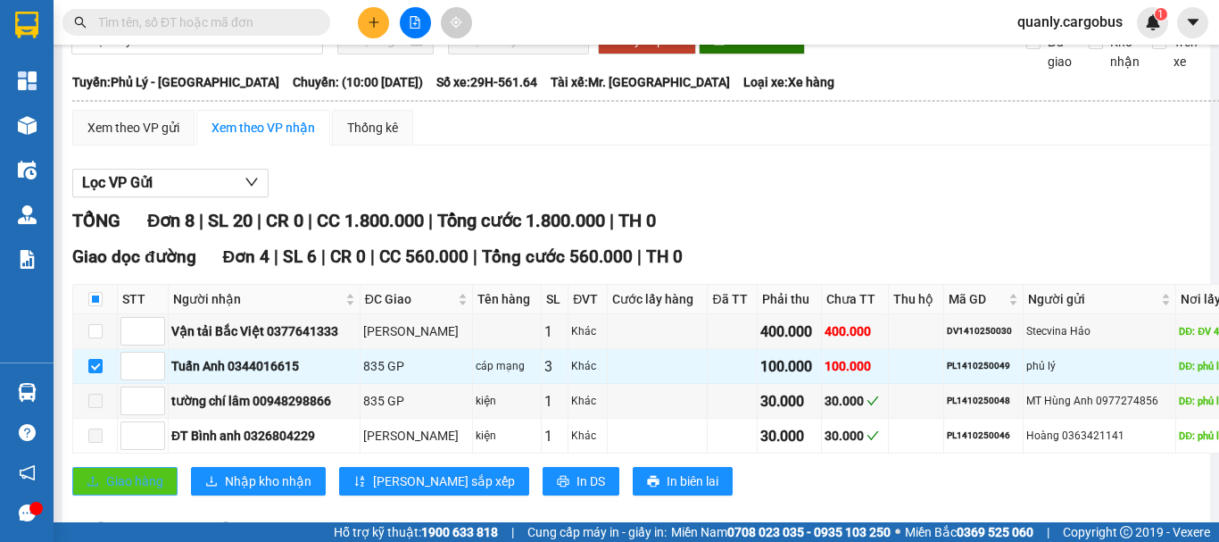
click at [141, 491] on span "Giao hàng" at bounding box center [134, 481] width 57 height 20
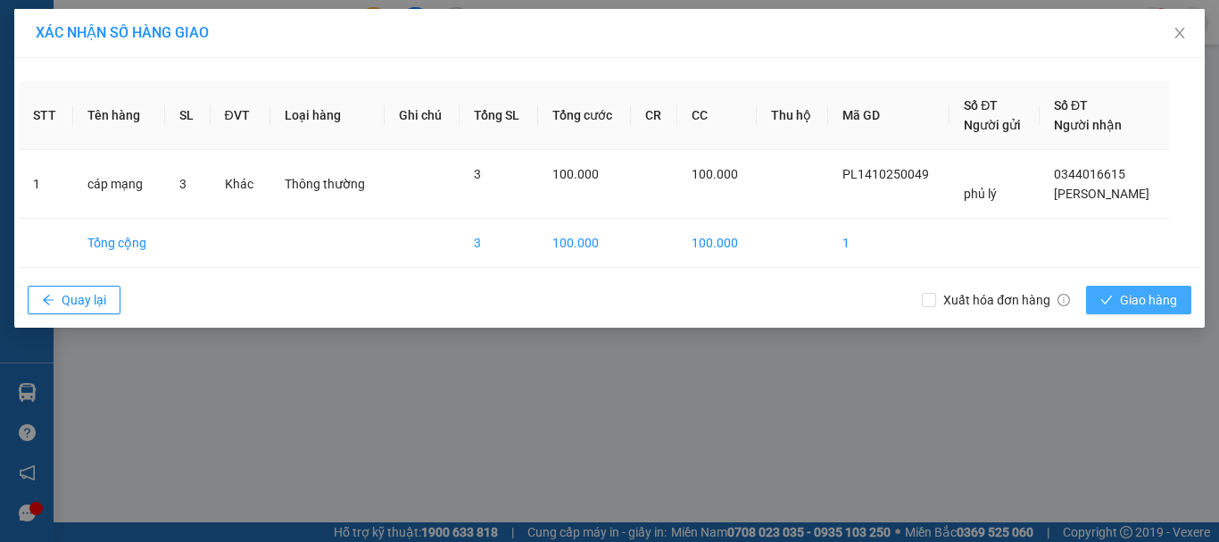
click at [1127, 302] on span "Giao hàng" at bounding box center [1148, 300] width 57 height 20
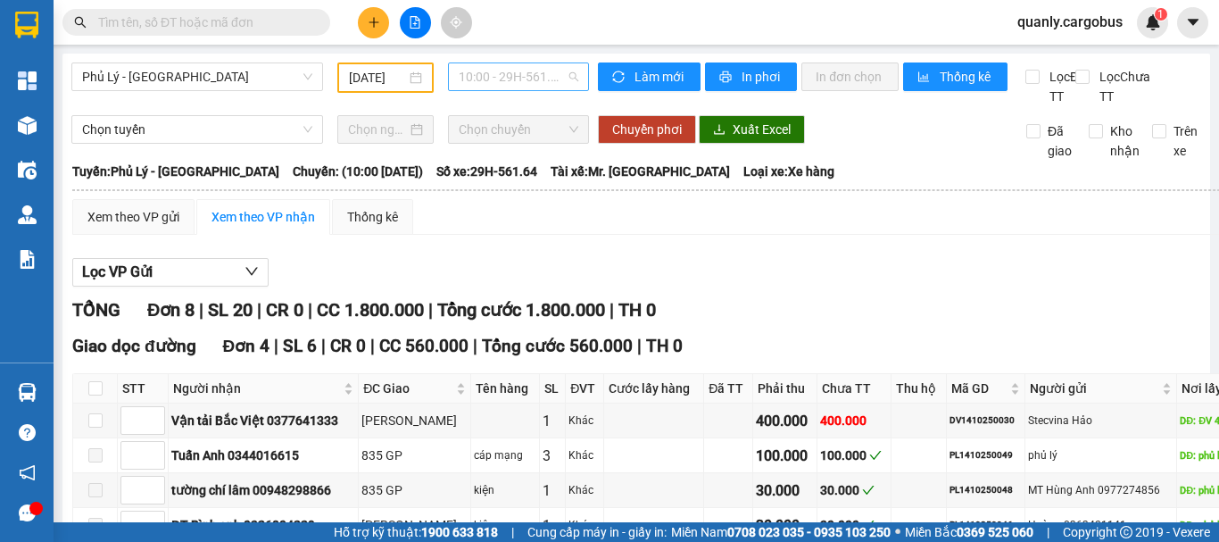
click at [489, 76] on span "10:00 - 29H-561.64" at bounding box center [519, 76] width 120 height 27
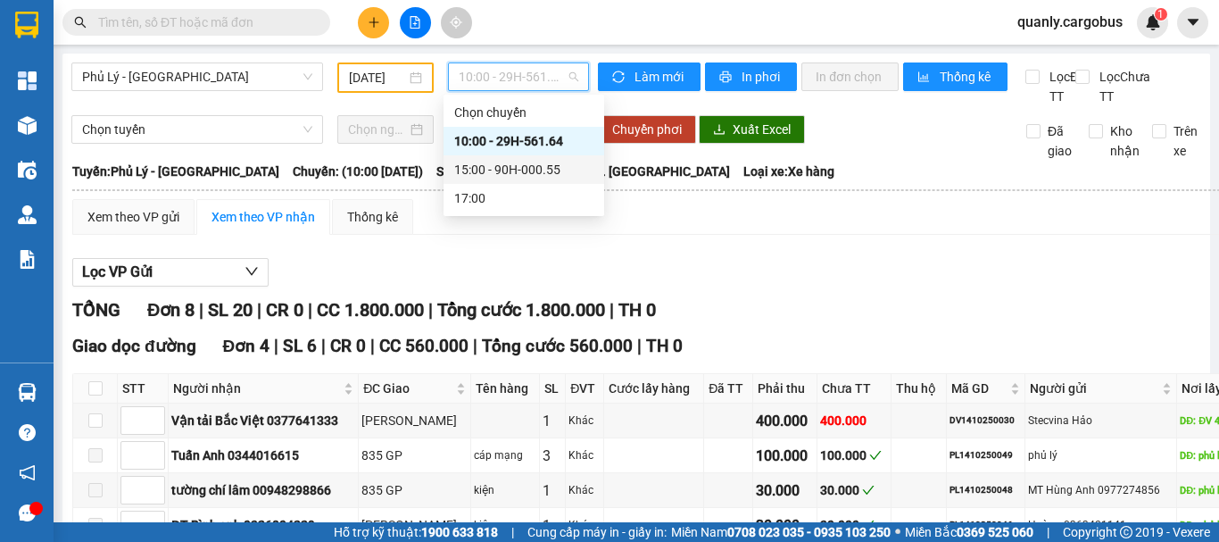
click at [494, 165] on div "15:00 - 90H-000.55" at bounding box center [523, 170] width 139 height 20
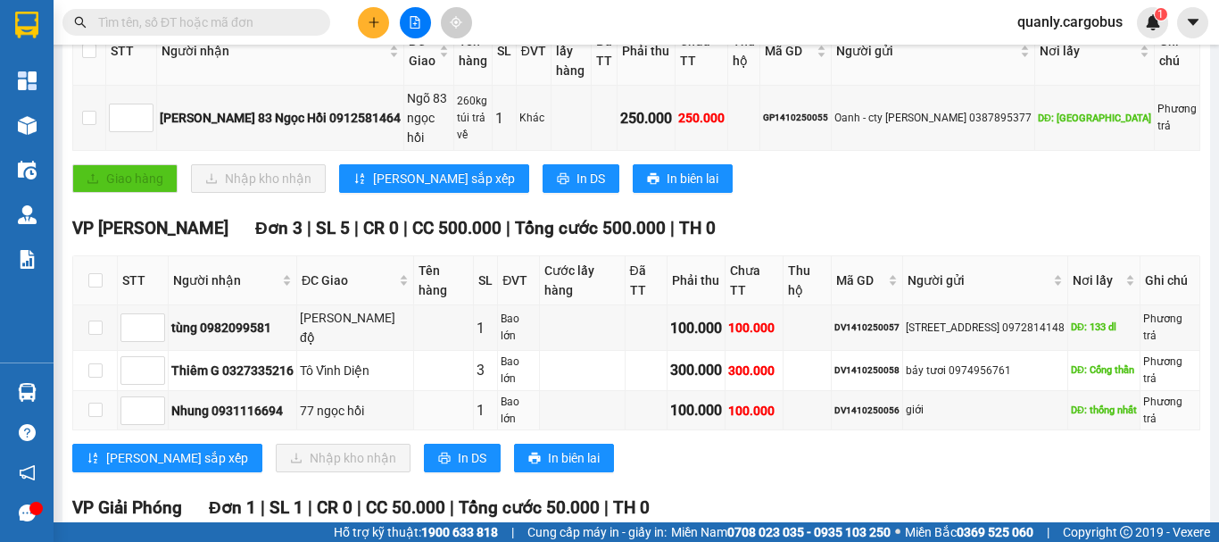
scroll to position [467, 0]
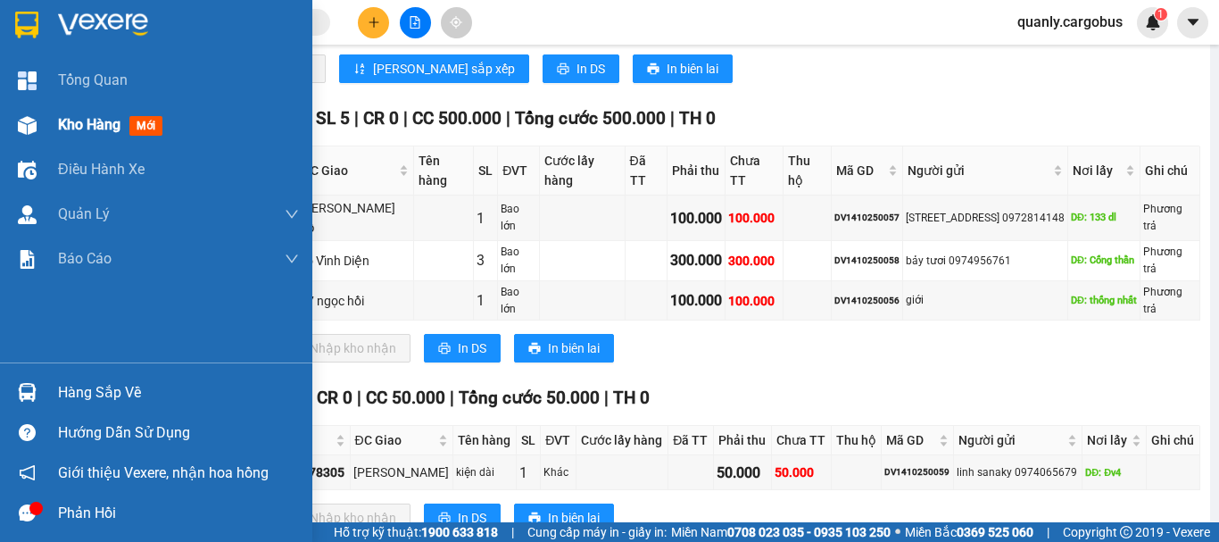
click at [28, 125] on img at bounding box center [27, 125] width 19 height 19
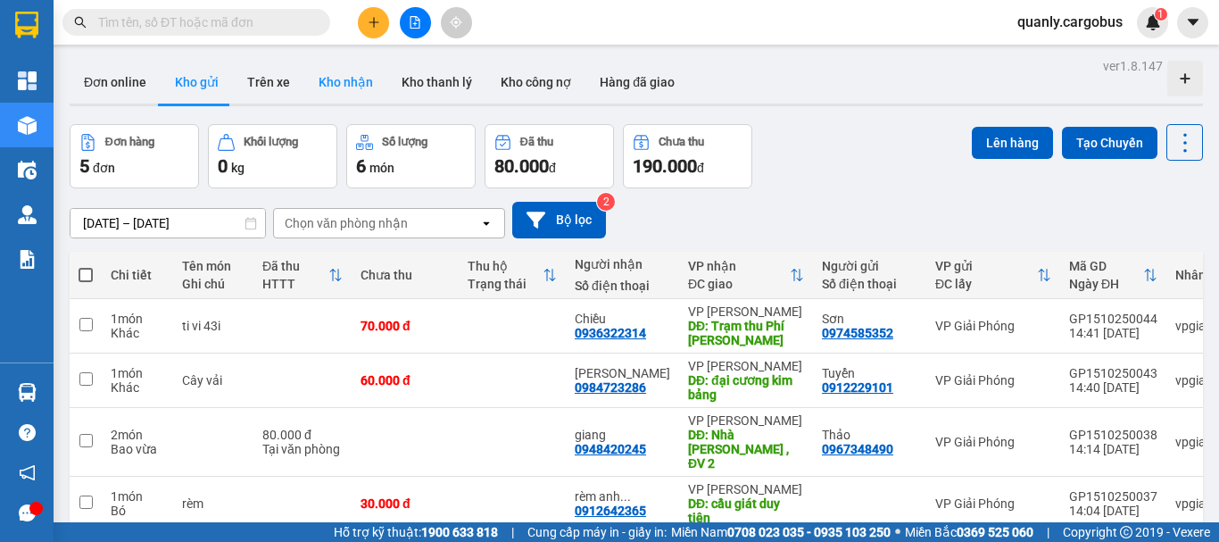
click at [348, 75] on button "Kho nhận" at bounding box center [345, 82] width 83 height 43
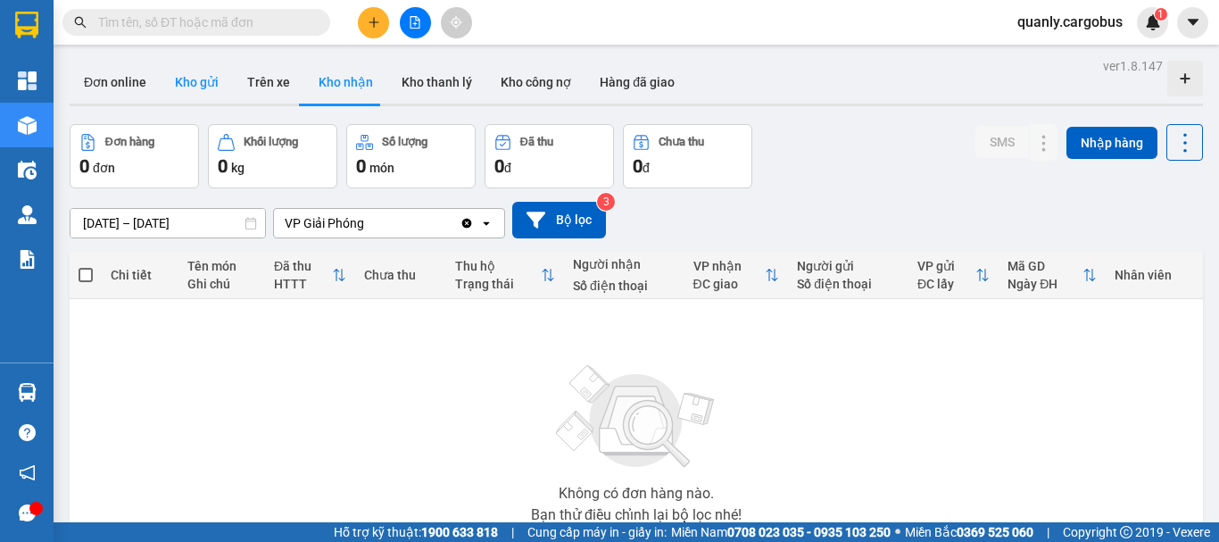
click at [186, 87] on button "Kho gửi" at bounding box center [197, 82] width 72 height 43
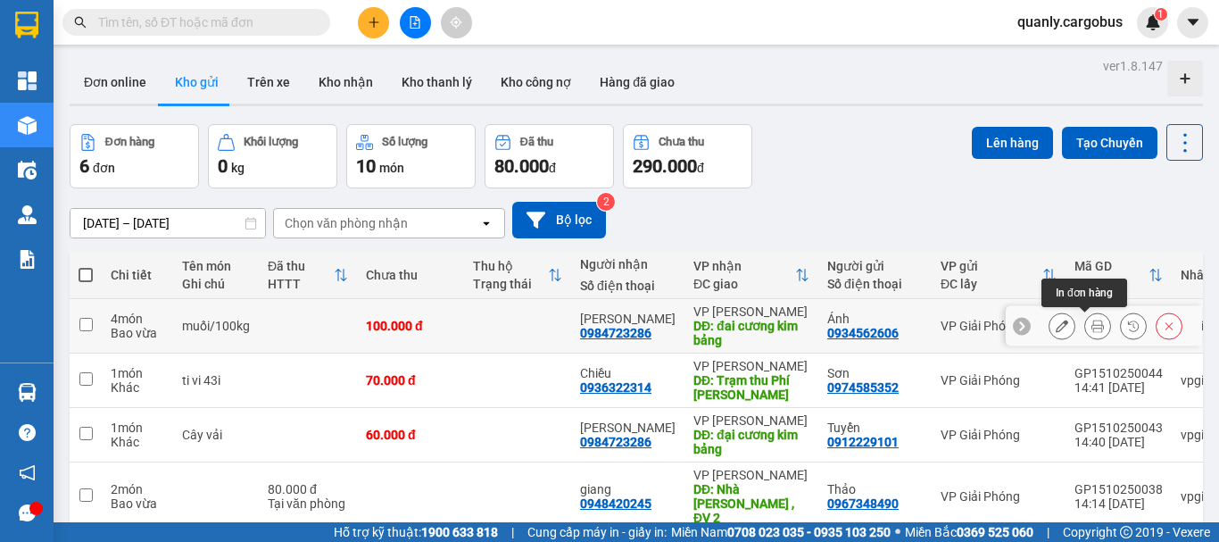
click at [1091, 327] on icon at bounding box center [1097, 325] width 12 height 12
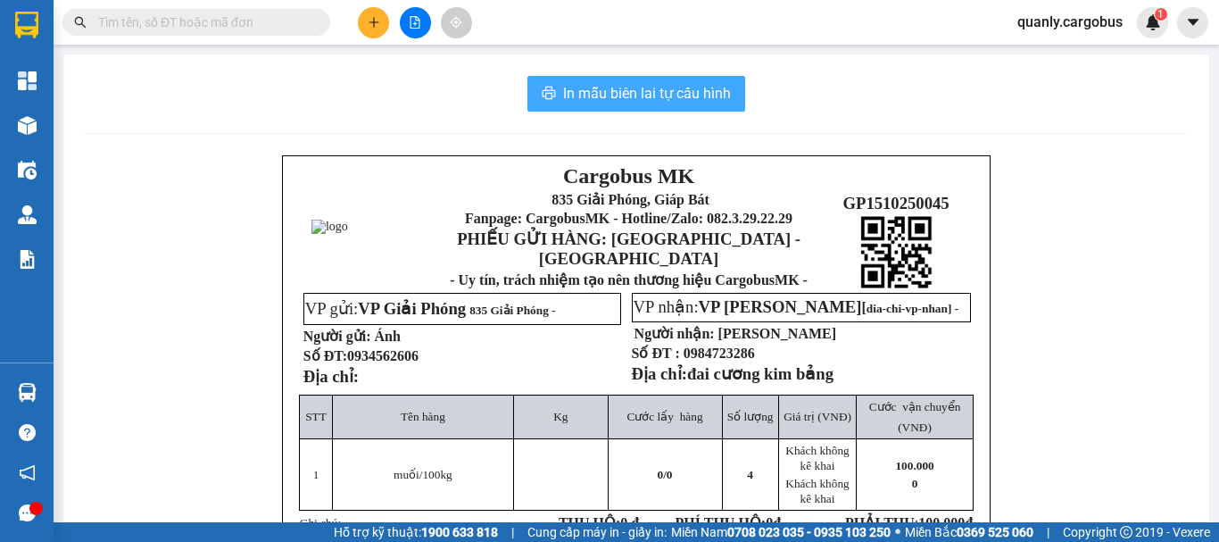
click at [638, 90] on span "In mẫu biên lai tự cấu hình" at bounding box center [647, 93] width 168 height 22
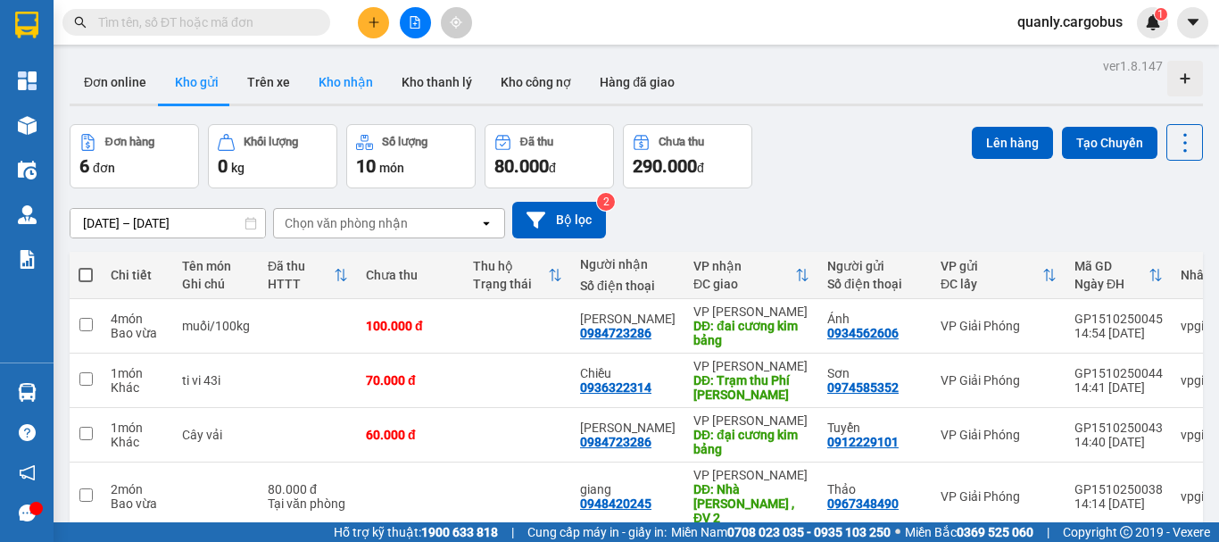
click at [349, 70] on button "Kho nhận" at bounding box center [345, 82] width 83 height 43
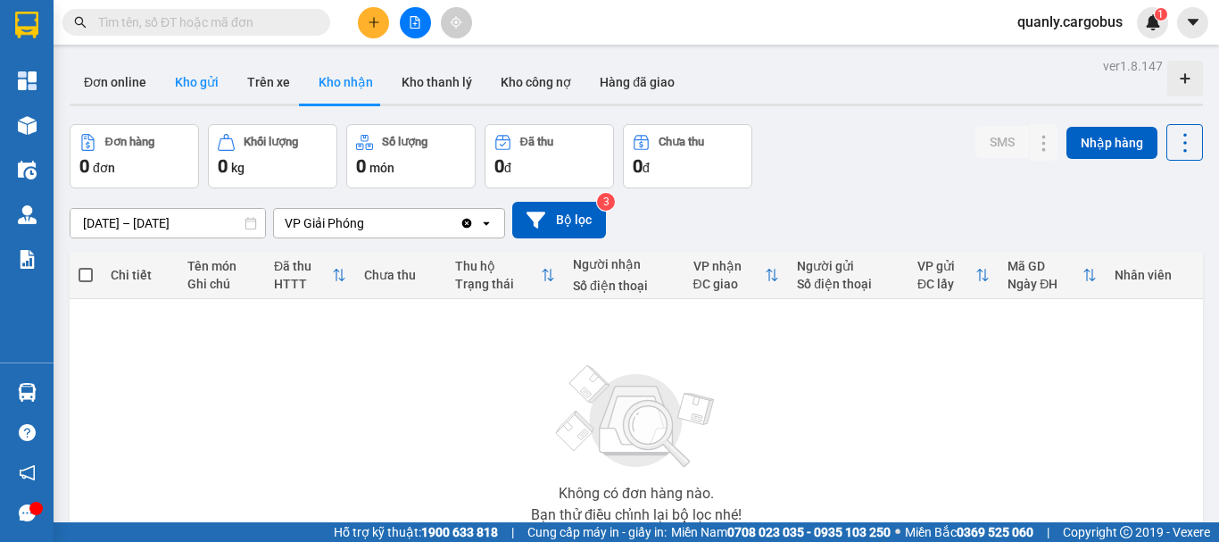
click at [186, 75] on button "Kho gửi" at bounding box center [197, 82] width 72 height 43
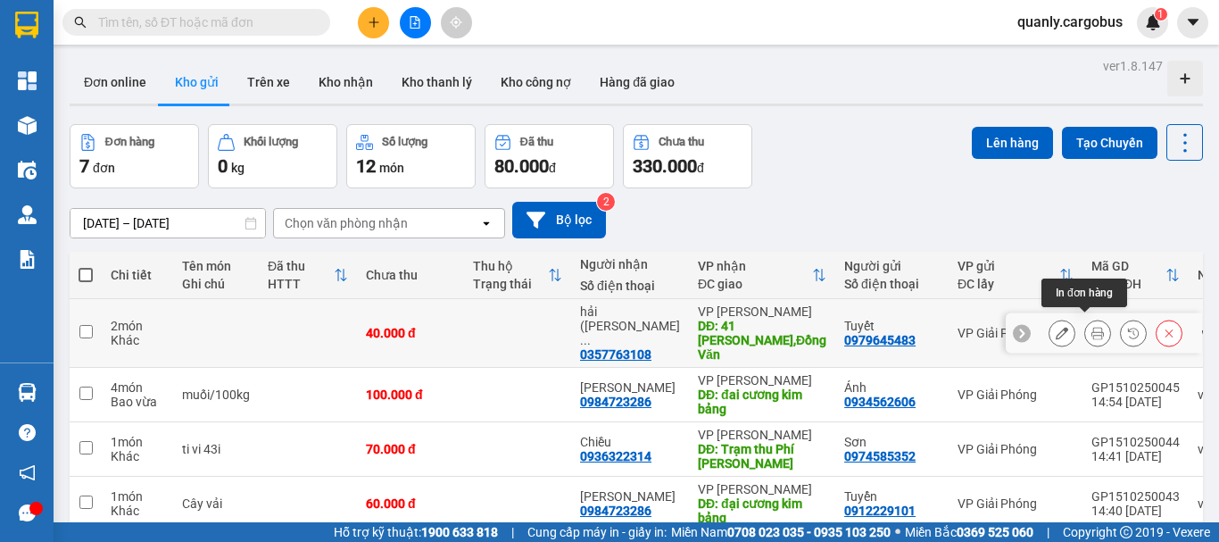
click at [1091, 328] on icon at bounding box center [1097, 333] width 12 height 12
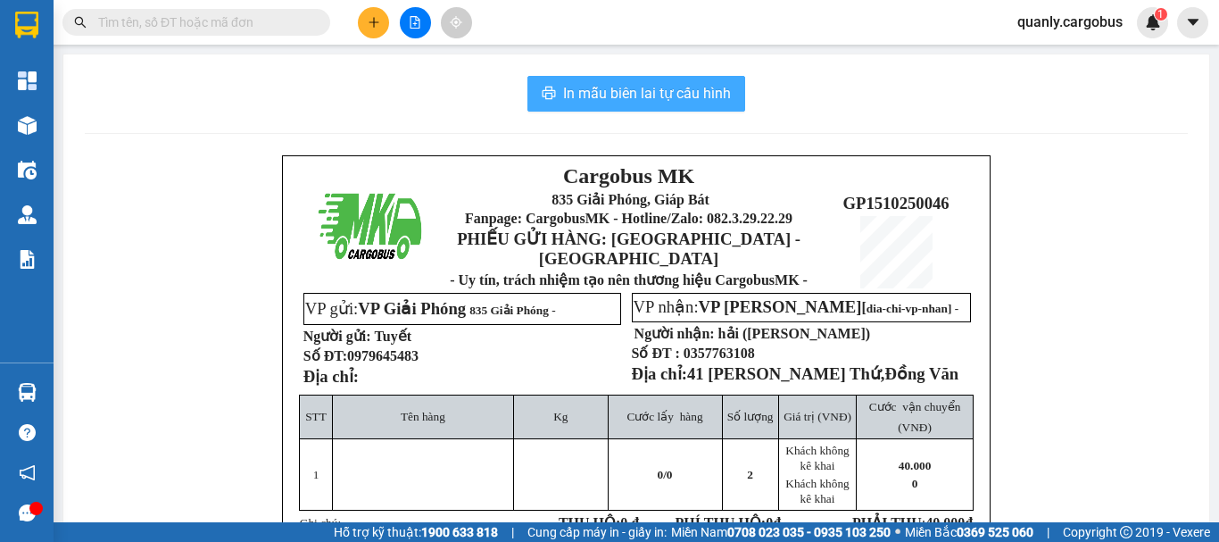
click at [633, 98] on span "In mẫu biên lai tự cấu hình" at bounding box center [647, 93] width 168 height 22
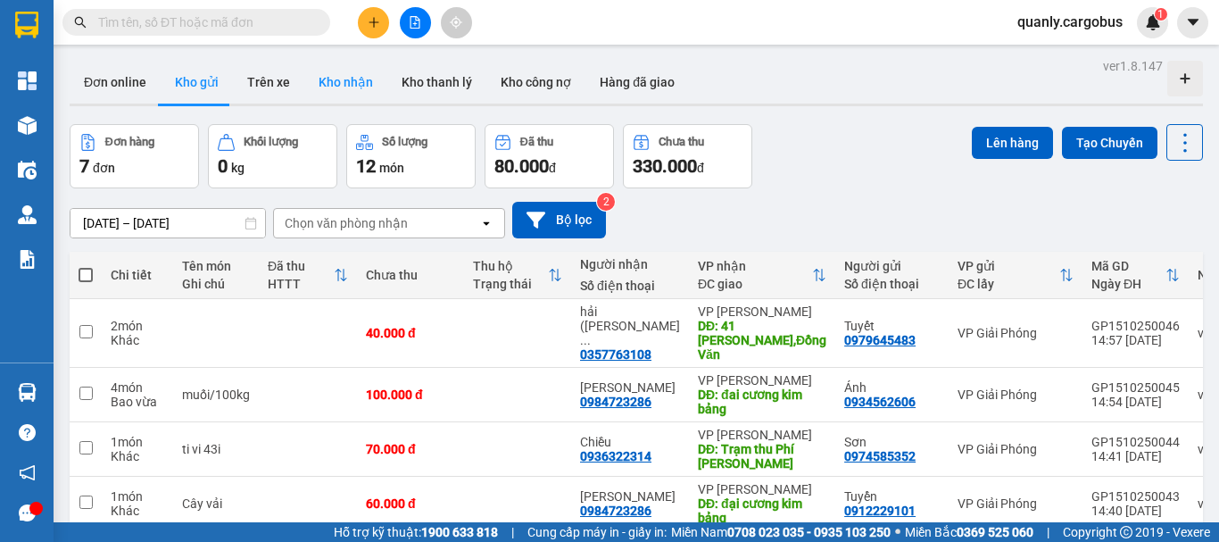
click at [345, 79] on button "Kho nhận" at bounding box center [345, 82] width 83 height 43
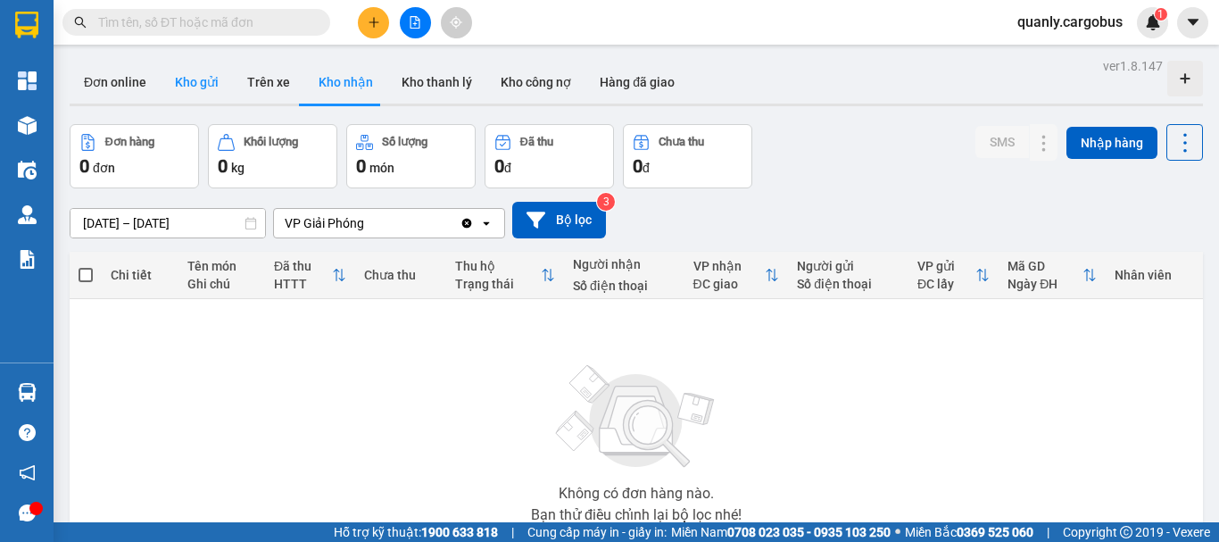
click at [192, 89] on button "Kho gửi" at bounding box center [197, 82] width 72 height 43
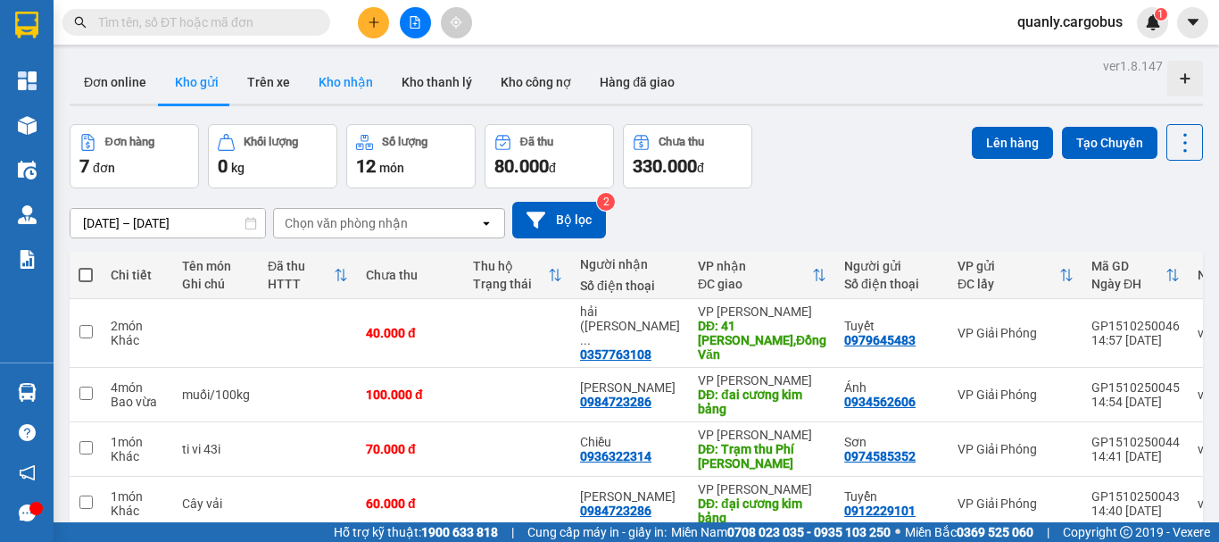
click at [356, 78] on button "Kho nhận" at bounding box center [345, 82] width 83 height 43
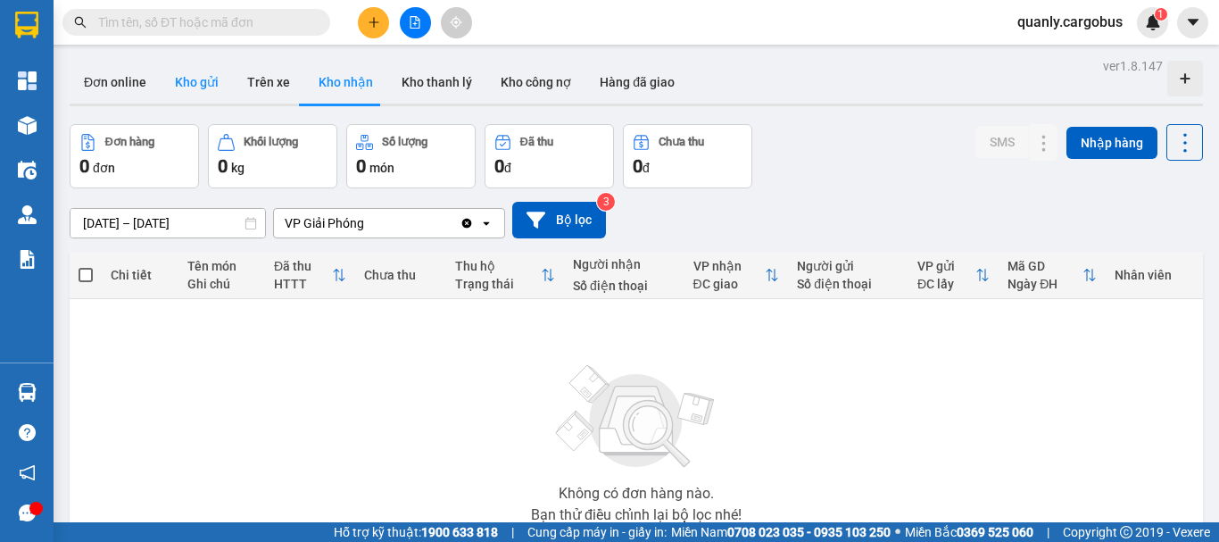
click at [193, 83] on button "Kho gửi" at bounding box center [197, 82] width 72 height 43
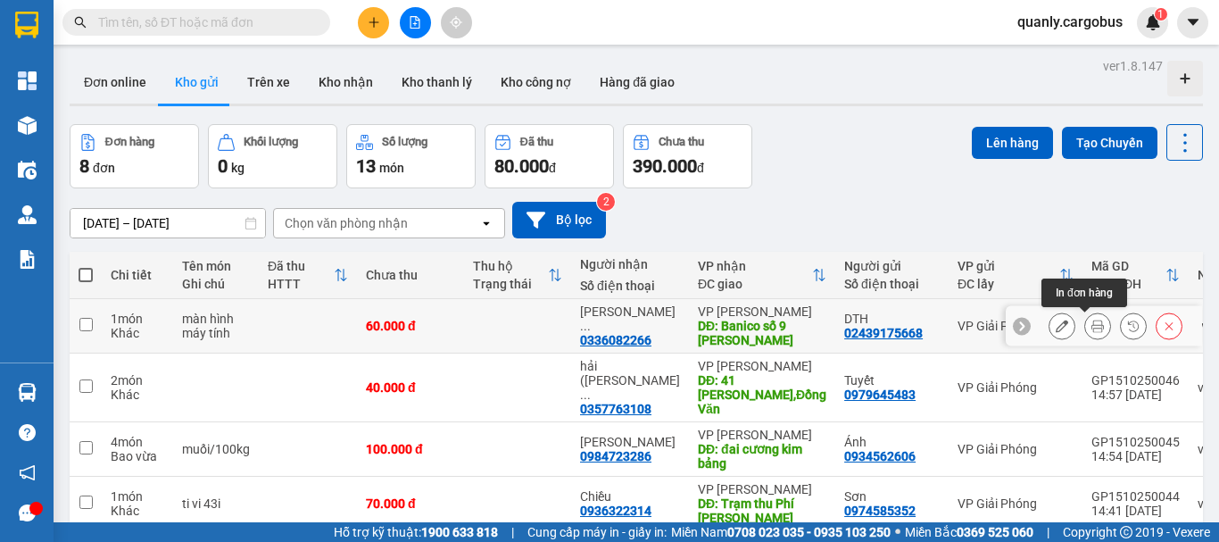
click at [1091, 329] on icon at bounding box center [1097, 325] width 12 height 12
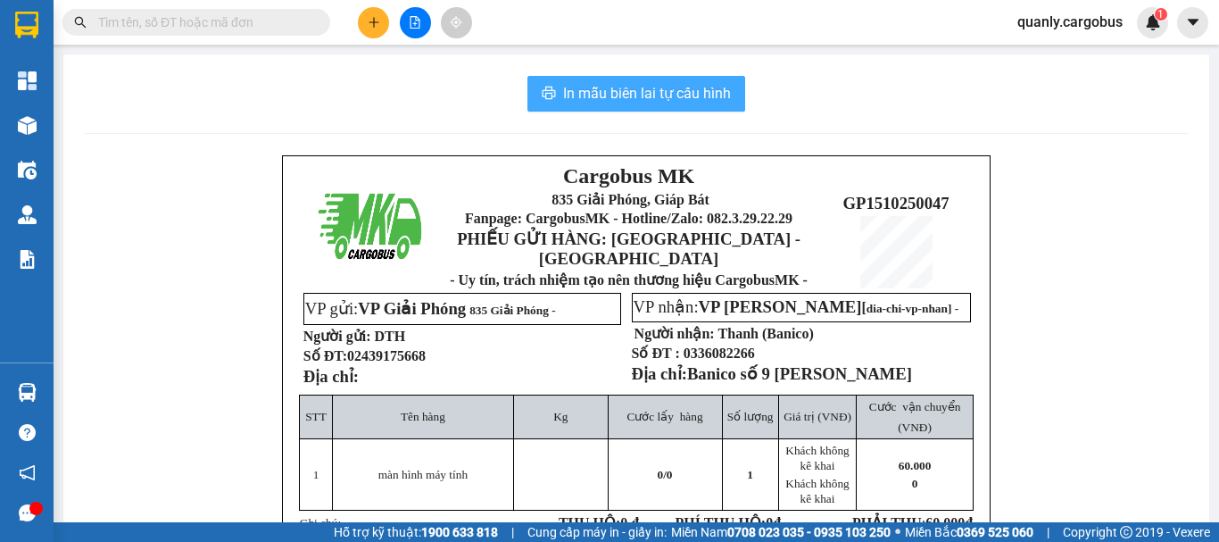
click at [663, 101] on span "In mẫu biên lai tự cấu hình" at bounding box center [647, 93] width 168 height 22
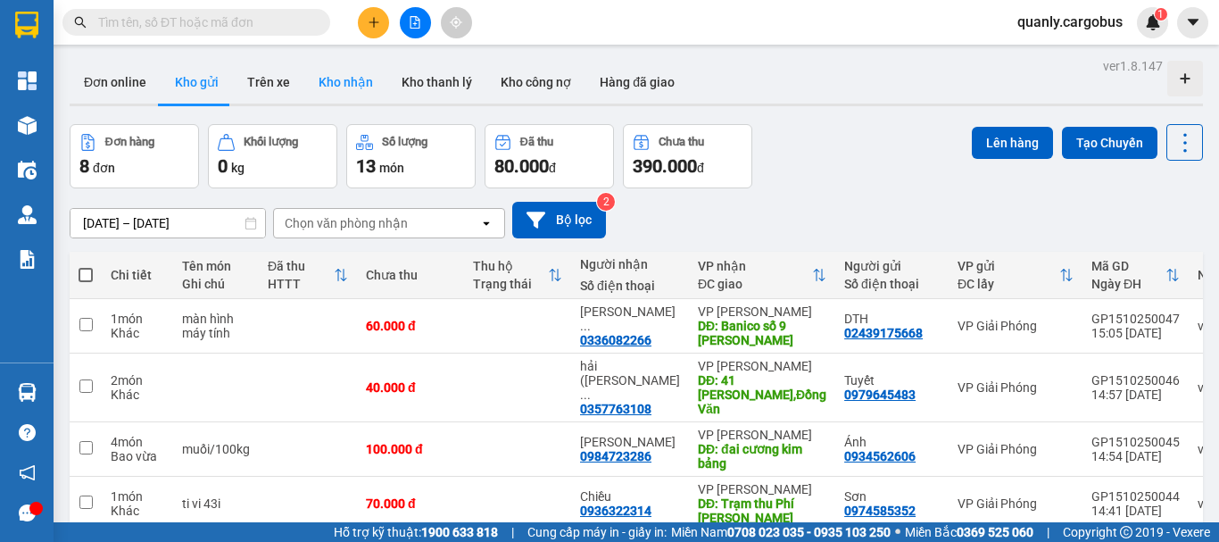
click at [345, 81] on button "Kho nhận" at bounding box center [345, 82] width 83 height 43
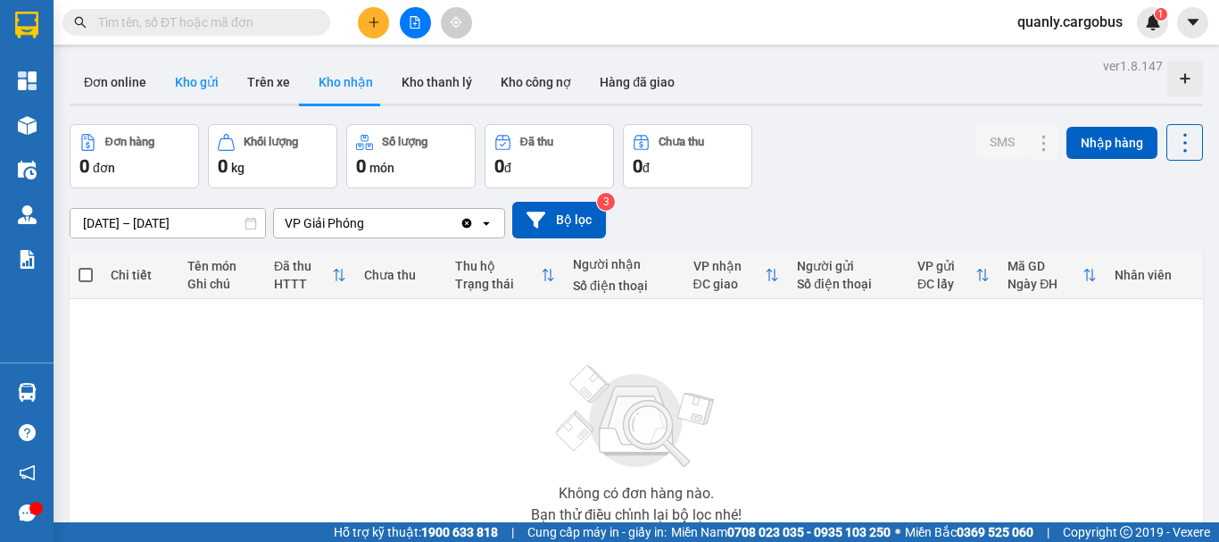
click at [199, 86] on button "Kho gửi" at bounding box center [197, 82] width 72 height 43
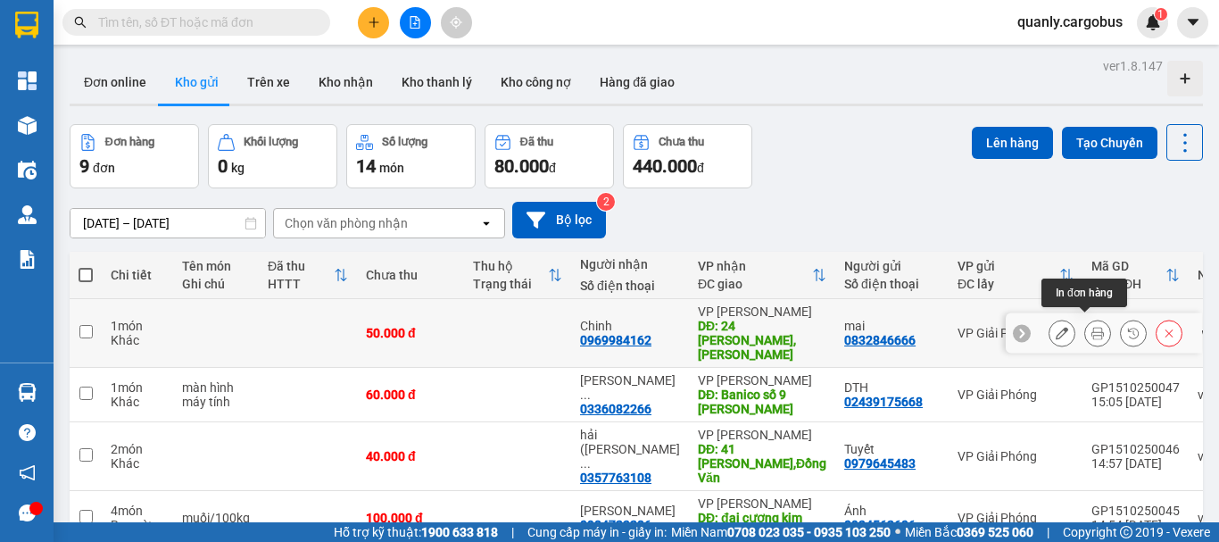
click at [1091, 332] on icon at bounding box center [1097, 333] width 12 height 12
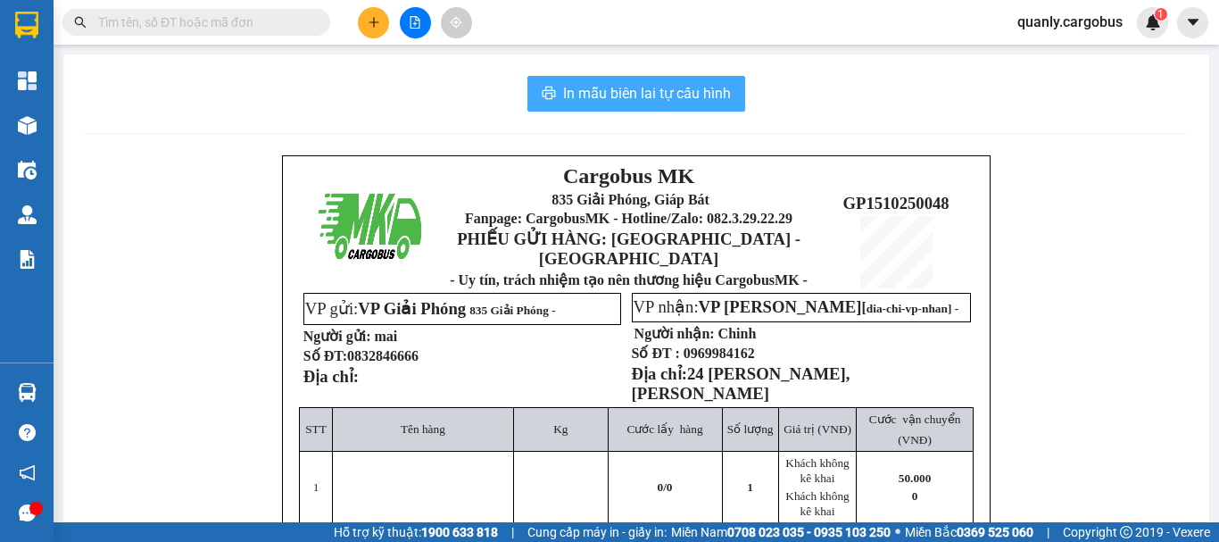
click at [677, 91] on span "In mẫu biên lai tự cấu hình" at bounding box center [647, 93] width 168 height 22
